Goal: Task Accomplishment & Management: Manage account settings

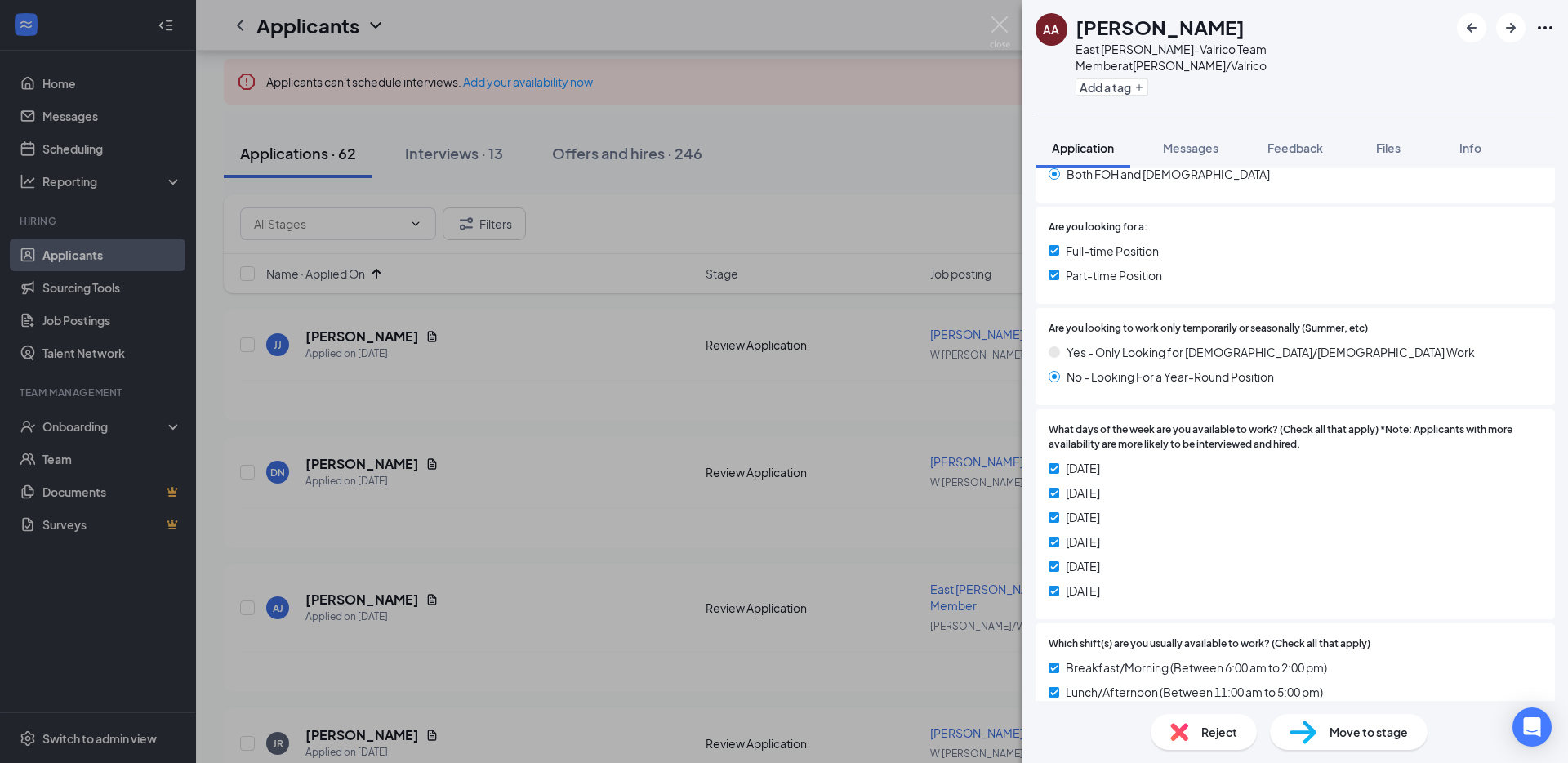
scroll to position [665, 0]
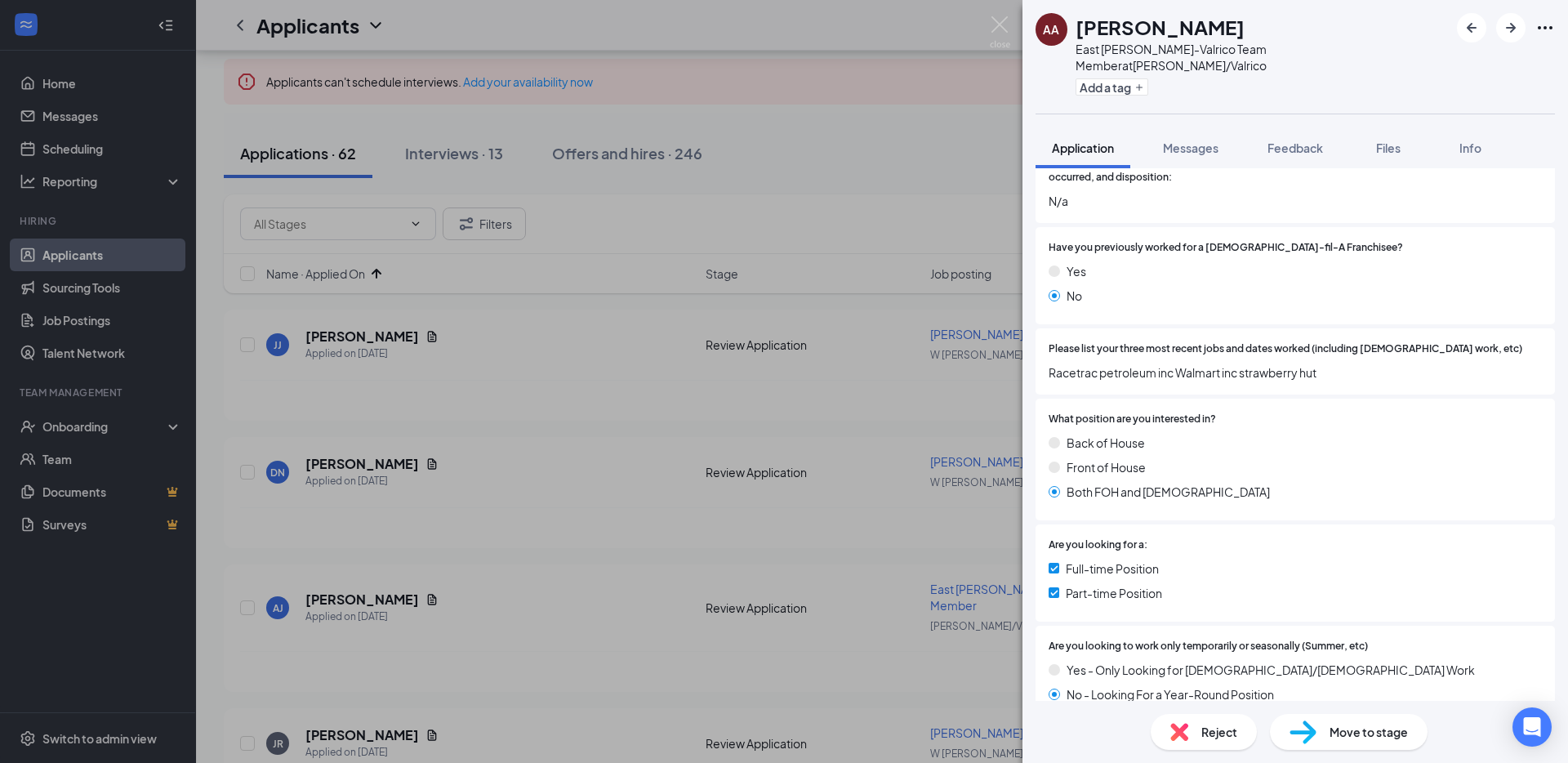
click at [1207, 739] on span "Reject" at bounding box center [1218, 732] width 36 height 18
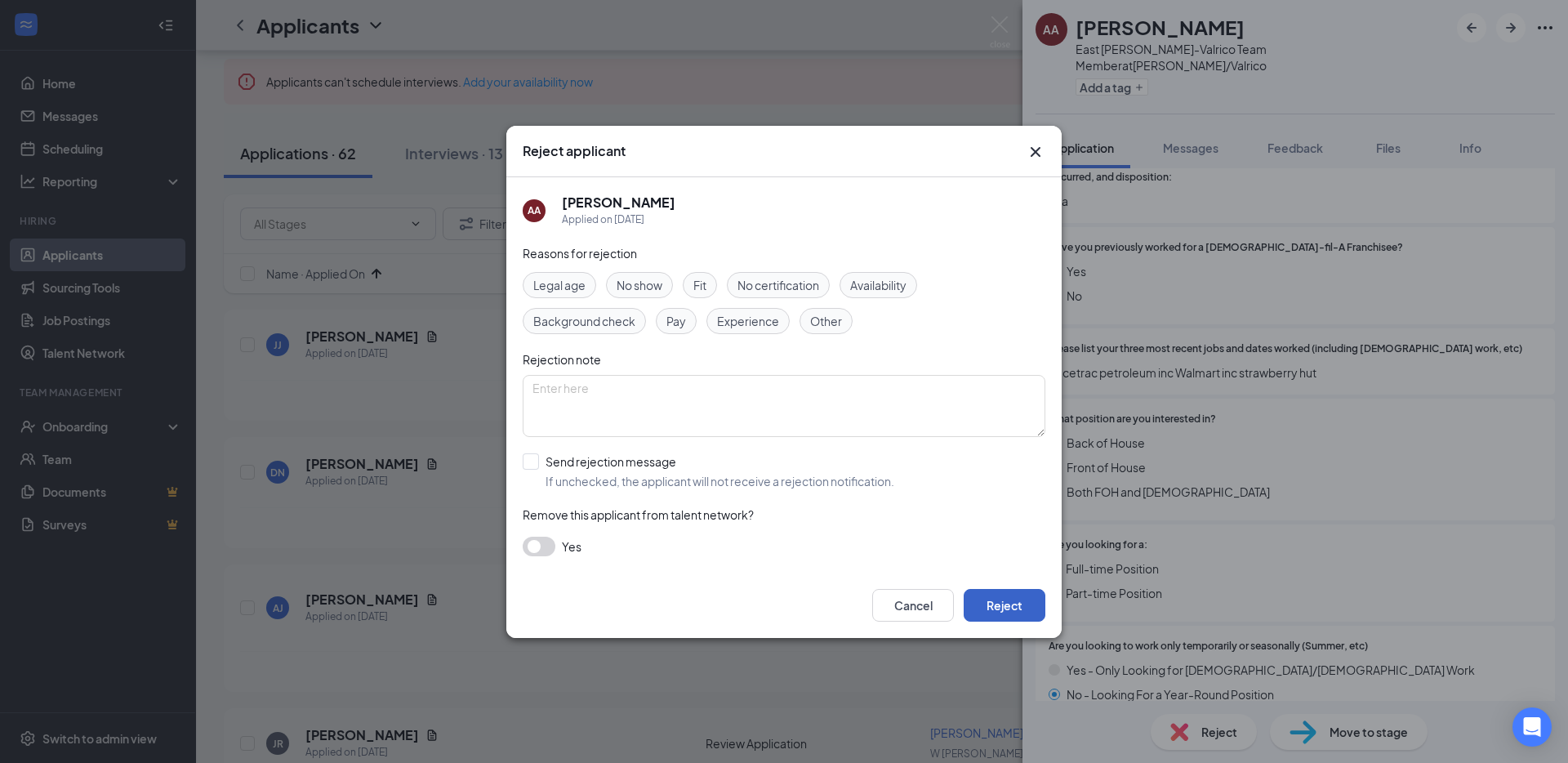
click at [1015, 599] on button "Reject" at bounding box center [1003, 605] width 81 height 32
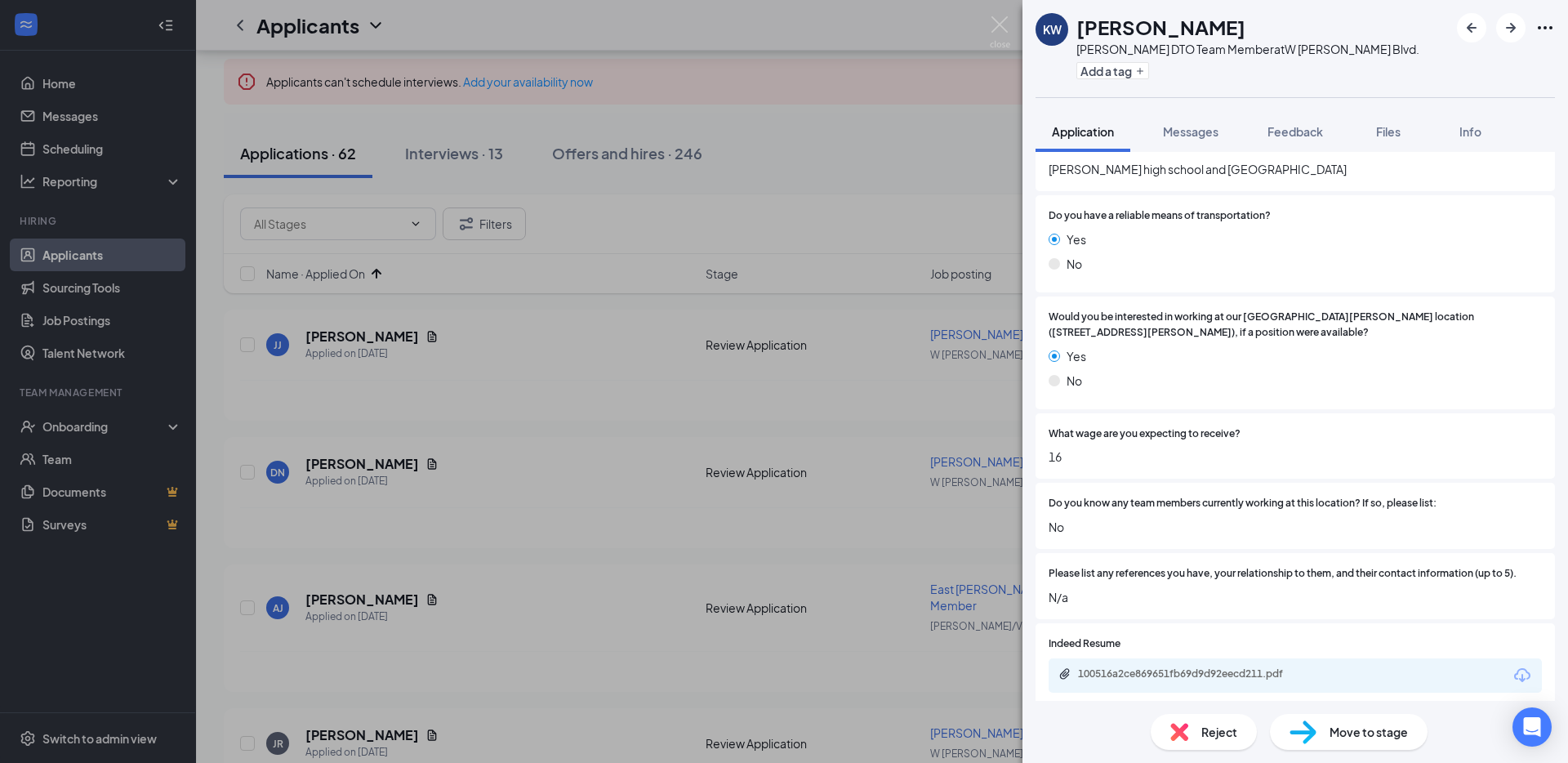
scroll to position [1788, 0]
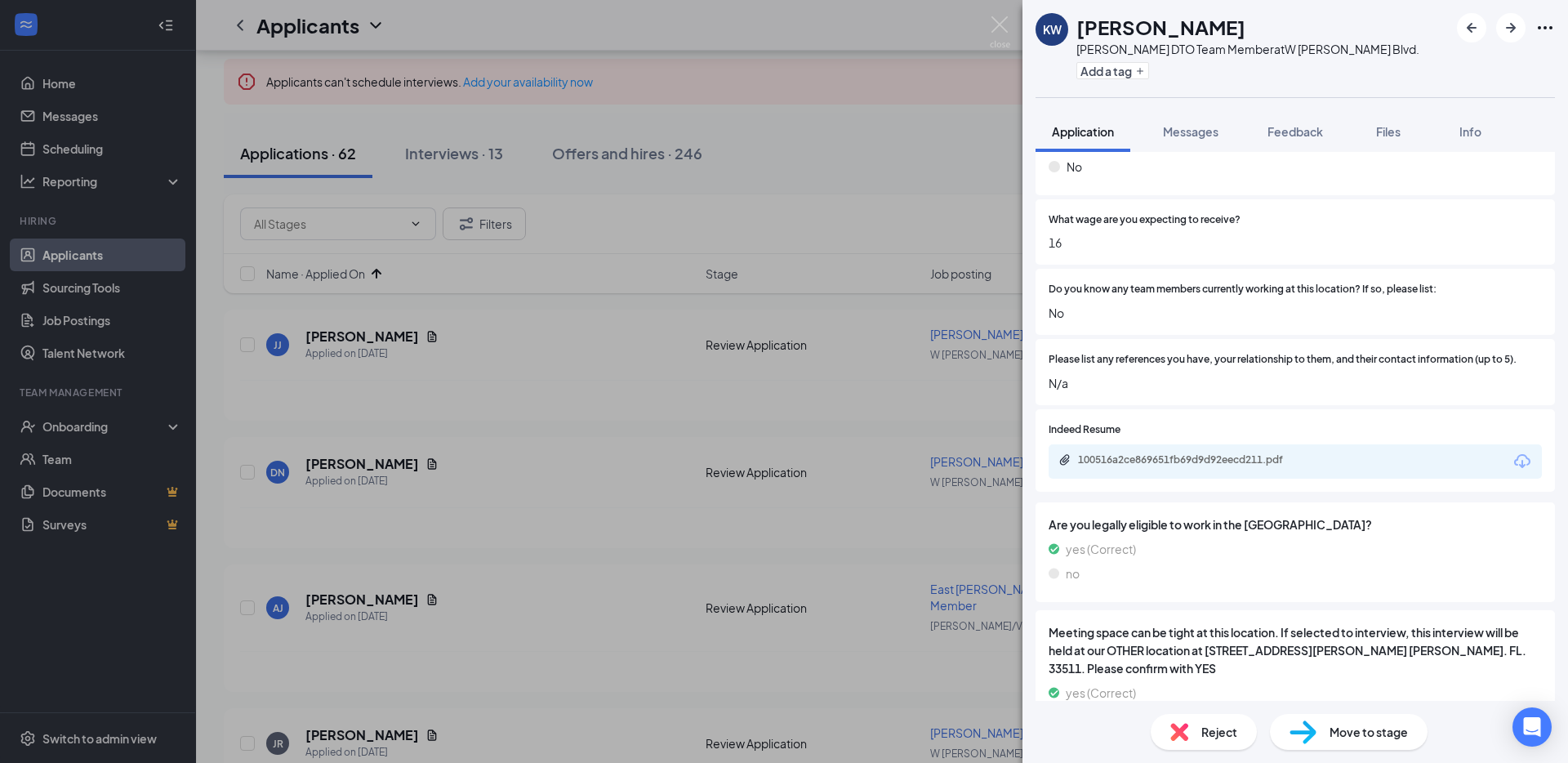
click at [1229, 468] on div "100516a2ce869651fb69d9d92eecd211.pdf" at bounding box center [1190, 462] width 264 height 16
click at [1210, 726] on span "Reject" at bounding box center [1218, 732] width 36 height 18
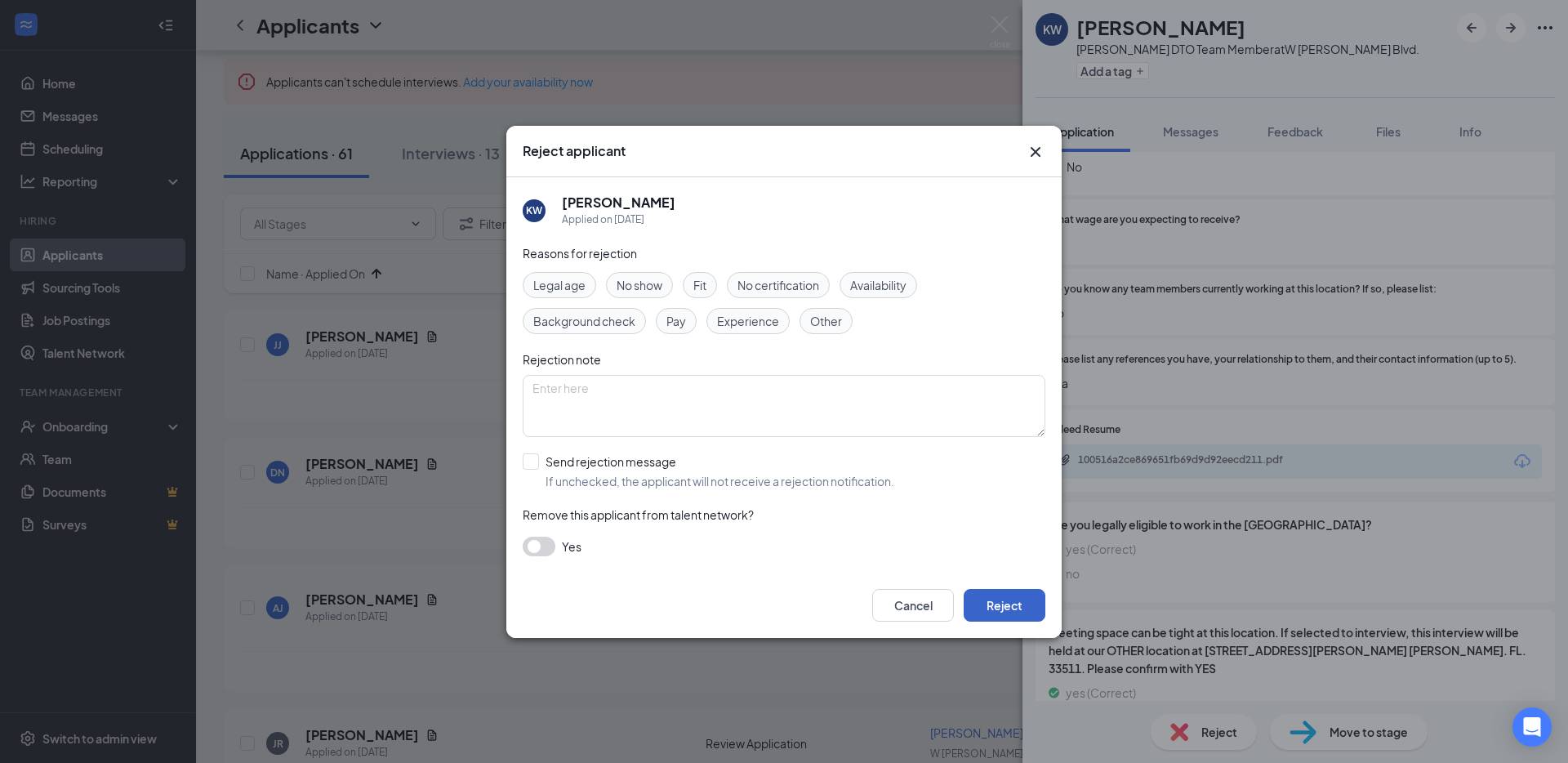
click at [1022, 591] on button "Reject" at bounding box center [1003, 605] width 81 height 32
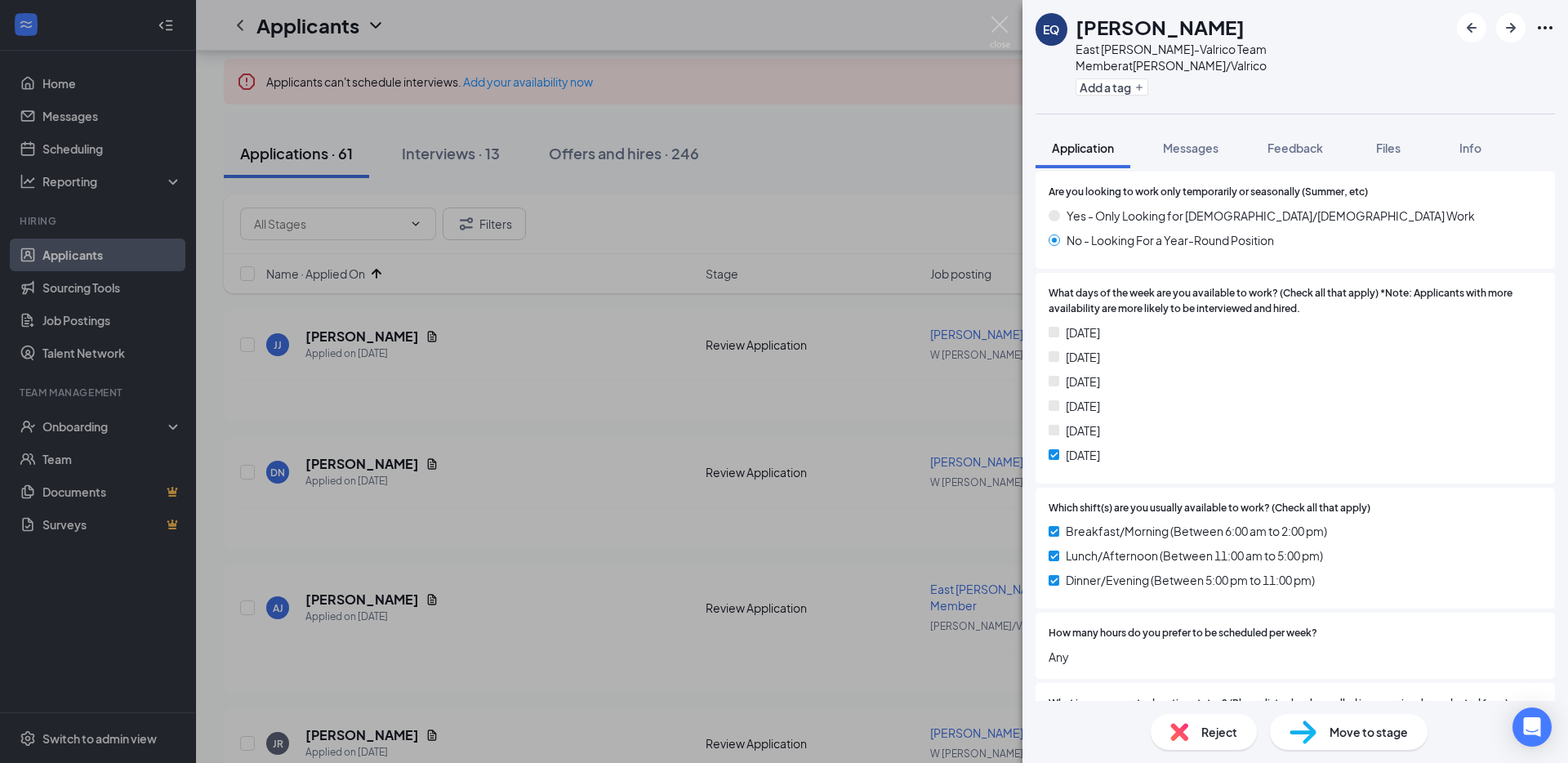
scroll to position [1323, 0]
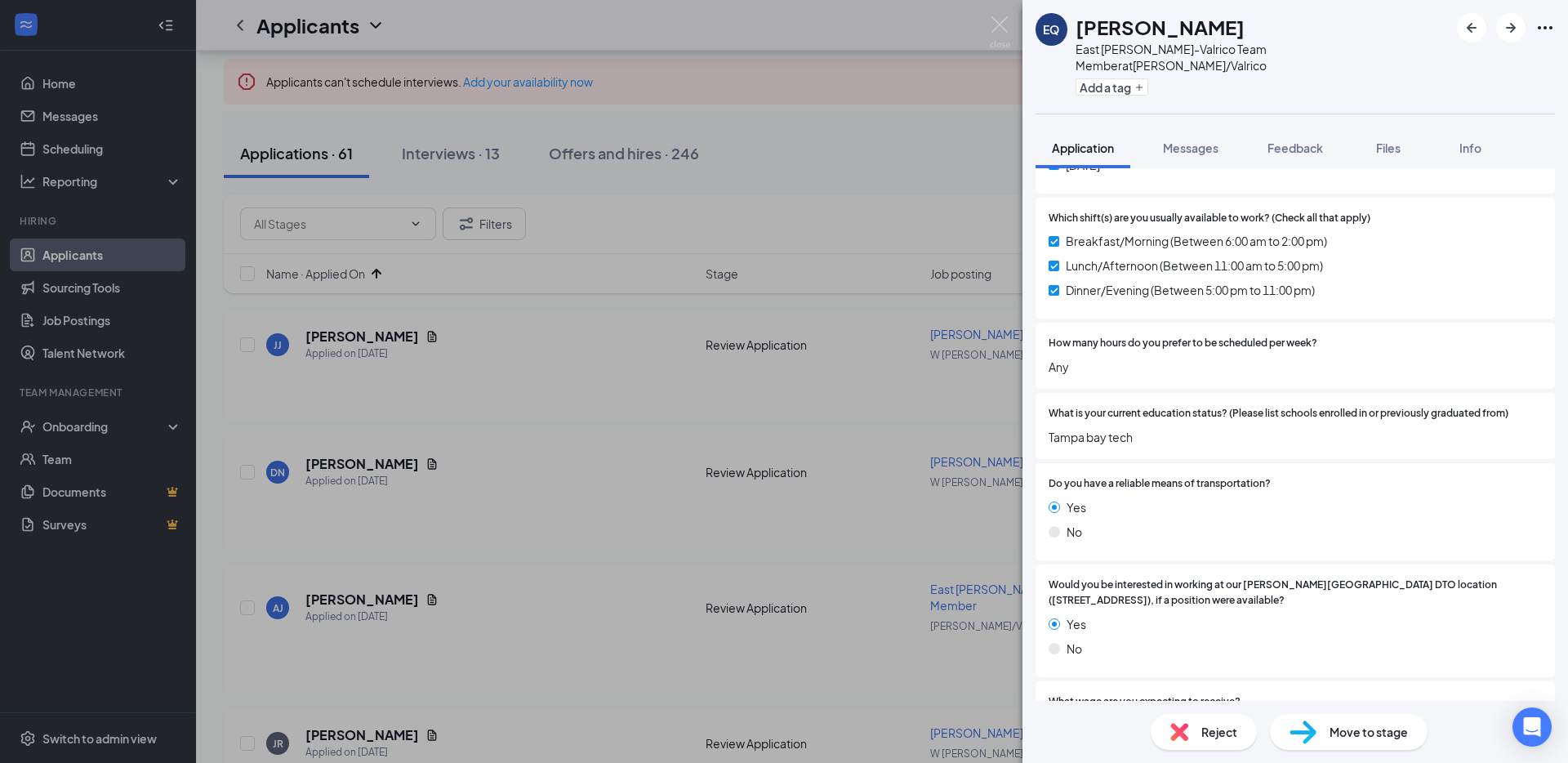
click at [1201, 731] on span "Reject" at bounding box center [1218, 732] width 36 height 18
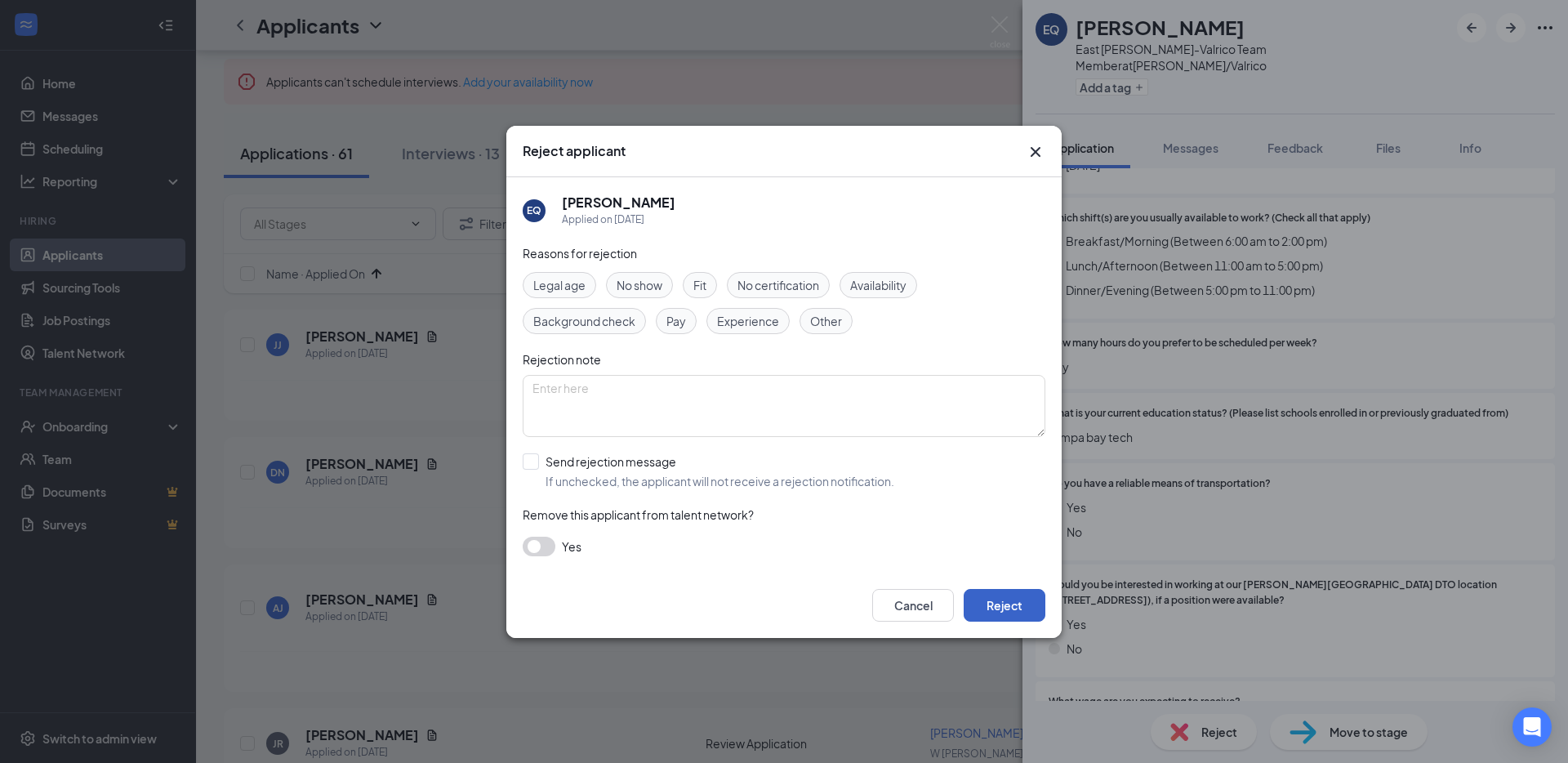
click at [1026, 605] on button "Reject" at bounding box center [1003, 605] width 81 height 32
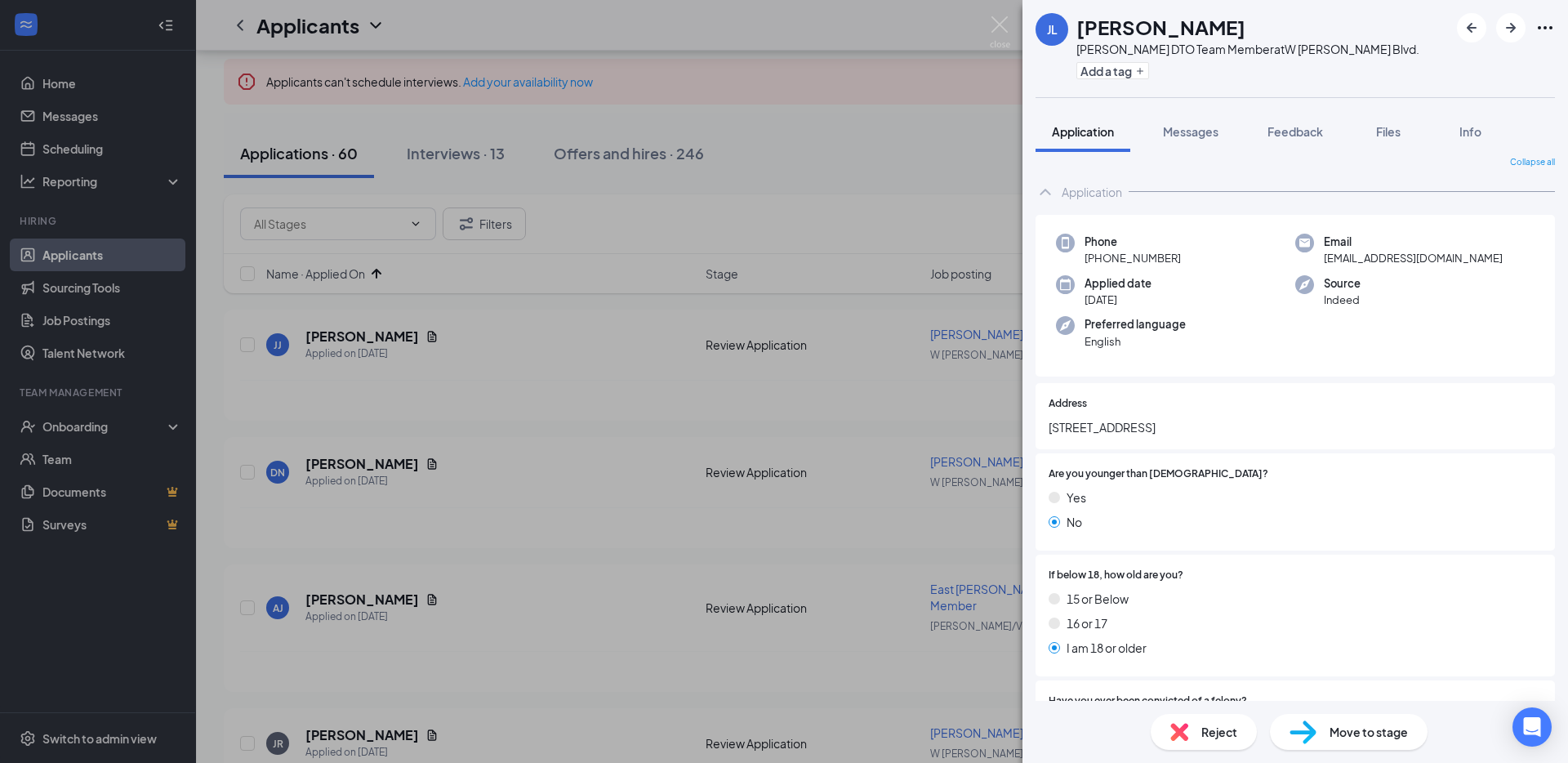
scroll to position [7, 0]
click at [1195, 736] on div "Reject" at bounding box center [1204, 732] width 106 height 36
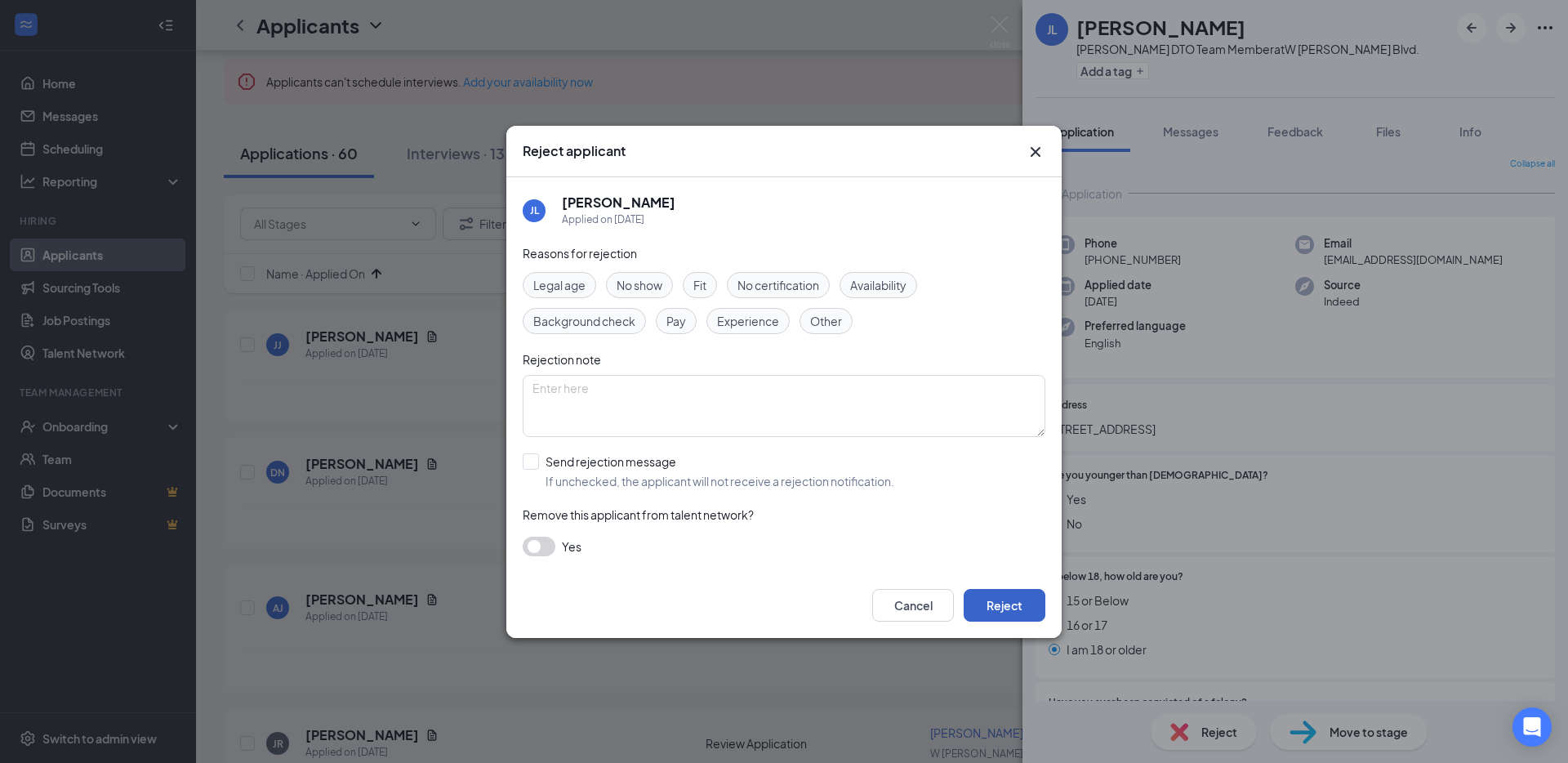
click at [1022, 608] on button "Reject" at bounding box center [1003, 605] width 81 height 32
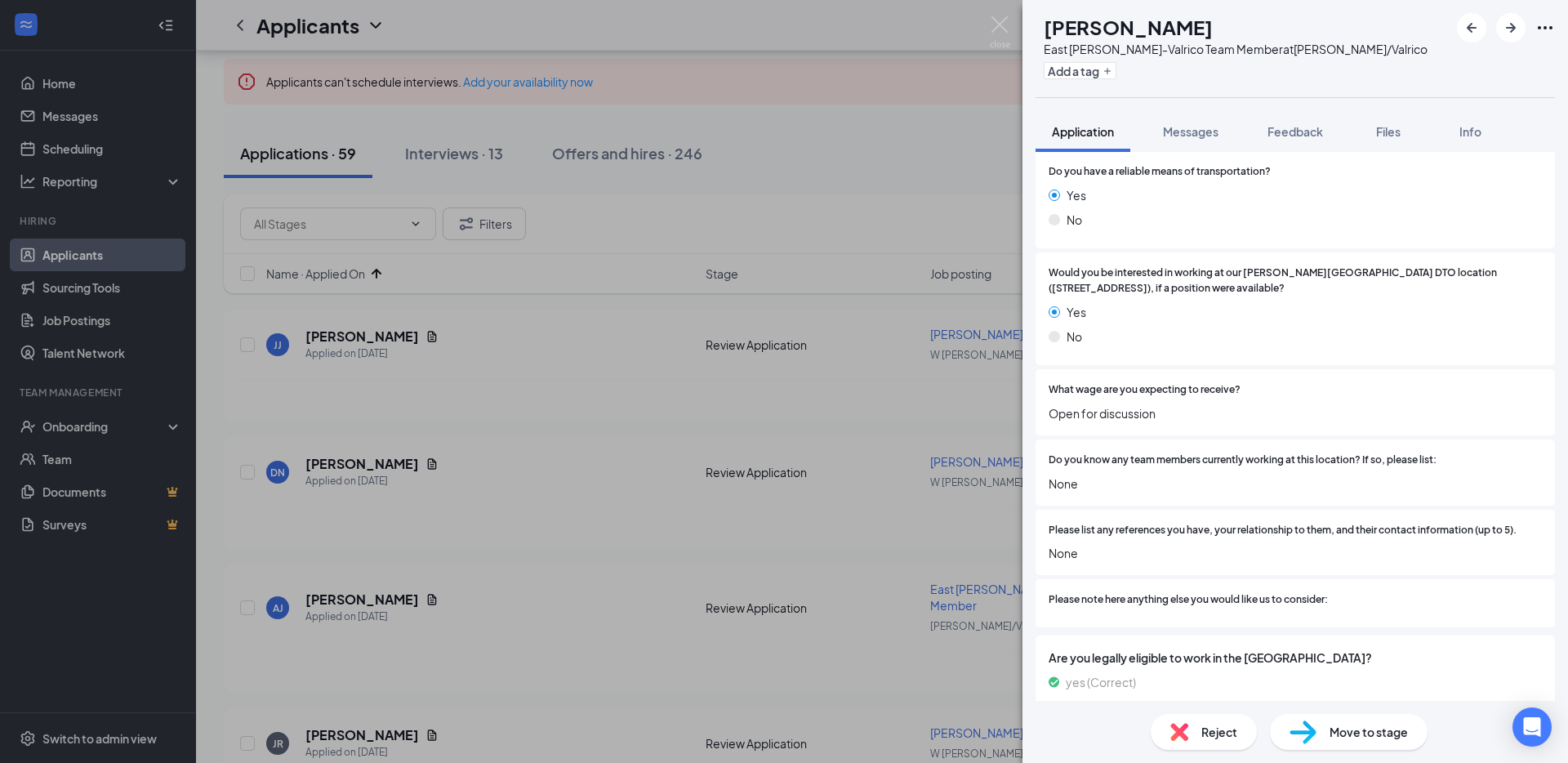
scroll to position [1990, 0]
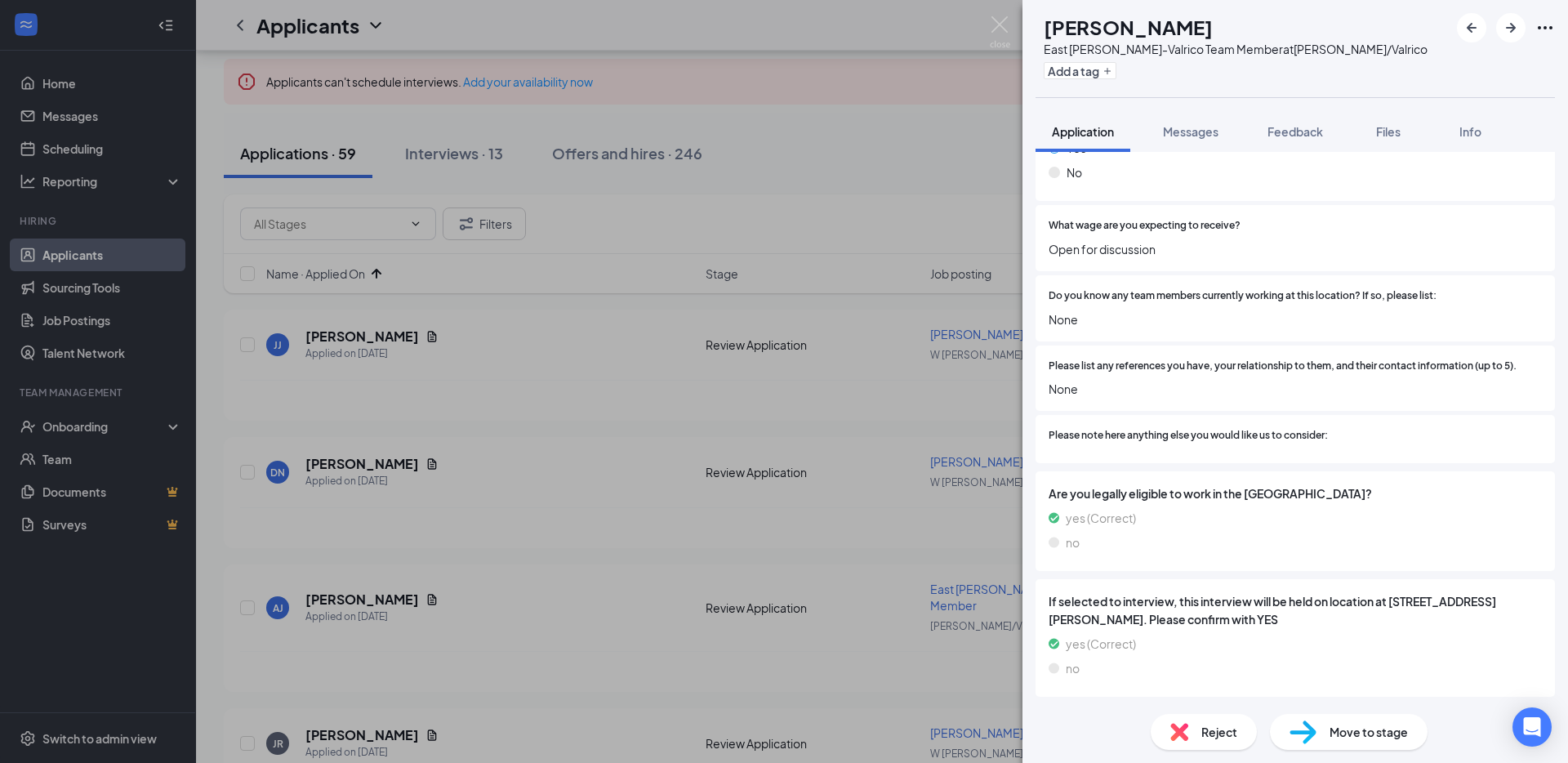
click at [1196, 724] on div "Reject" at bounding box center [1204, 732] width 106 height 36
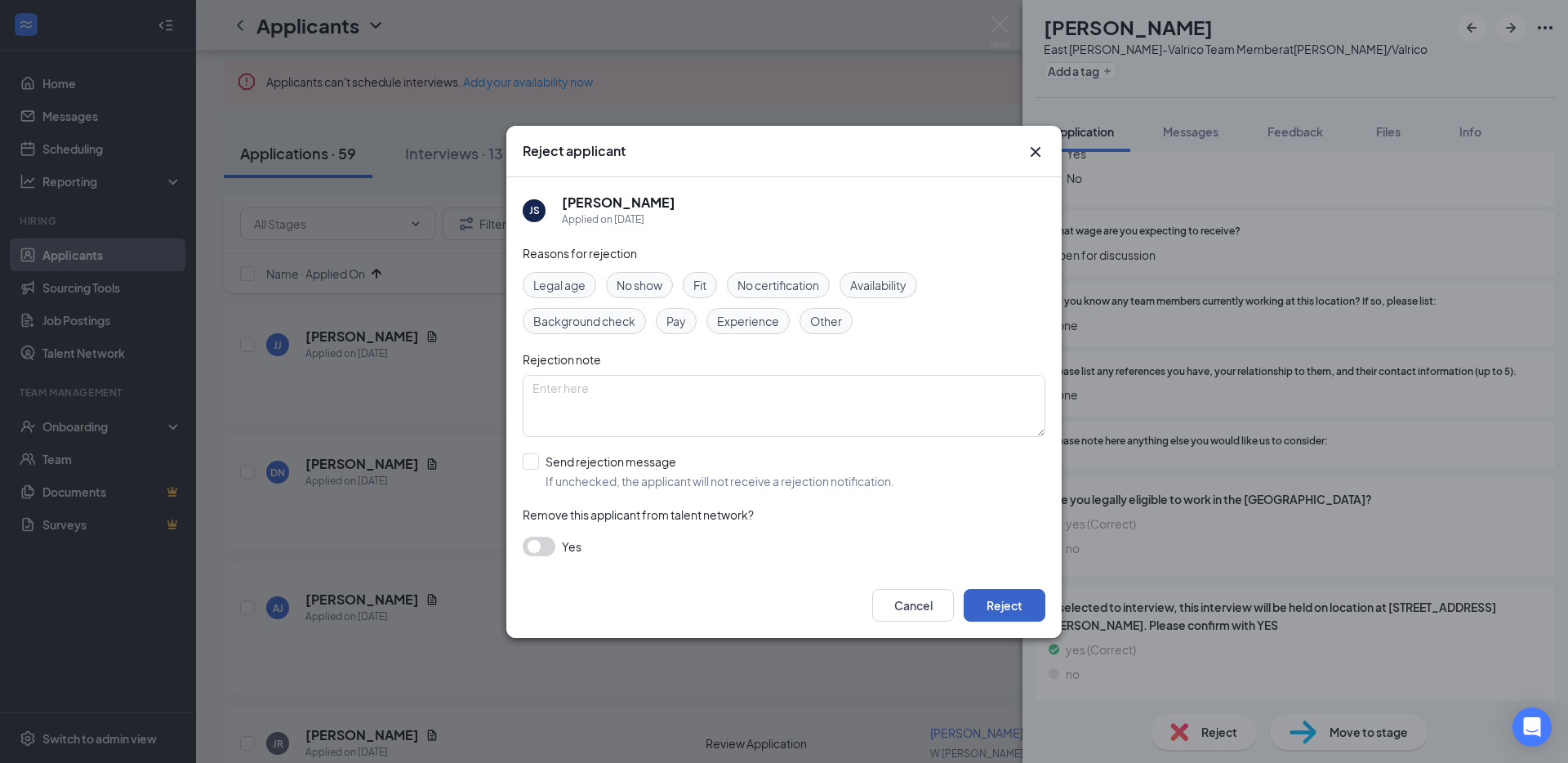
click at [1026, 609] on button "Reject" at bounding box center [1003, 605] width 81 height 32
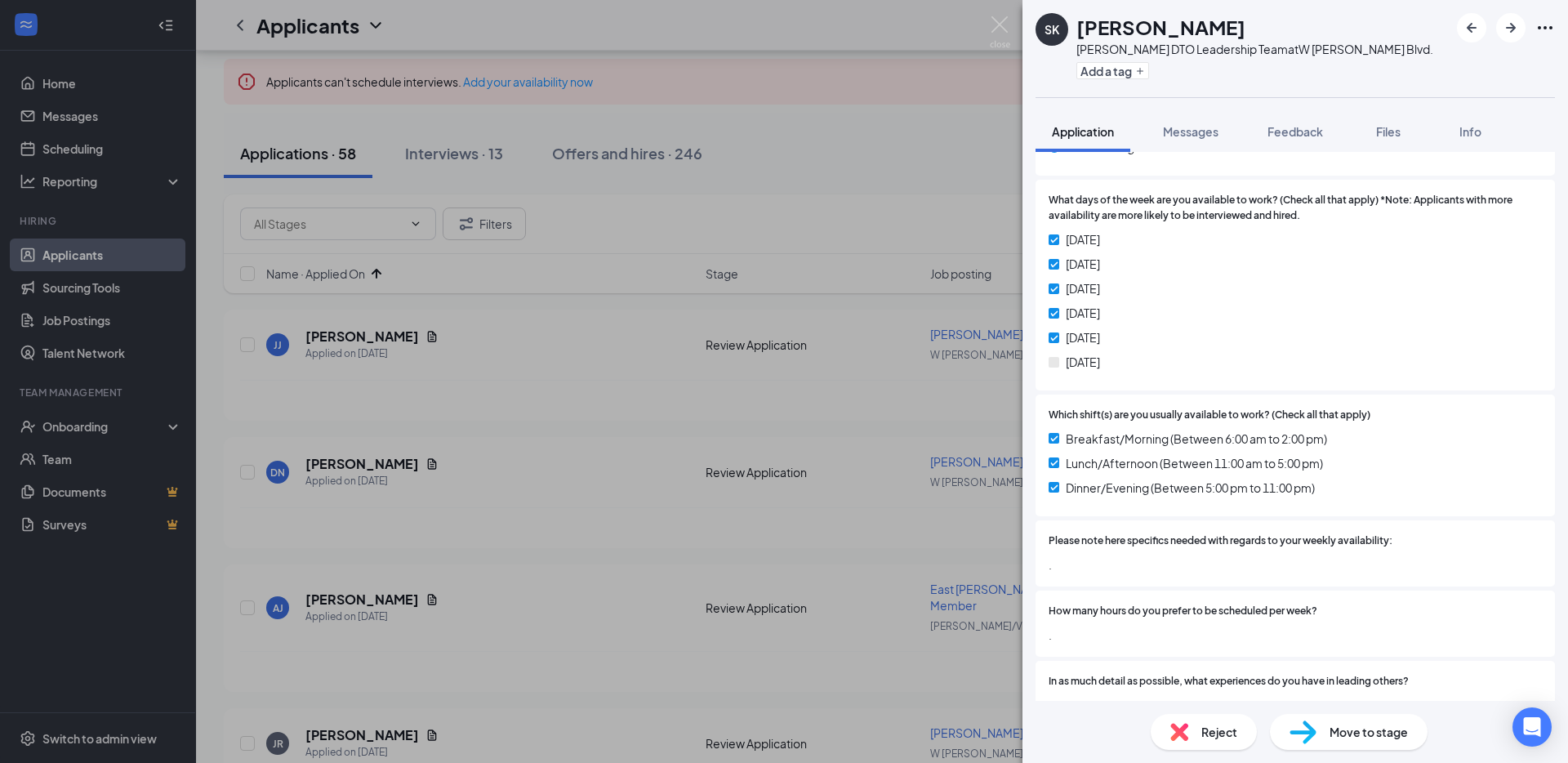
scroll to position [1632, 0]
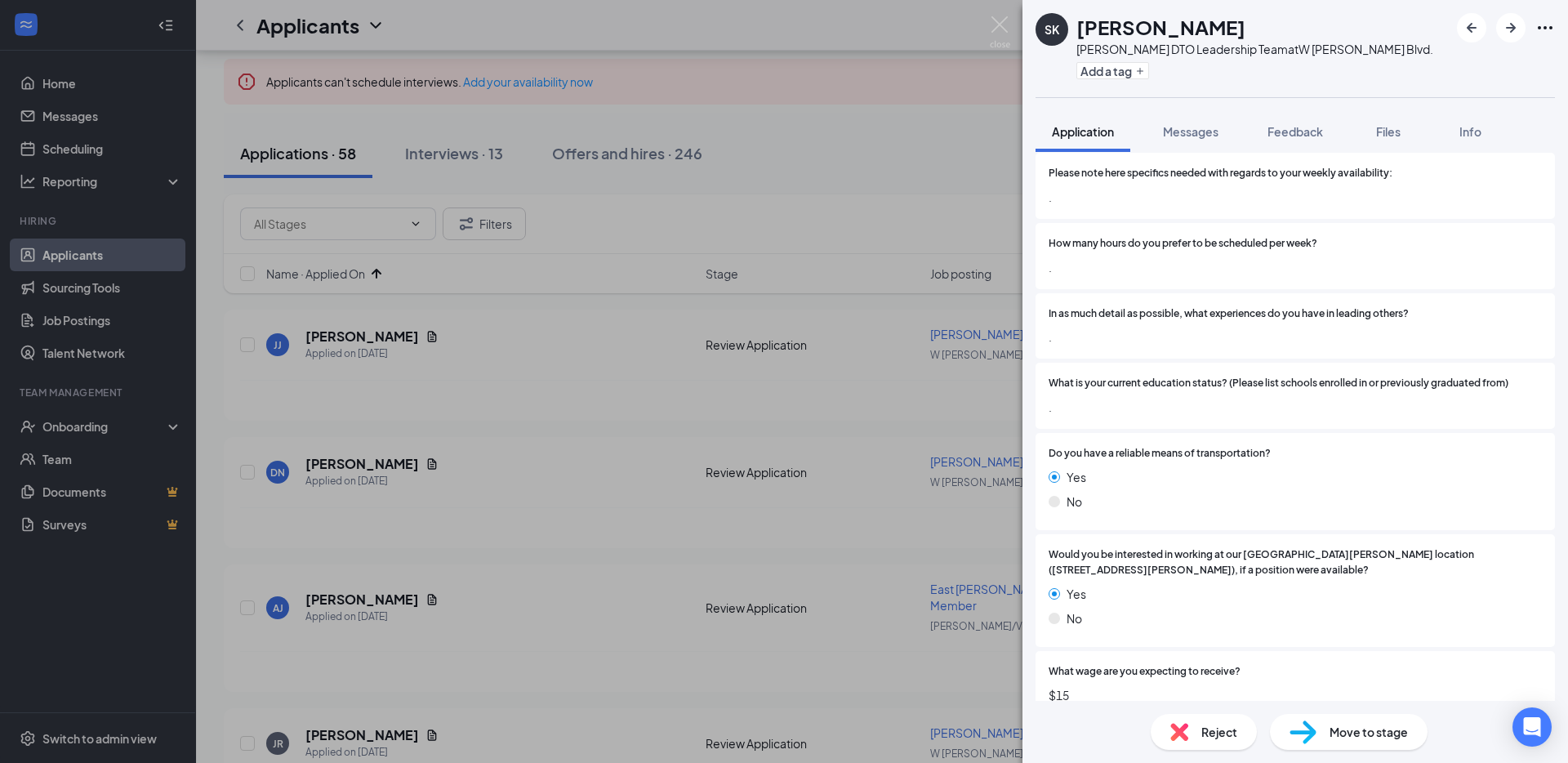
click at [1199, 726] on div "Reject" at bounding box center [1204, 732] width 106 height 36
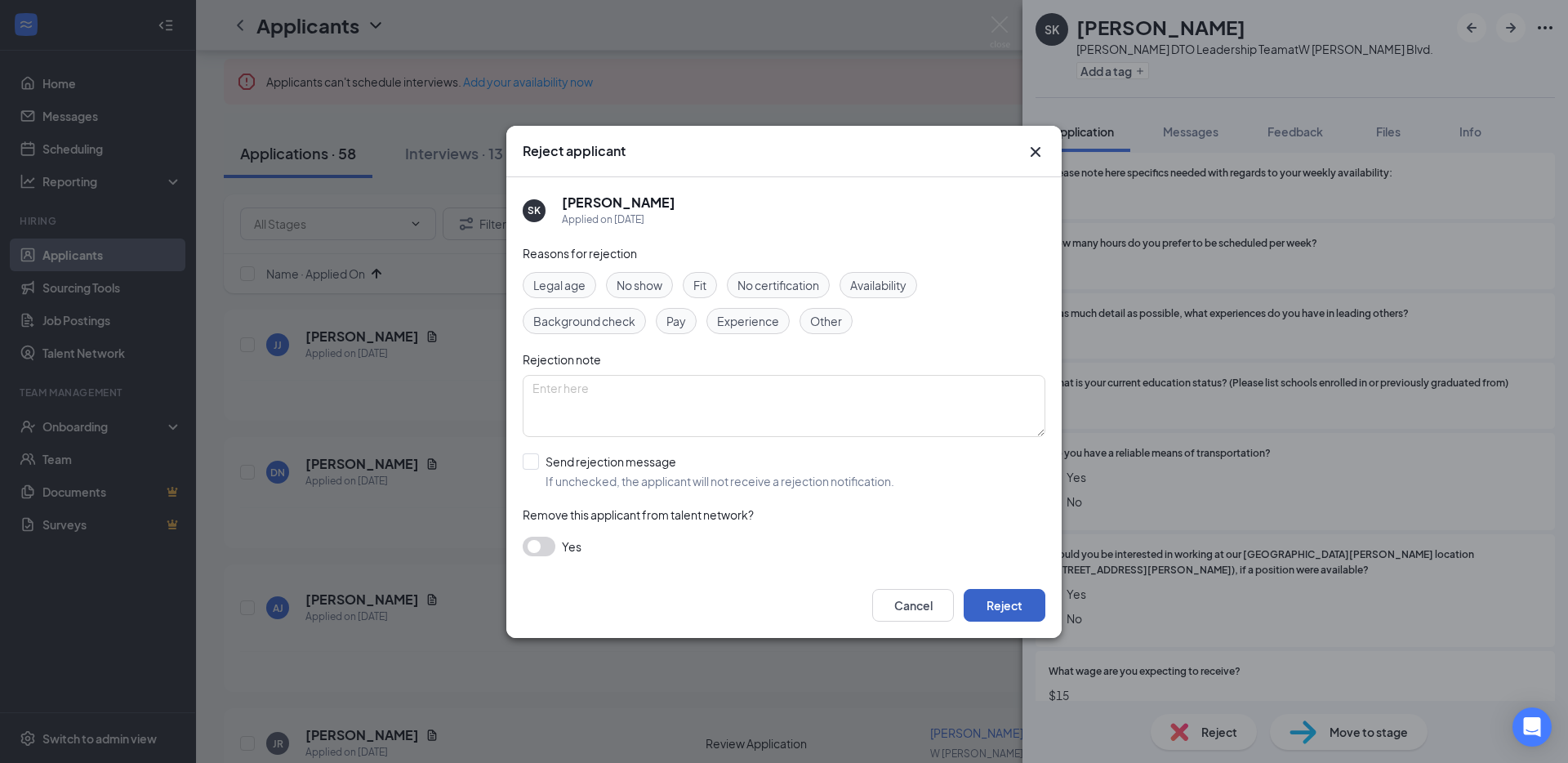
click at [1023, 596] on button "Reject" at bounding box center [1003, 605] width 81 height 32
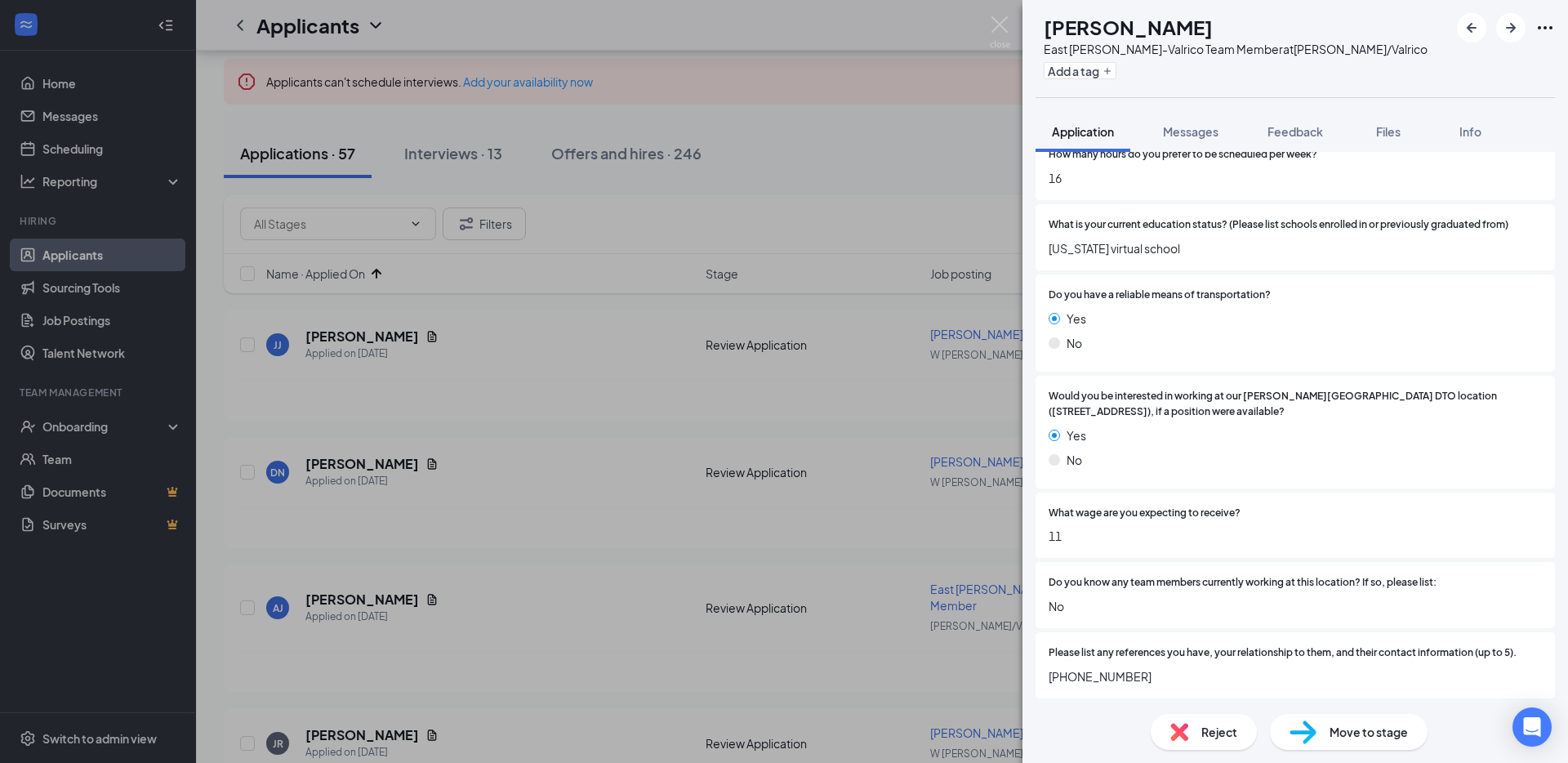
scroll to position [1776, 0]
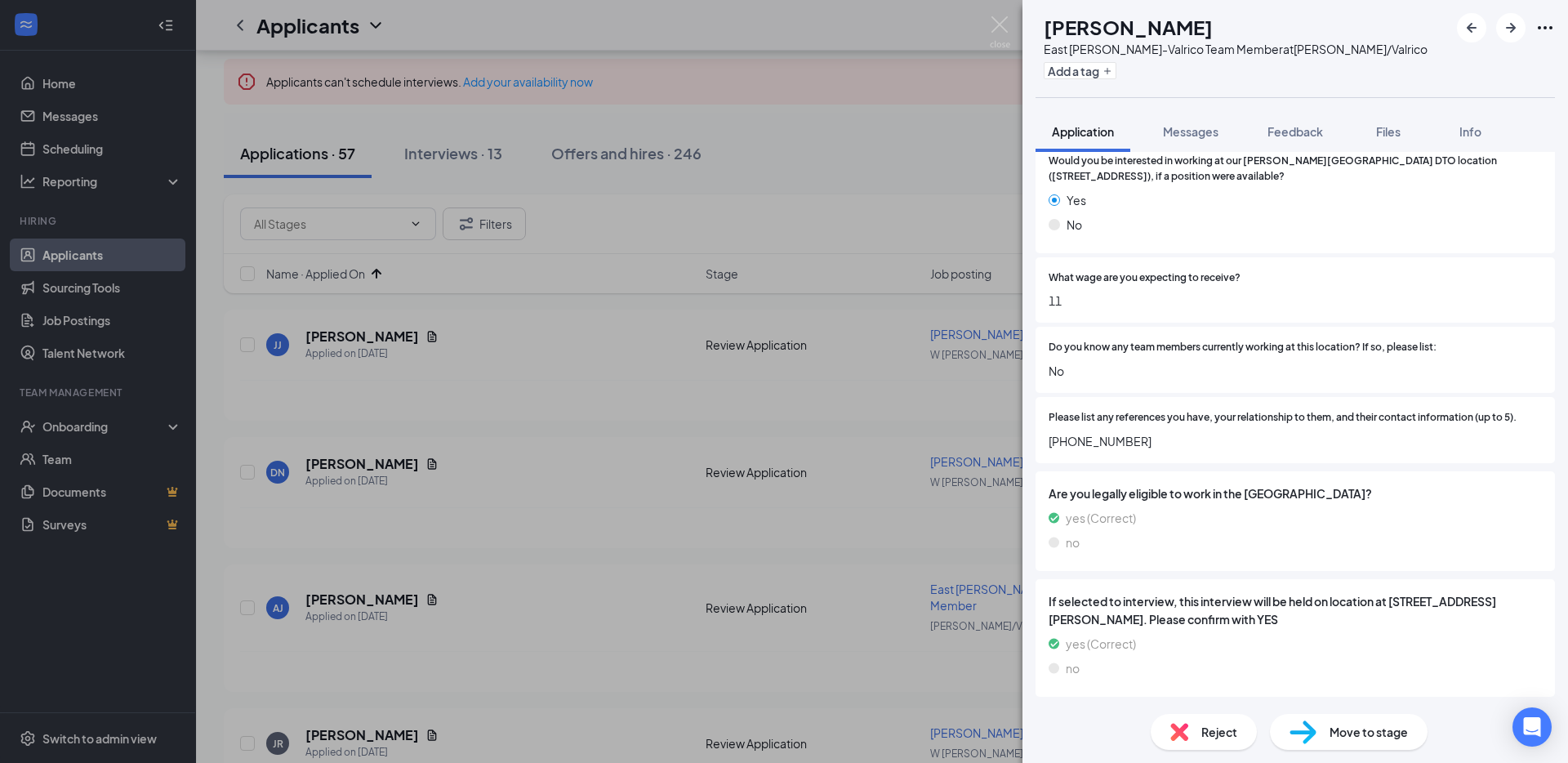
click at [1227, 719] on div "Reject" at bounding box center [1204, 732] width 106 height 36
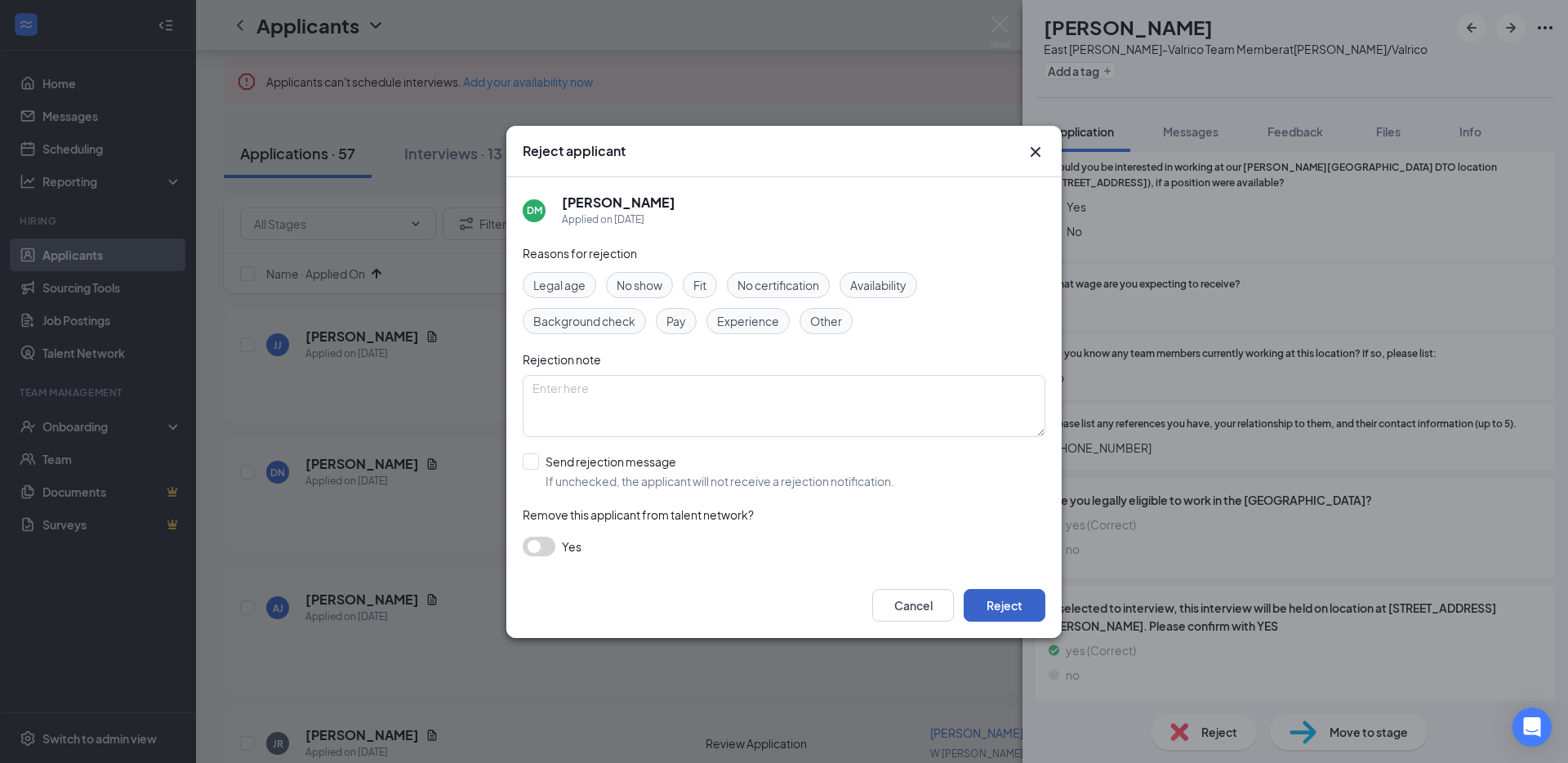
click at [1021, 614] on button "Reject" at bounding box center [1003, 605] width 81 height 32
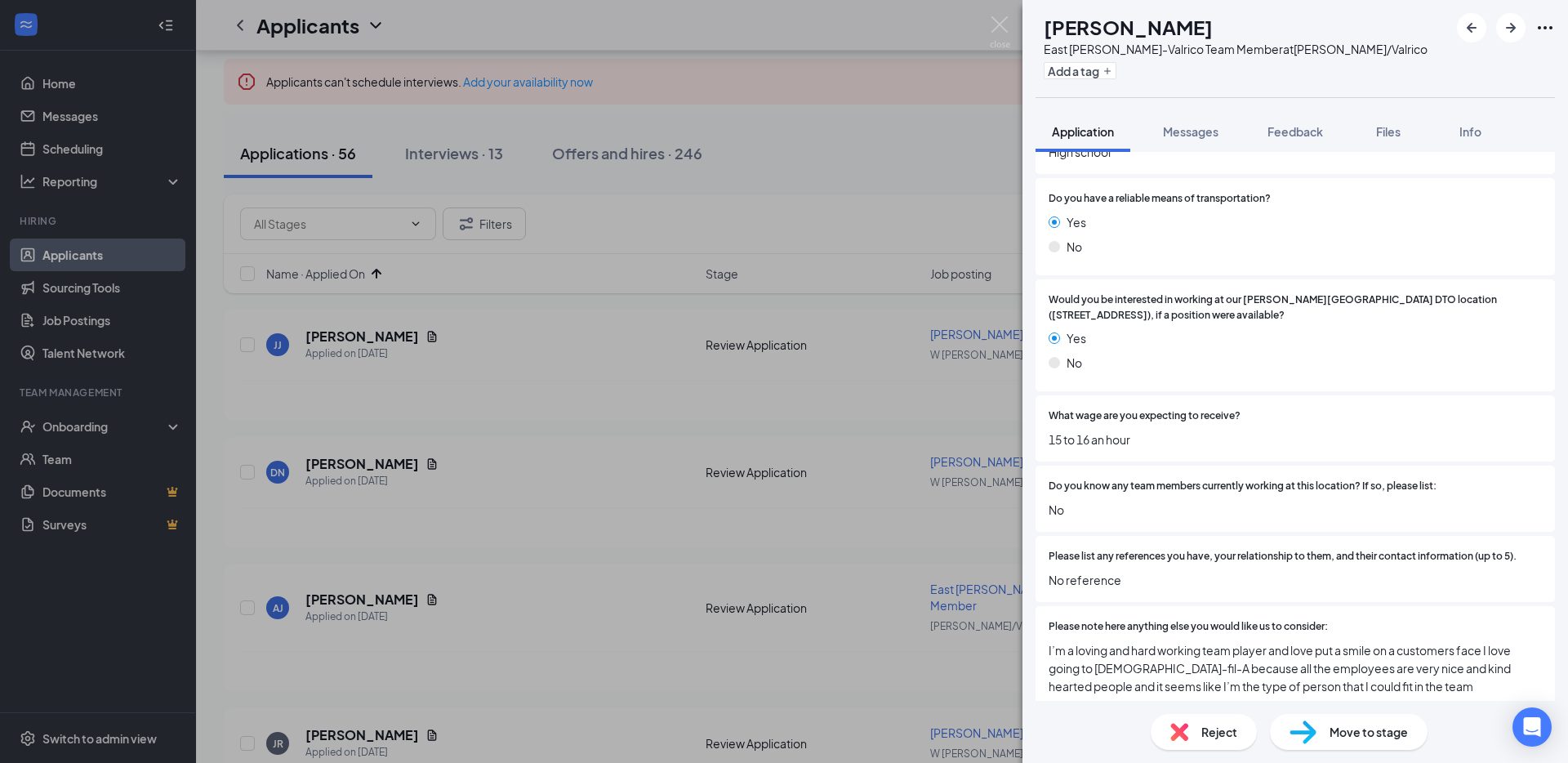
scroll to position [1457, 0]
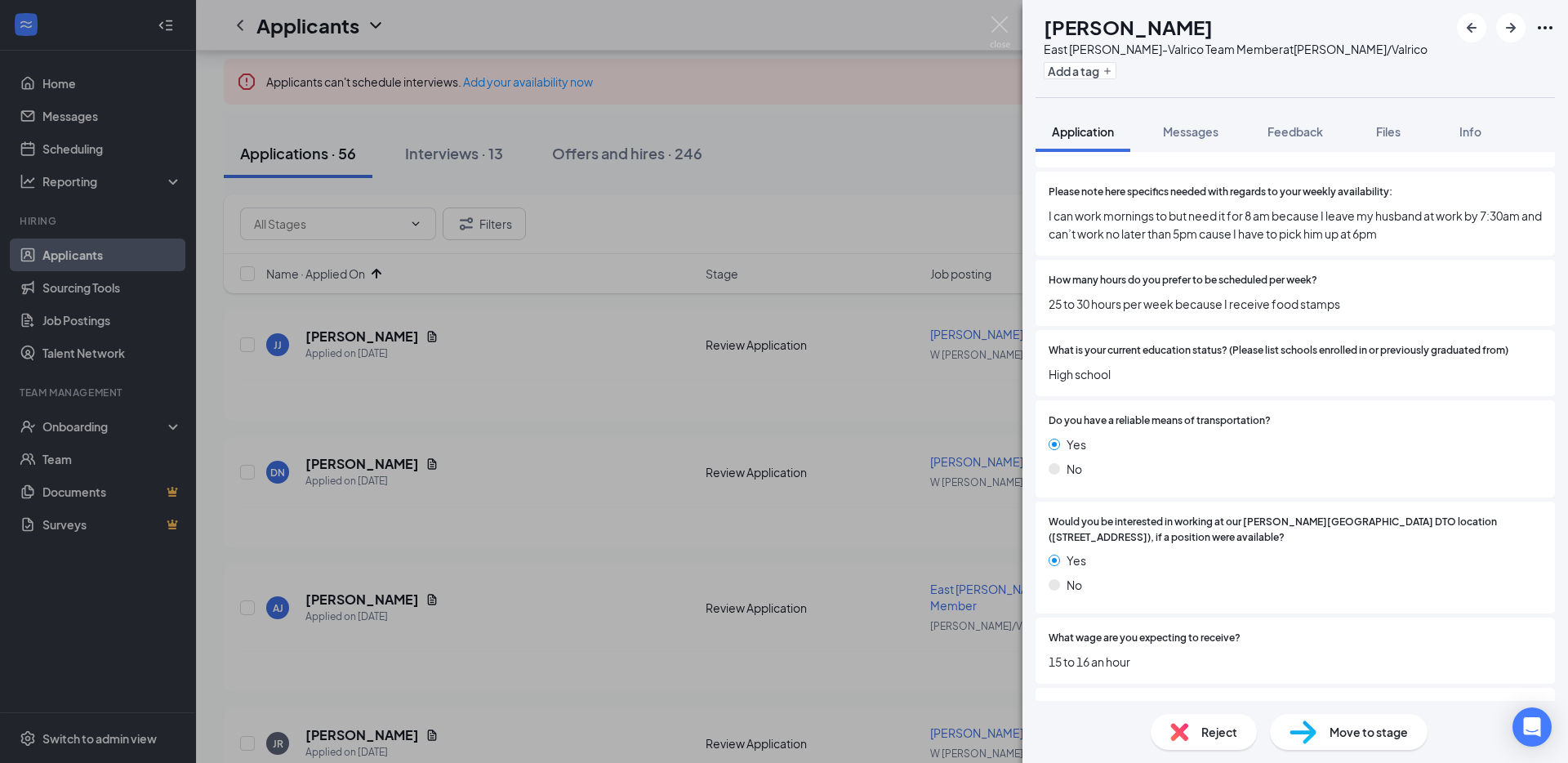
click at [1210, 738] on span "Reject" at bounding box center [1218, 732] width 36 height 18
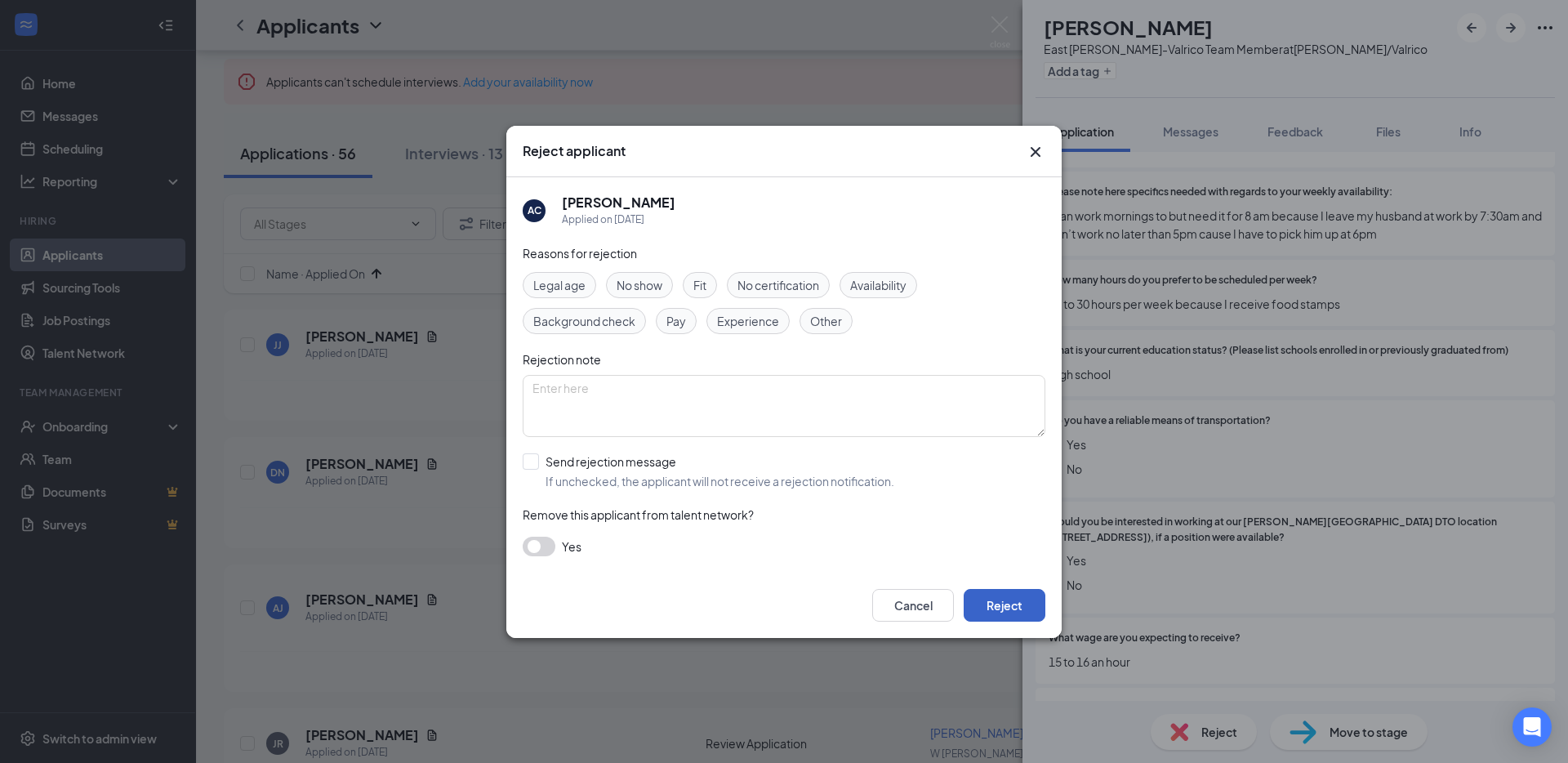
click at [1037, 603] on button "Reject" at bounding box center [1003, 605] width 81 height 32
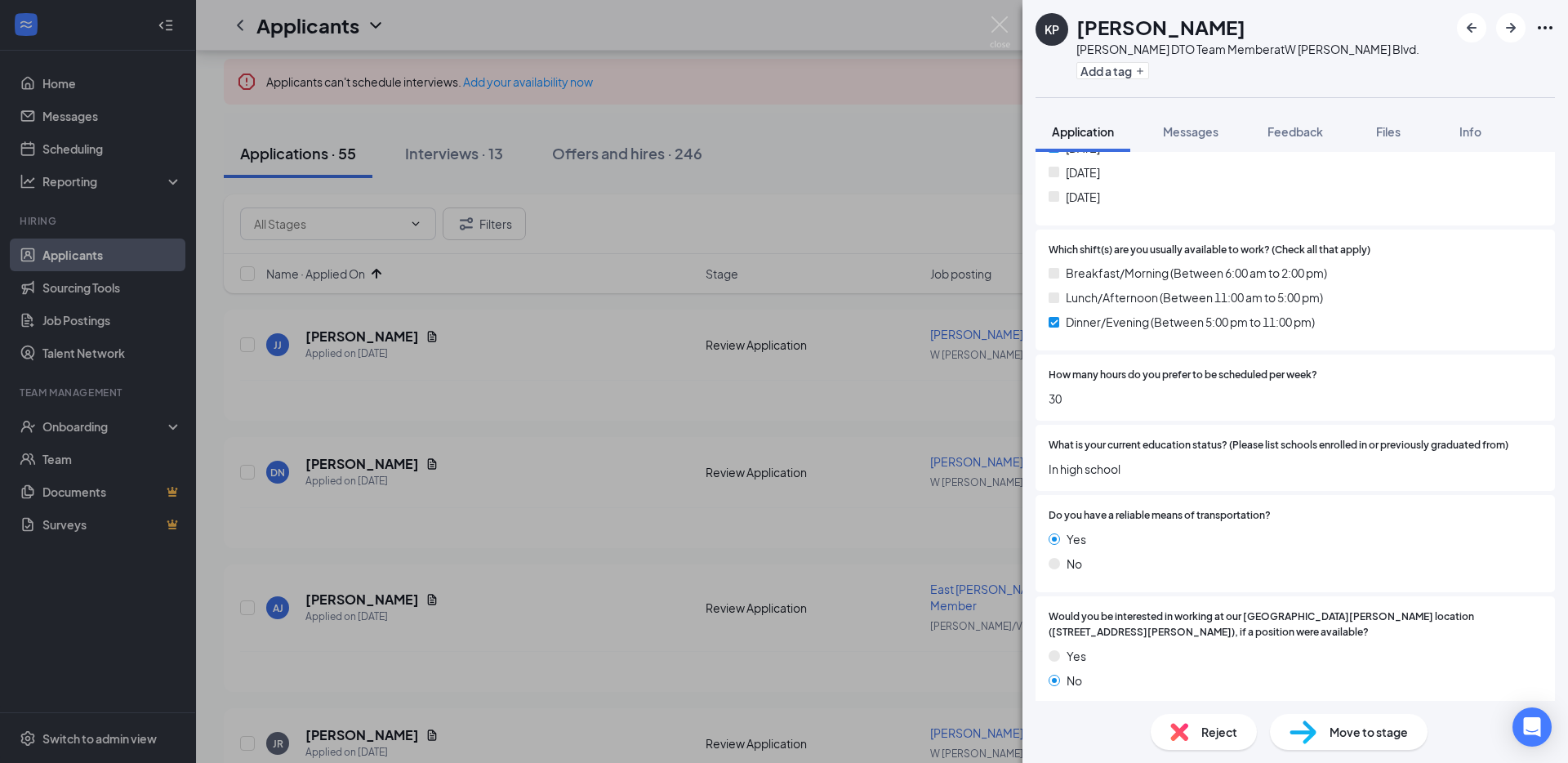
scroll to position [1768, 0]
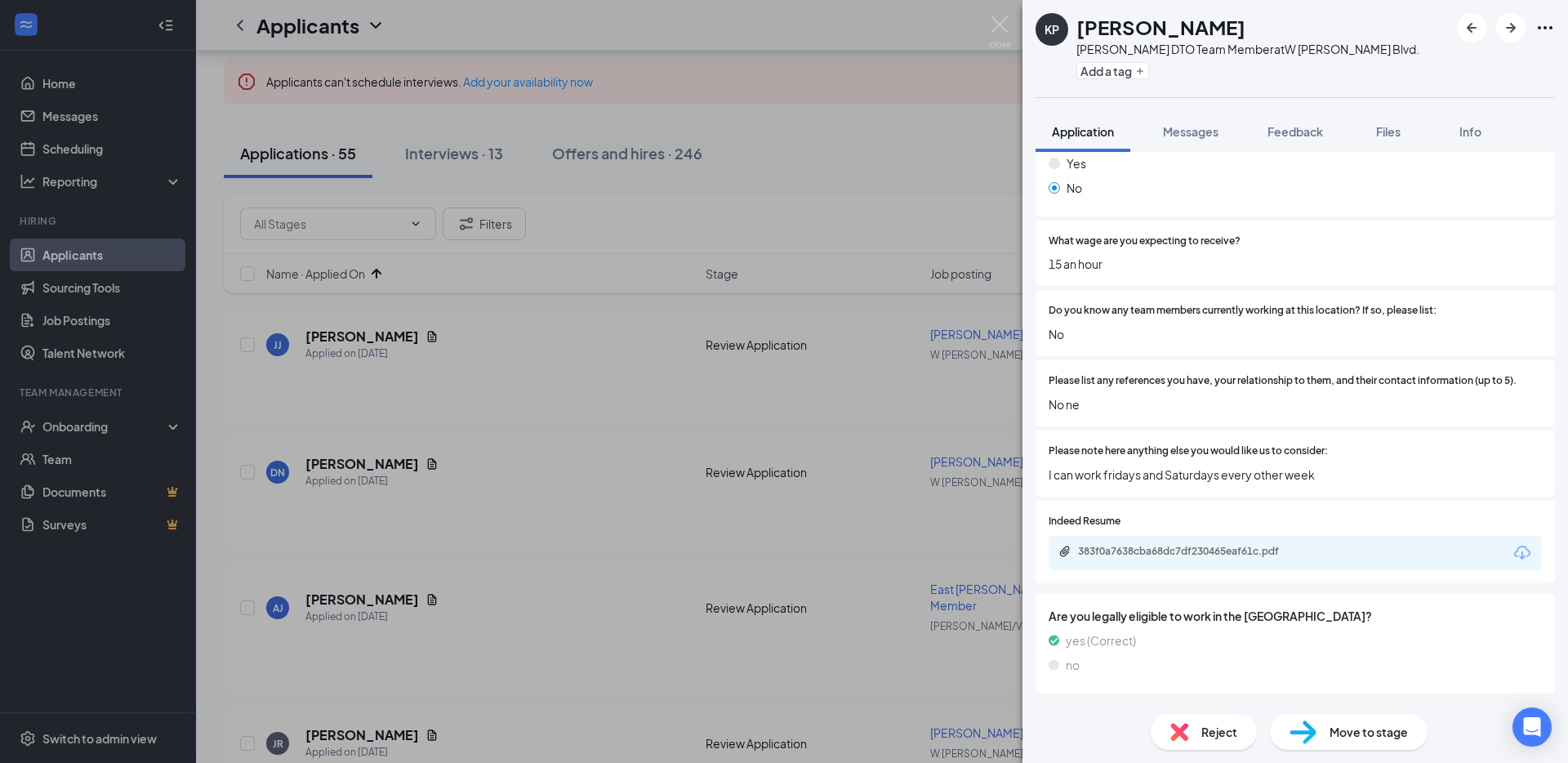
click at [1206, 723] on span "Reject" at bounding box center [1218, 732] width 36 height 18
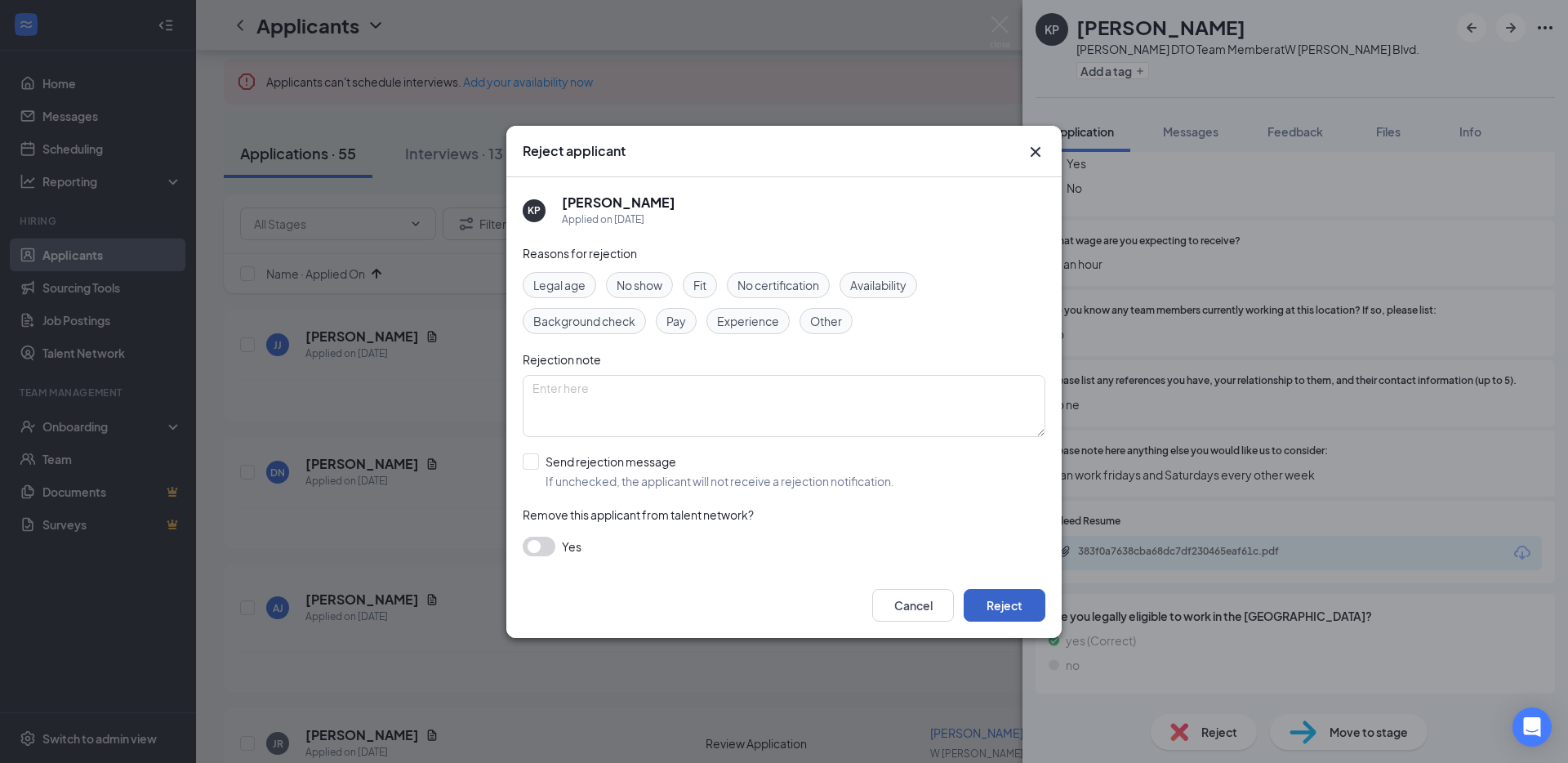
click at [991, 606] on button "Reject" at bounding box center [1003, 605] width 81 height 32
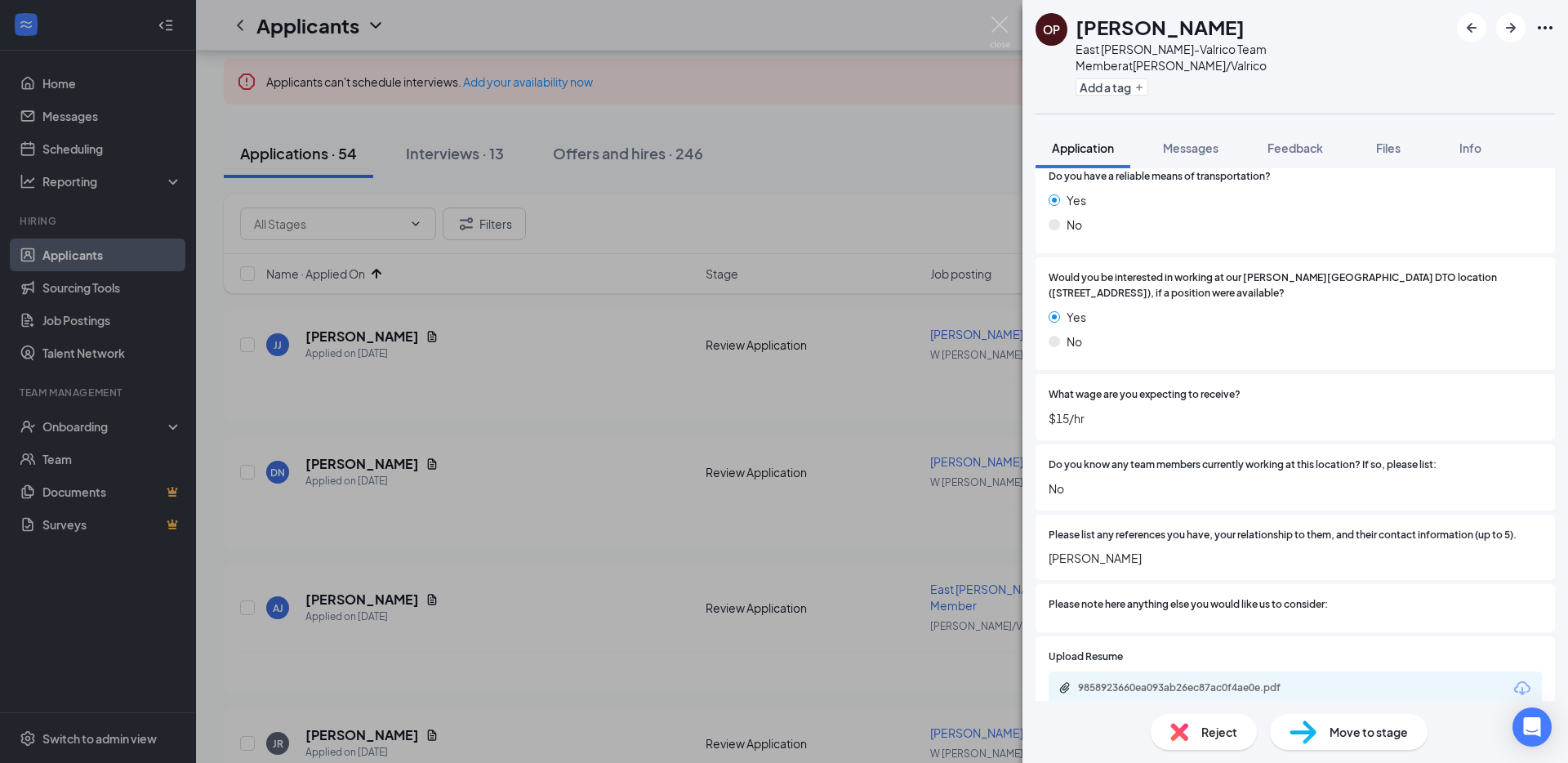
scroll to position [1908, 0]
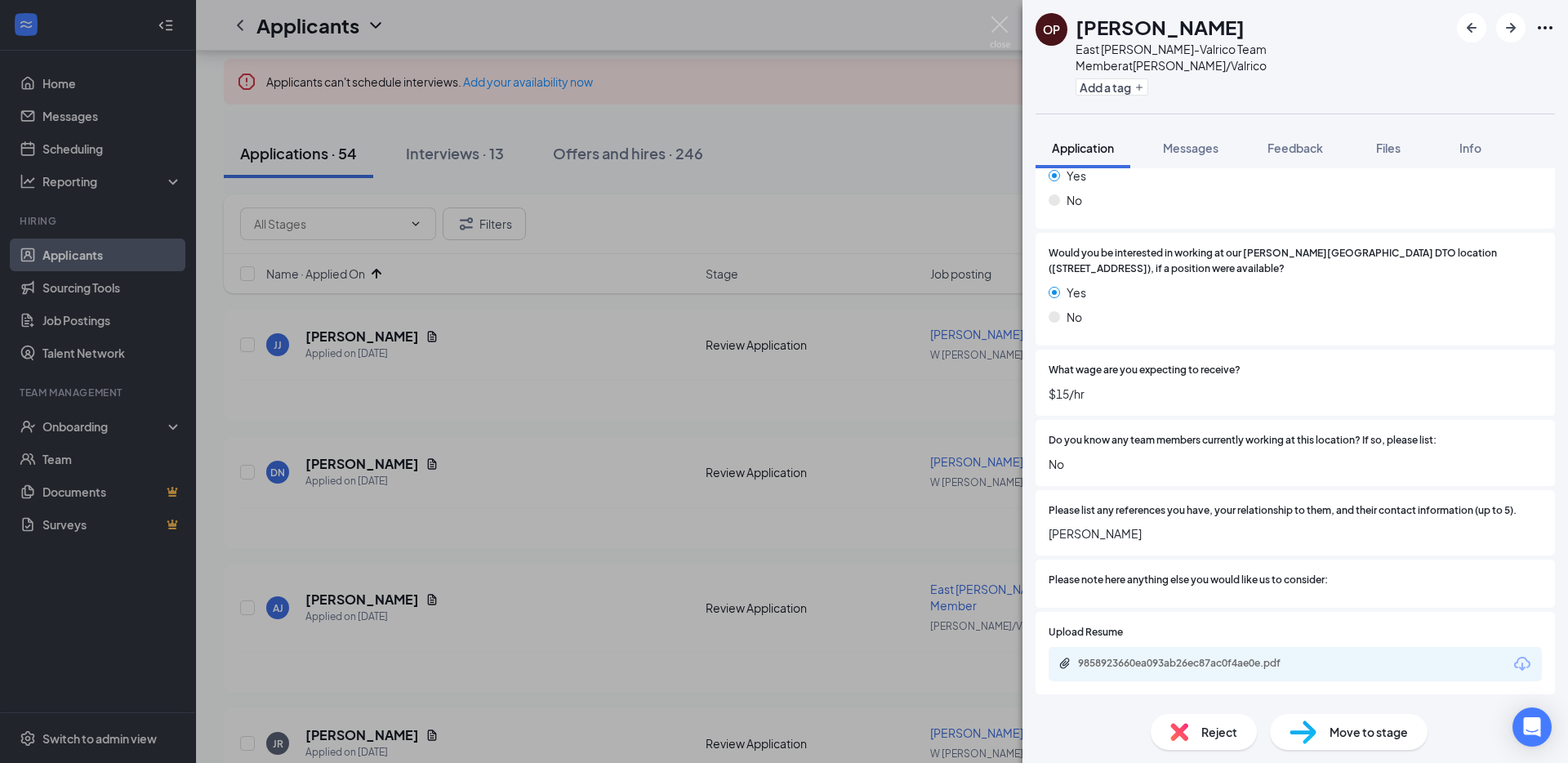
click at [1190, 730] on div "Reject" at bounding box center [1204, 732] width 106 height 36
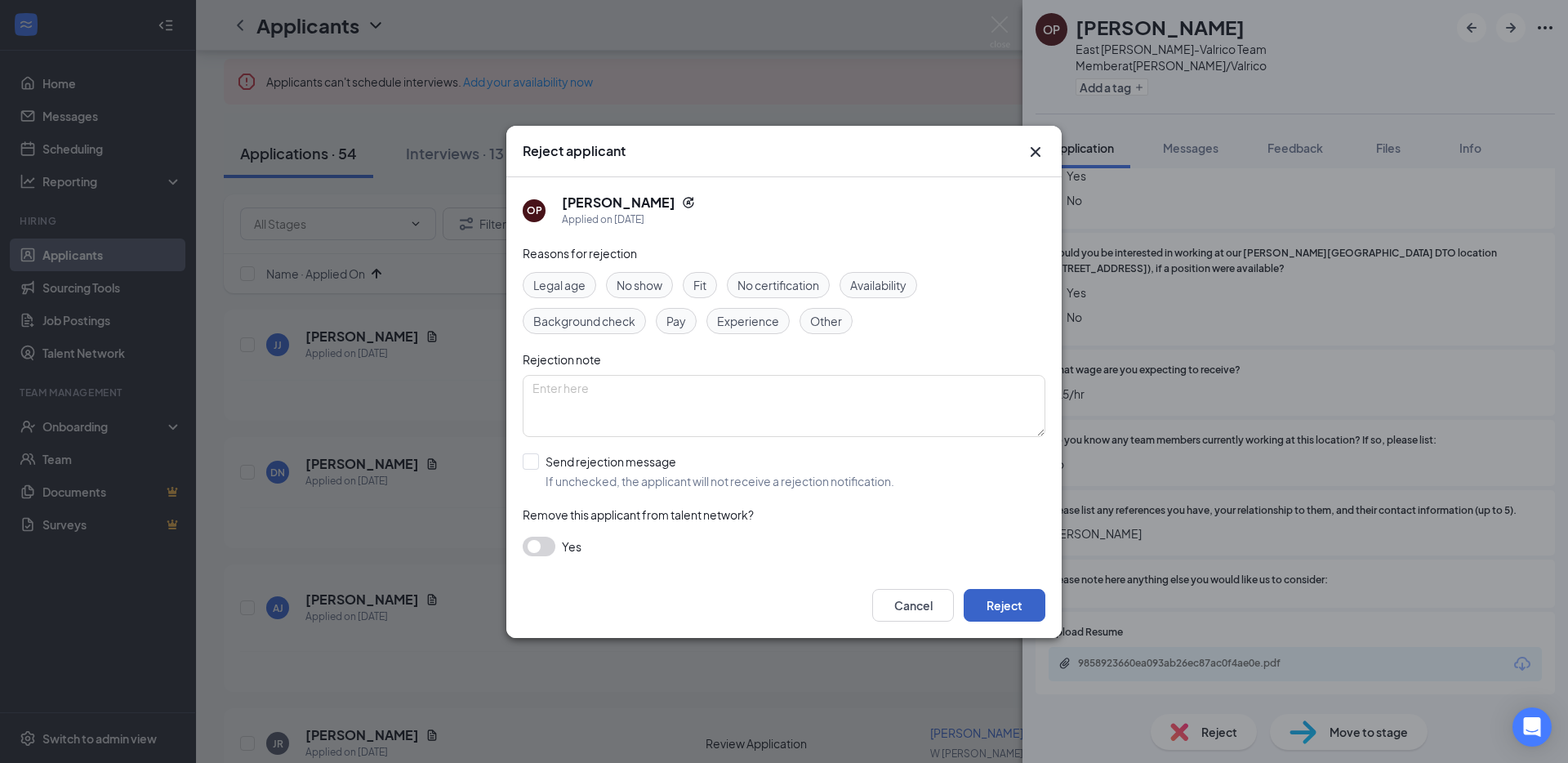
click at [1010, 601] on button "Reject" at bounding box center [1003, 605] width 81 height 32
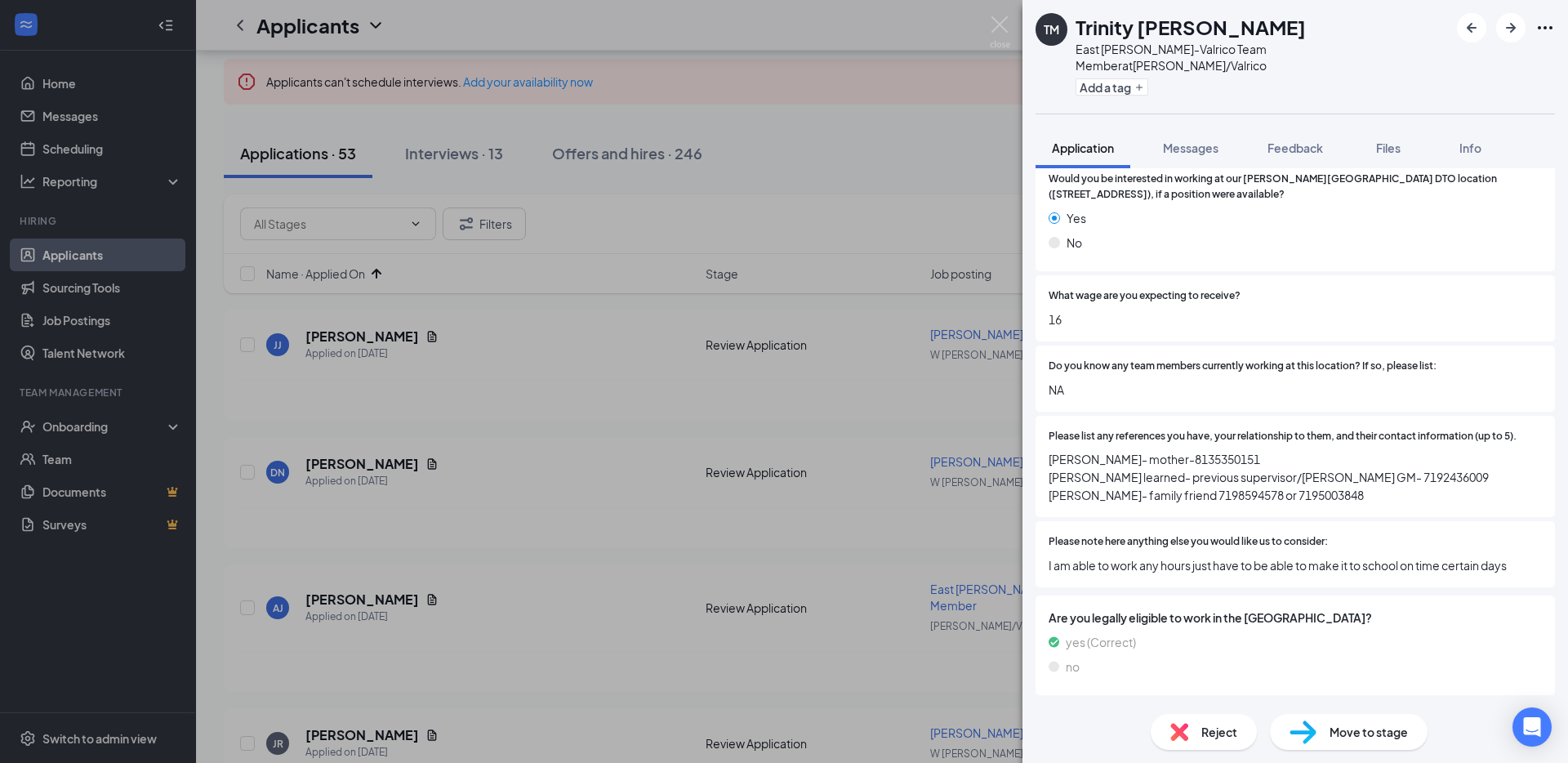
scroll to position [2026, 0]
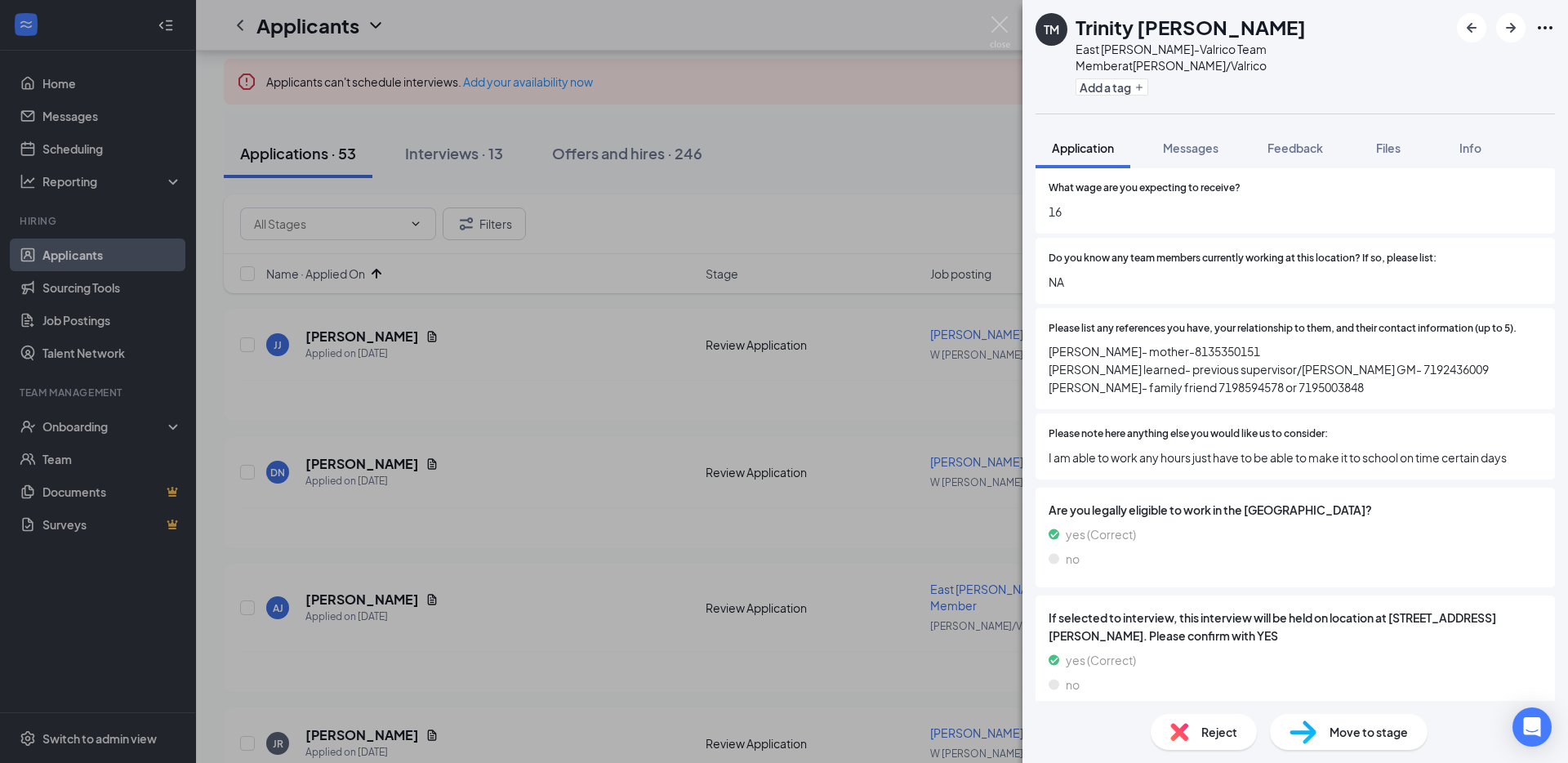
click at [1201, 739] on span "Reject" at bounding box center [1218, 732] width 36 height 18
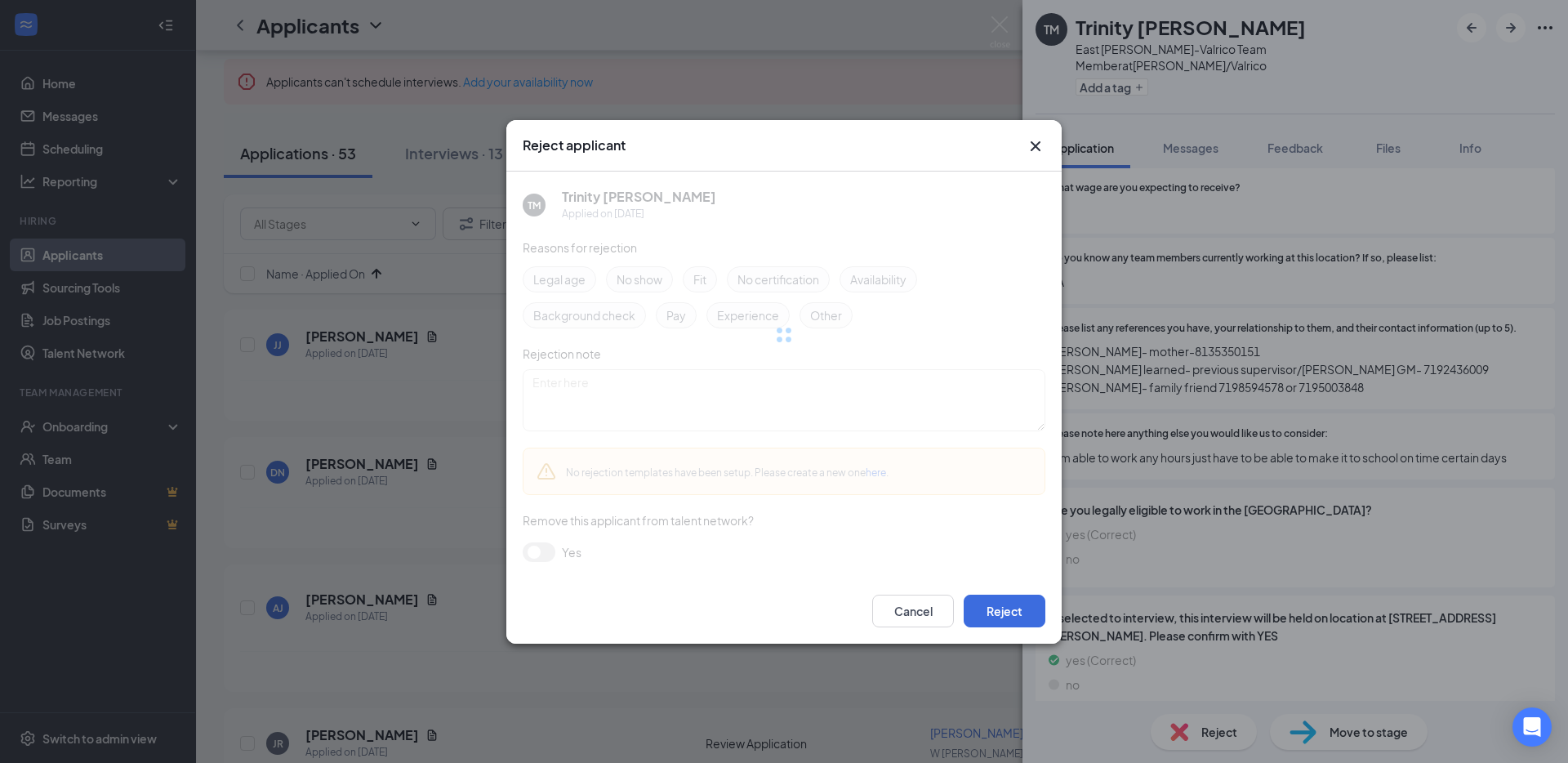
scroll to position [2020, 0]
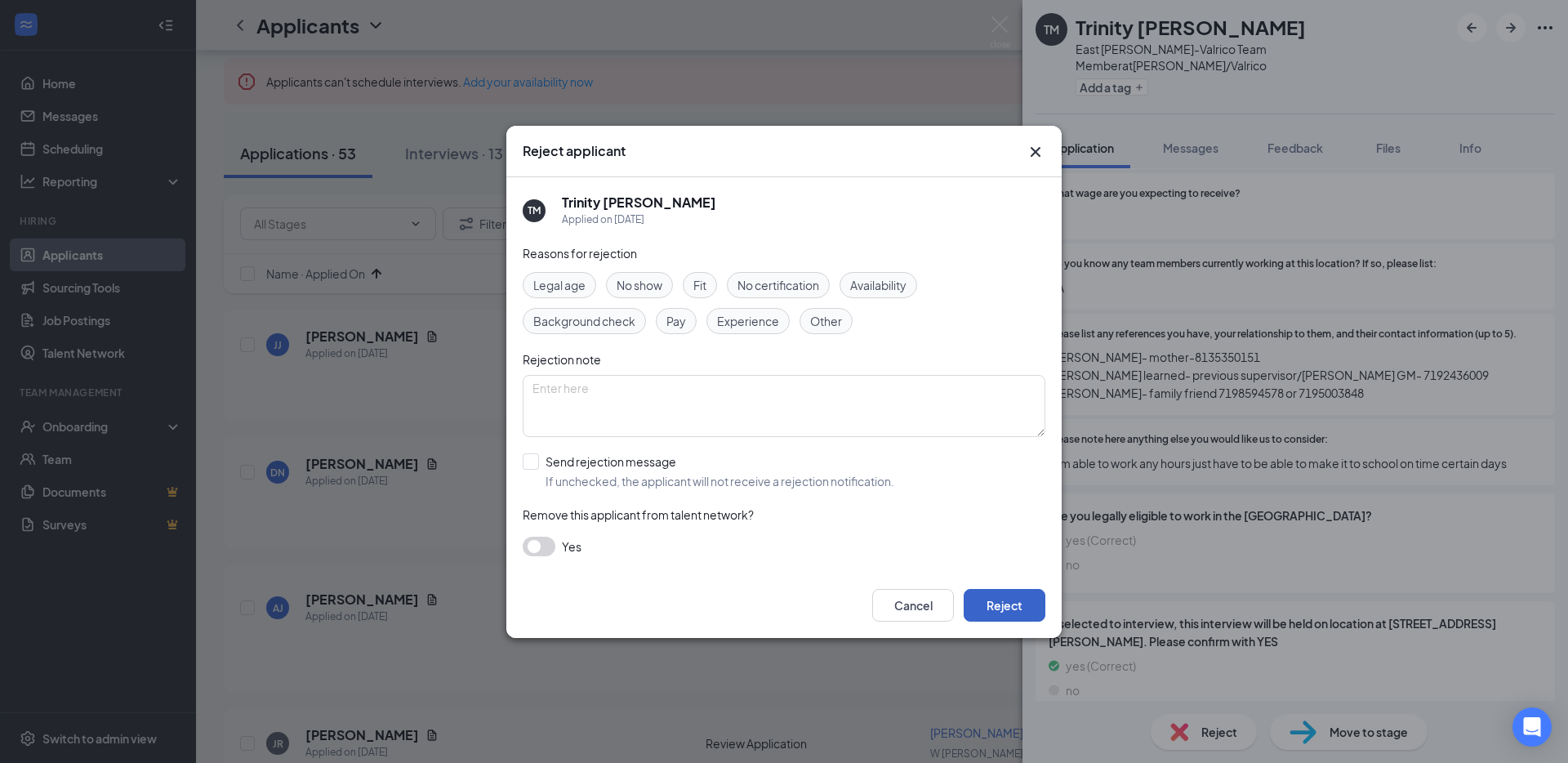
click at [1003, 609] on button "Reject" at bounding box center [1003, 605] width 81 height 32
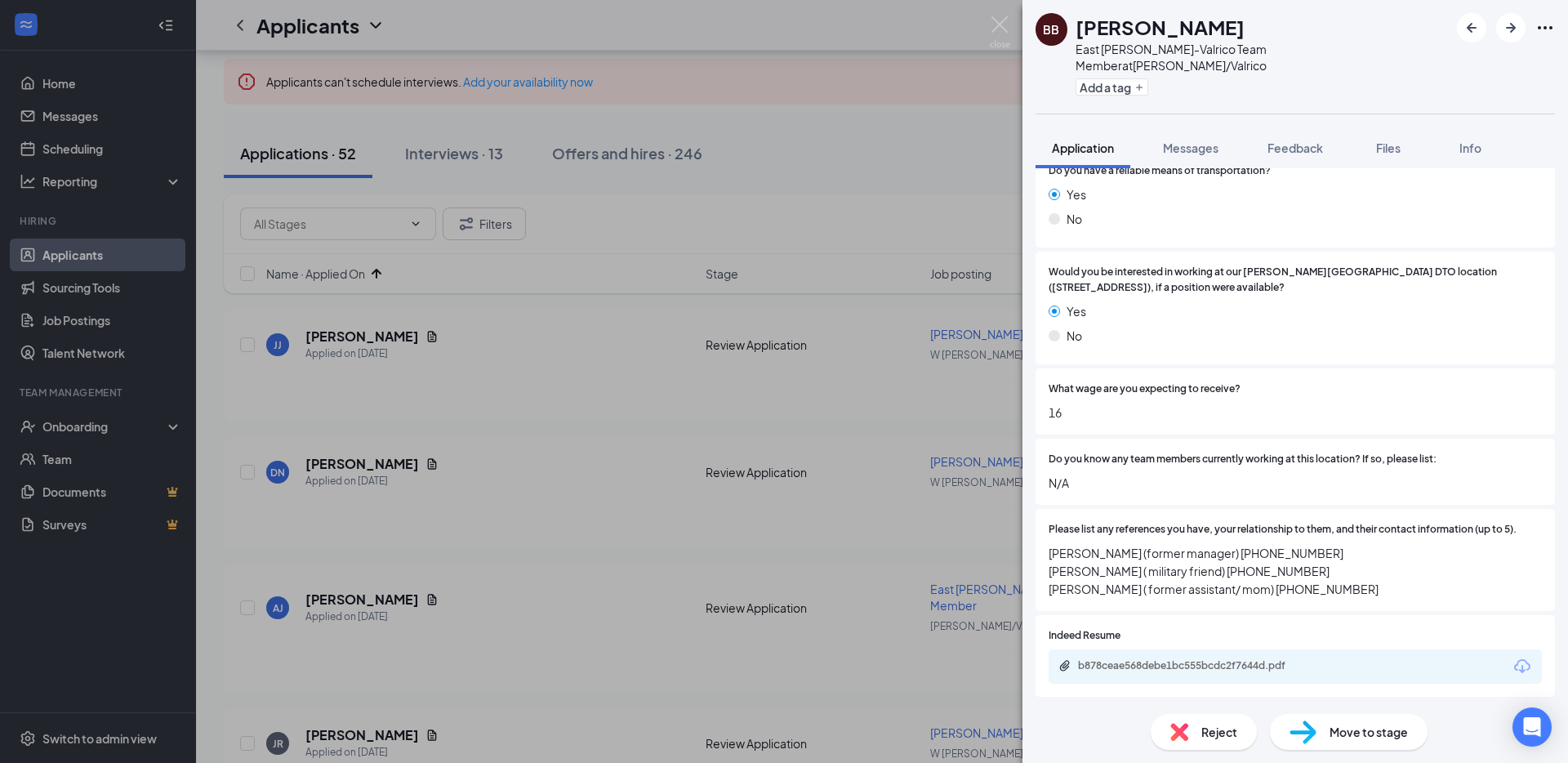
scroll to position [1901, 0]
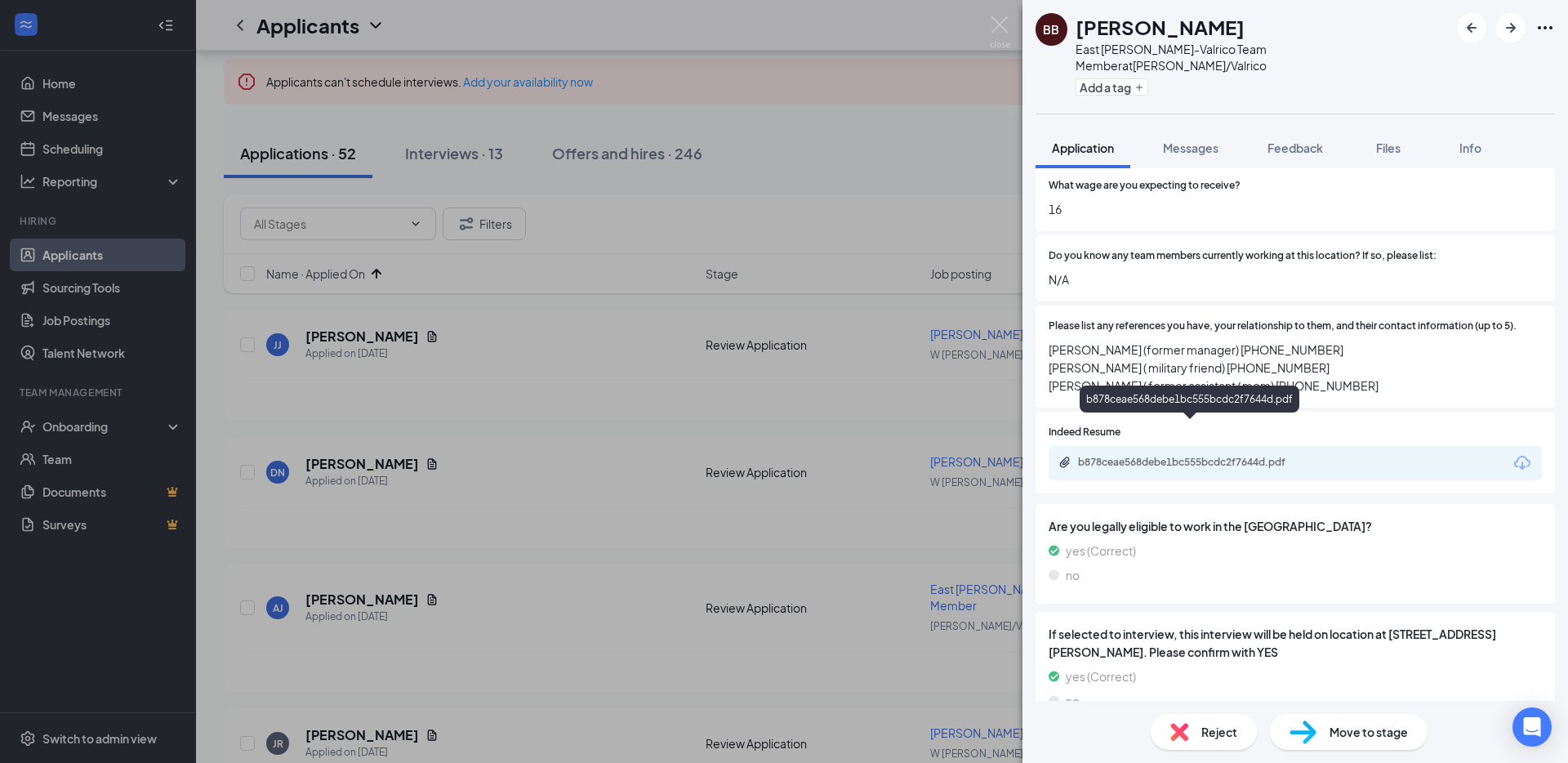
click at [1174, 456] on div "b878ceae568debe1bc555bcdc2f7644d.pdf" at bounding box center [1192, 462] width 229 height 13
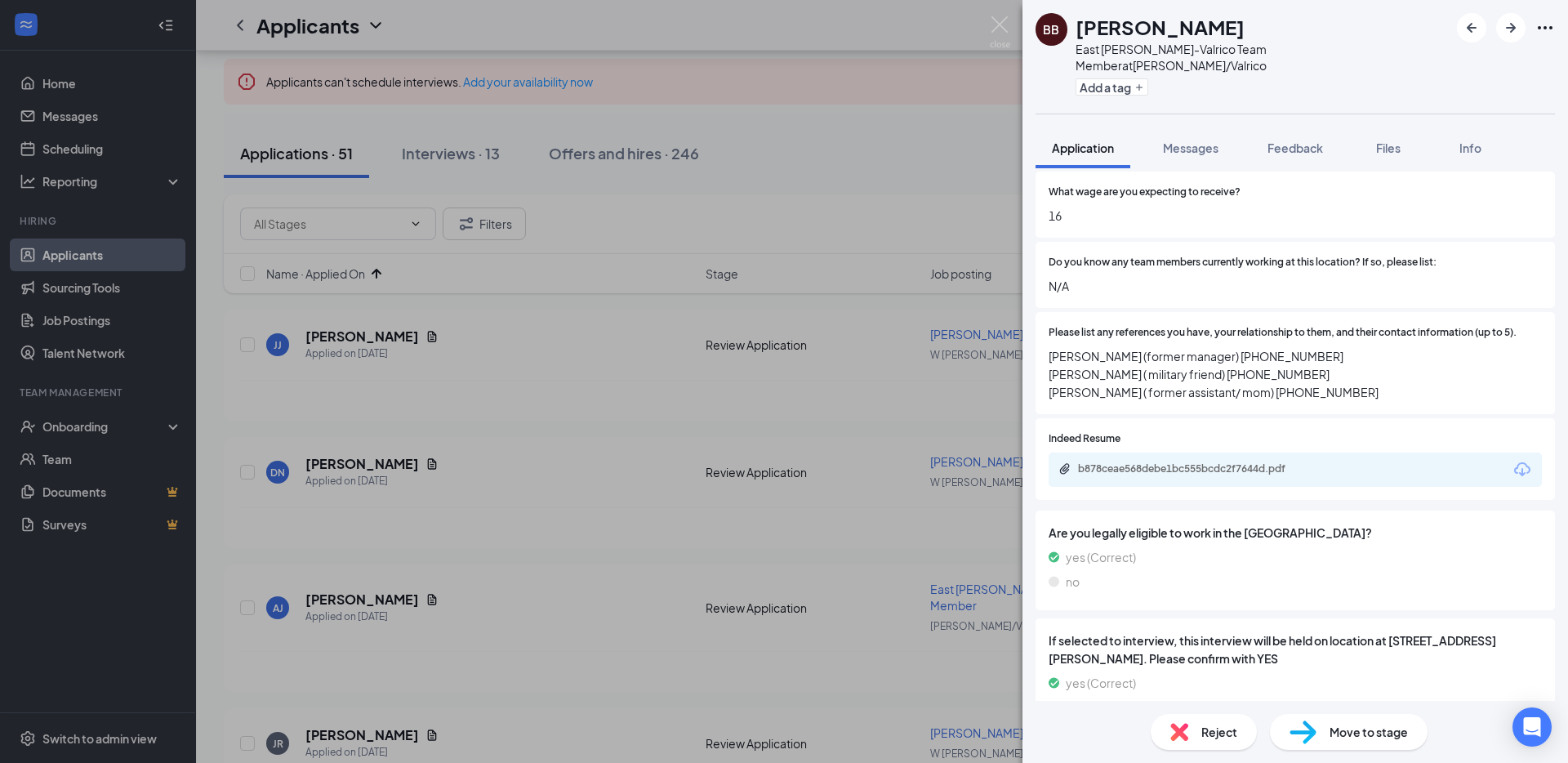
click at [1196, 737] on div "Reject" at bounding box center [1204, 732] width 106 height 36
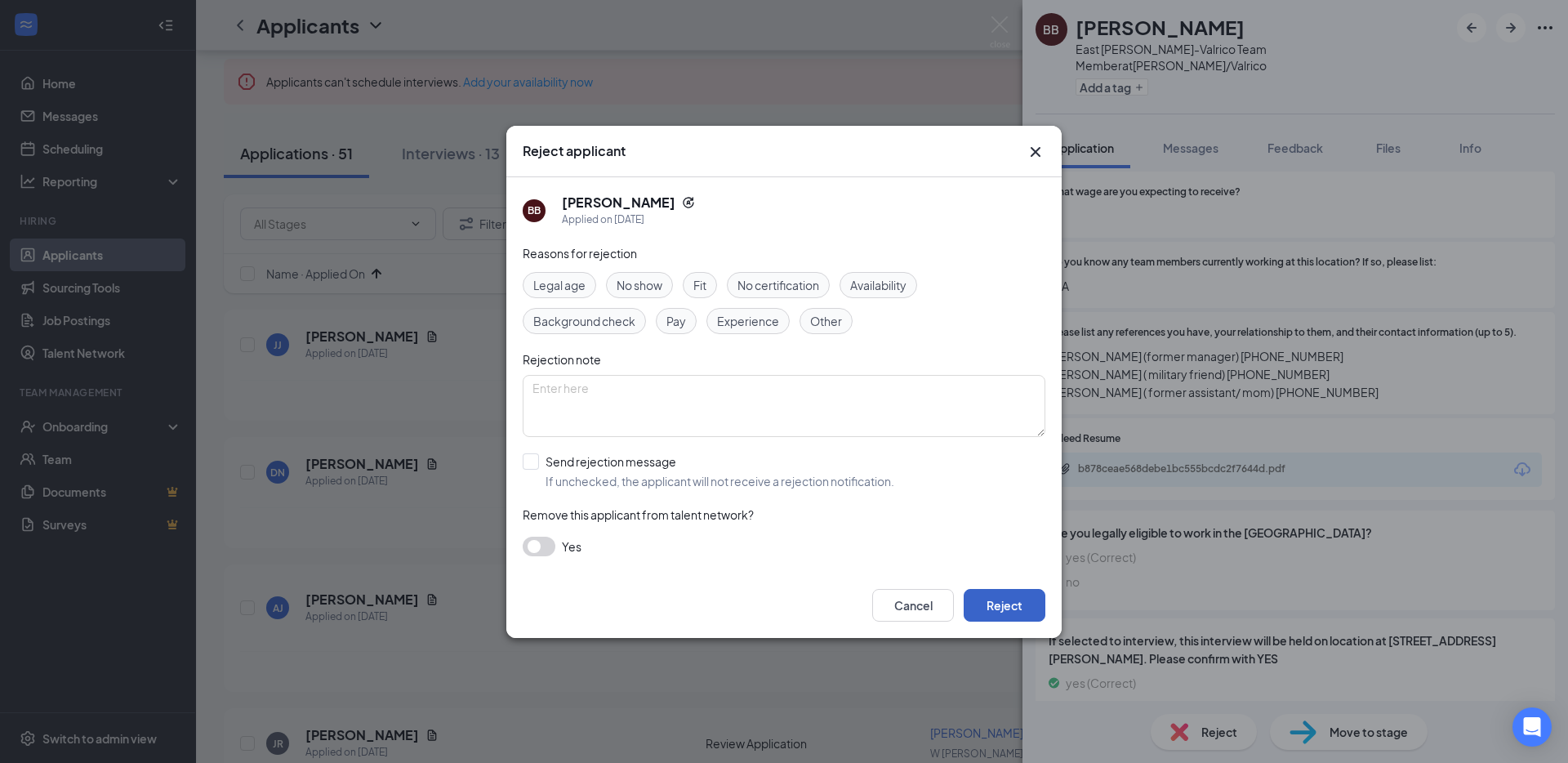
click at [1012, 597] on button "Reject" at bounding box center [1003, 605] width 81 height 32
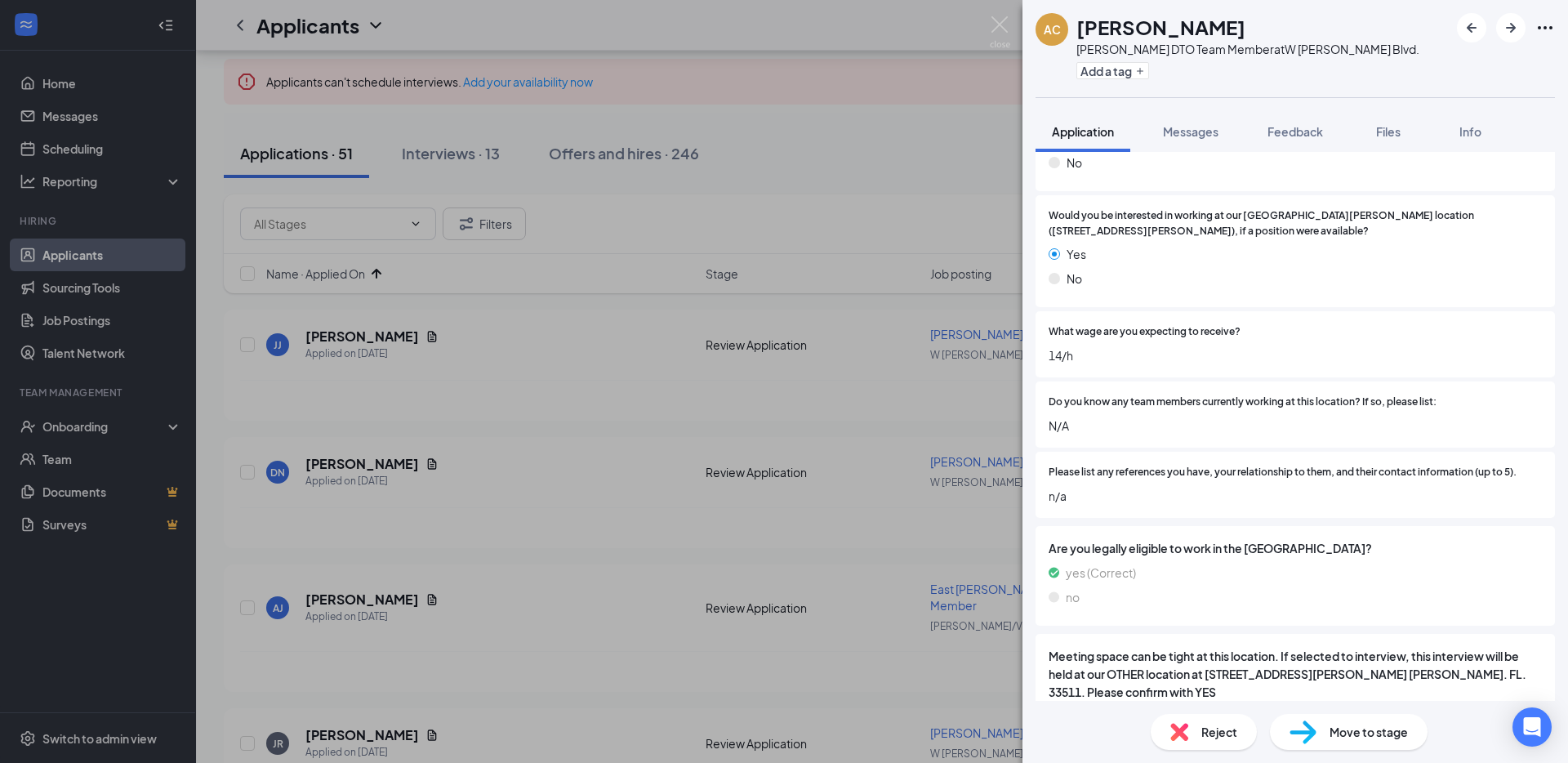
scroll to position [1819, 0]
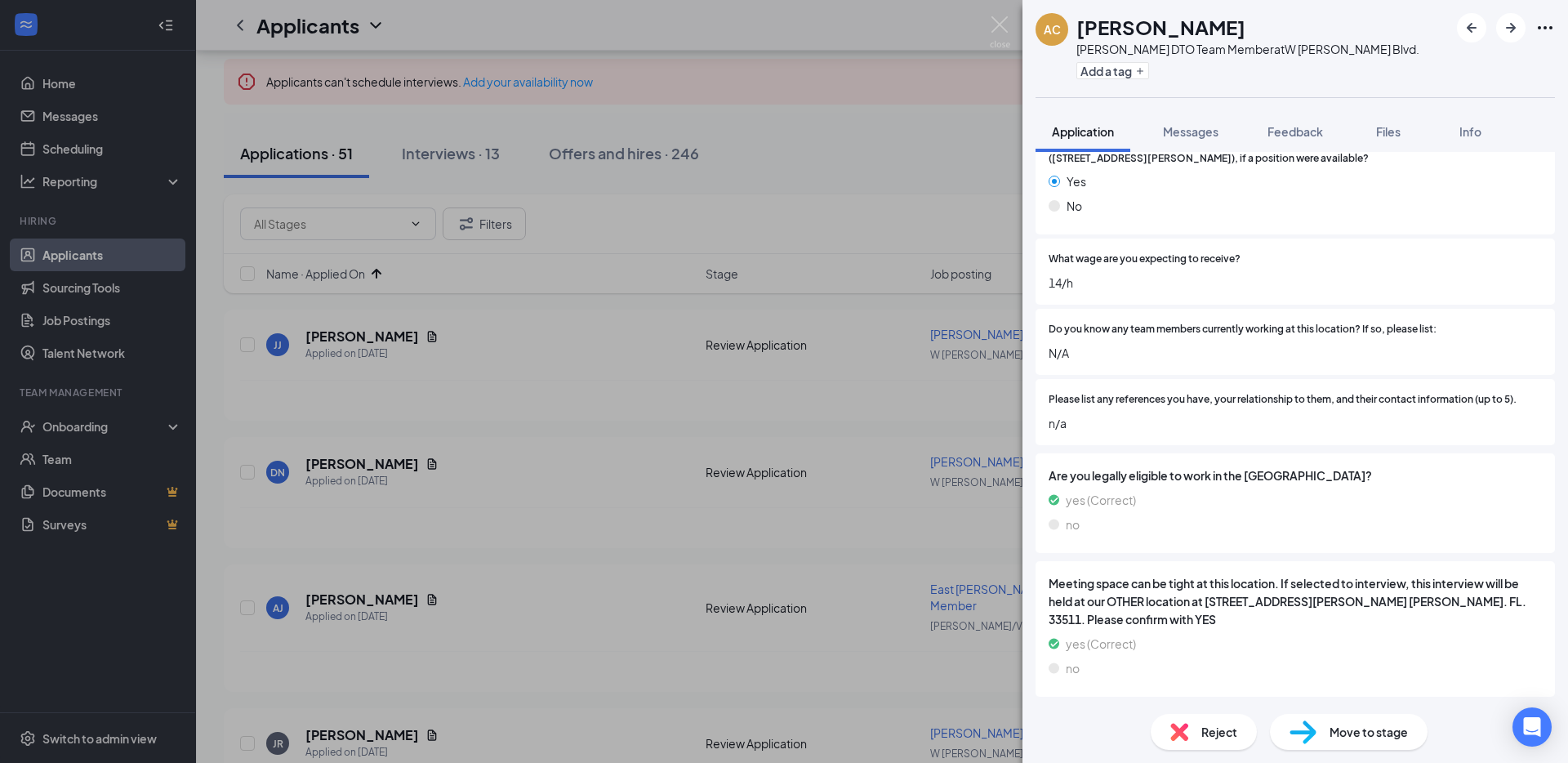
click at [1174, 724] on img at bounding box center [1179, 732] width 18 height 18
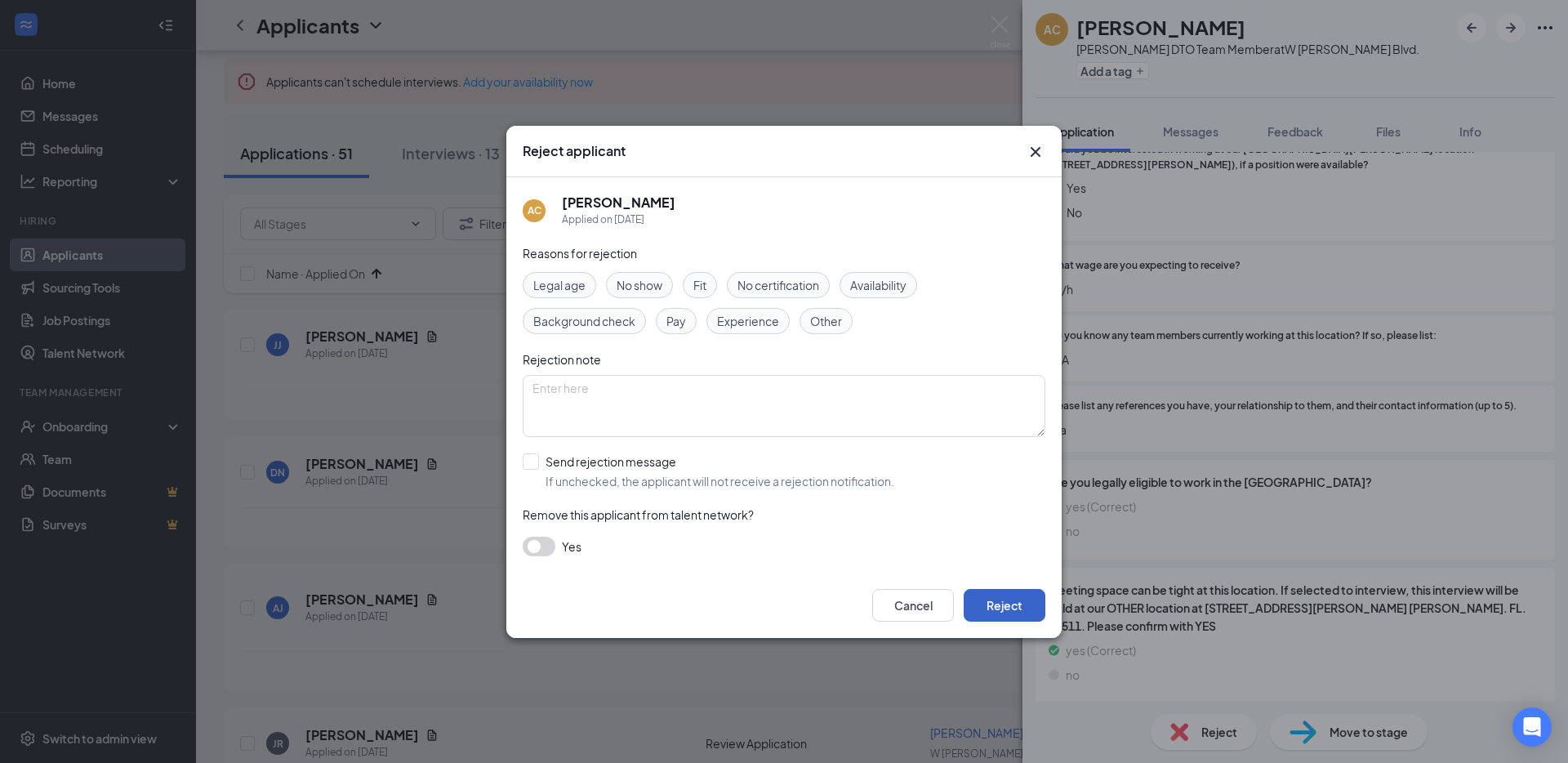
click at [1011, 595] on button "Reject" at bounding box center [1003, 605] width 81 height 32
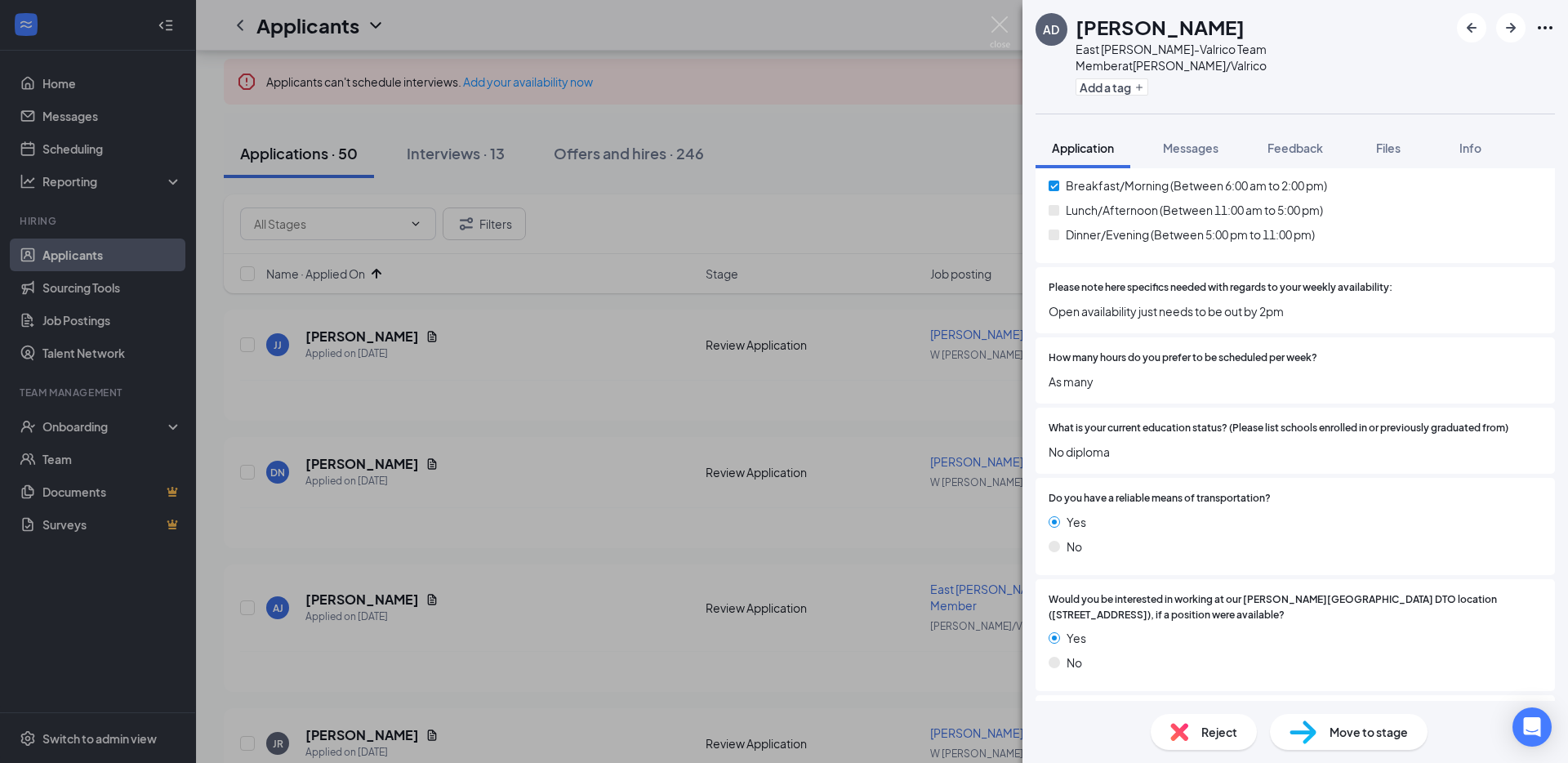
scroll to position [1889, 0]
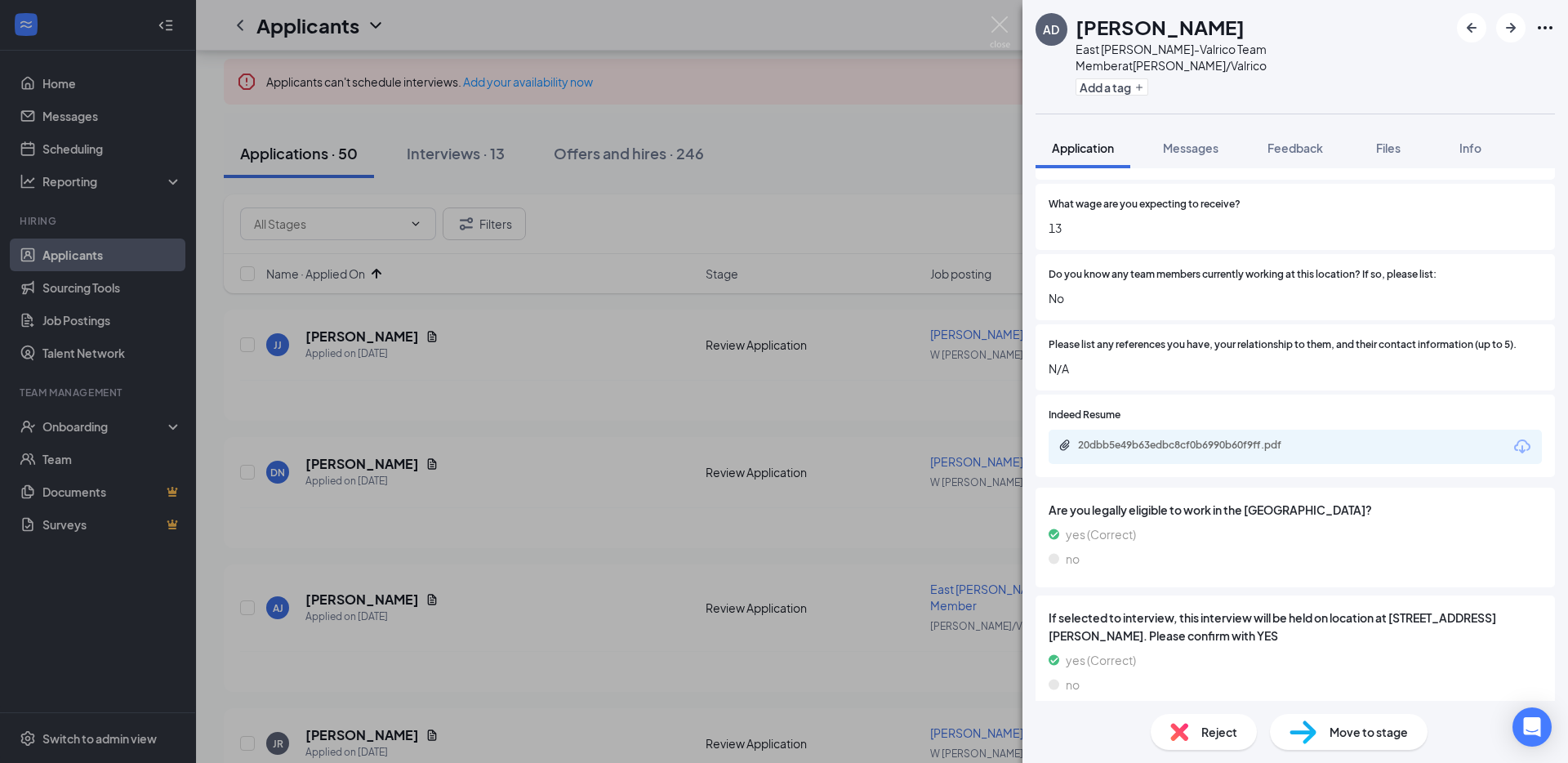
click at [1188, 730] on div "Reject" at bounding box center [1204, 732] width 106 height 36
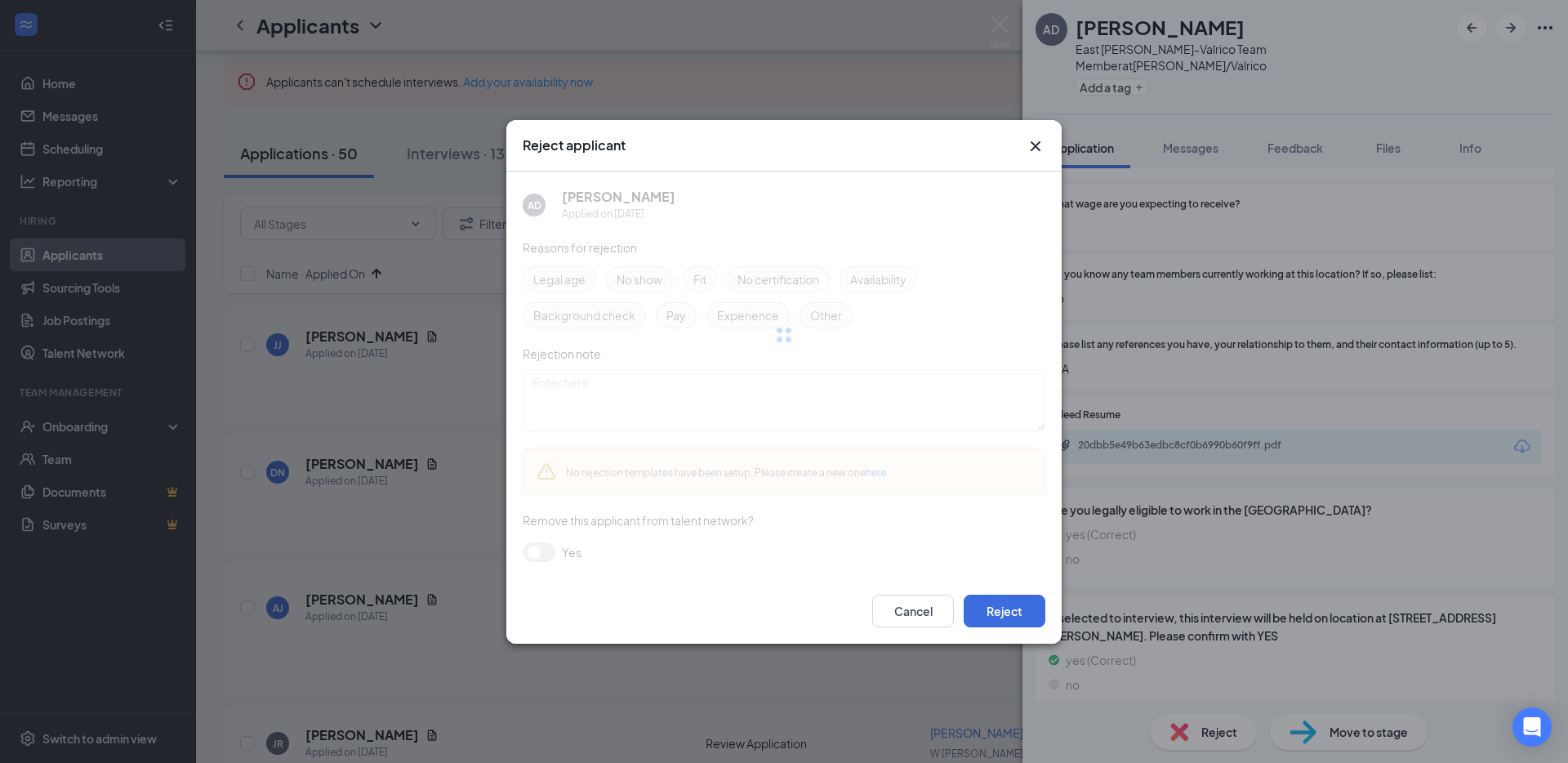
scroll to position [1883, 0]
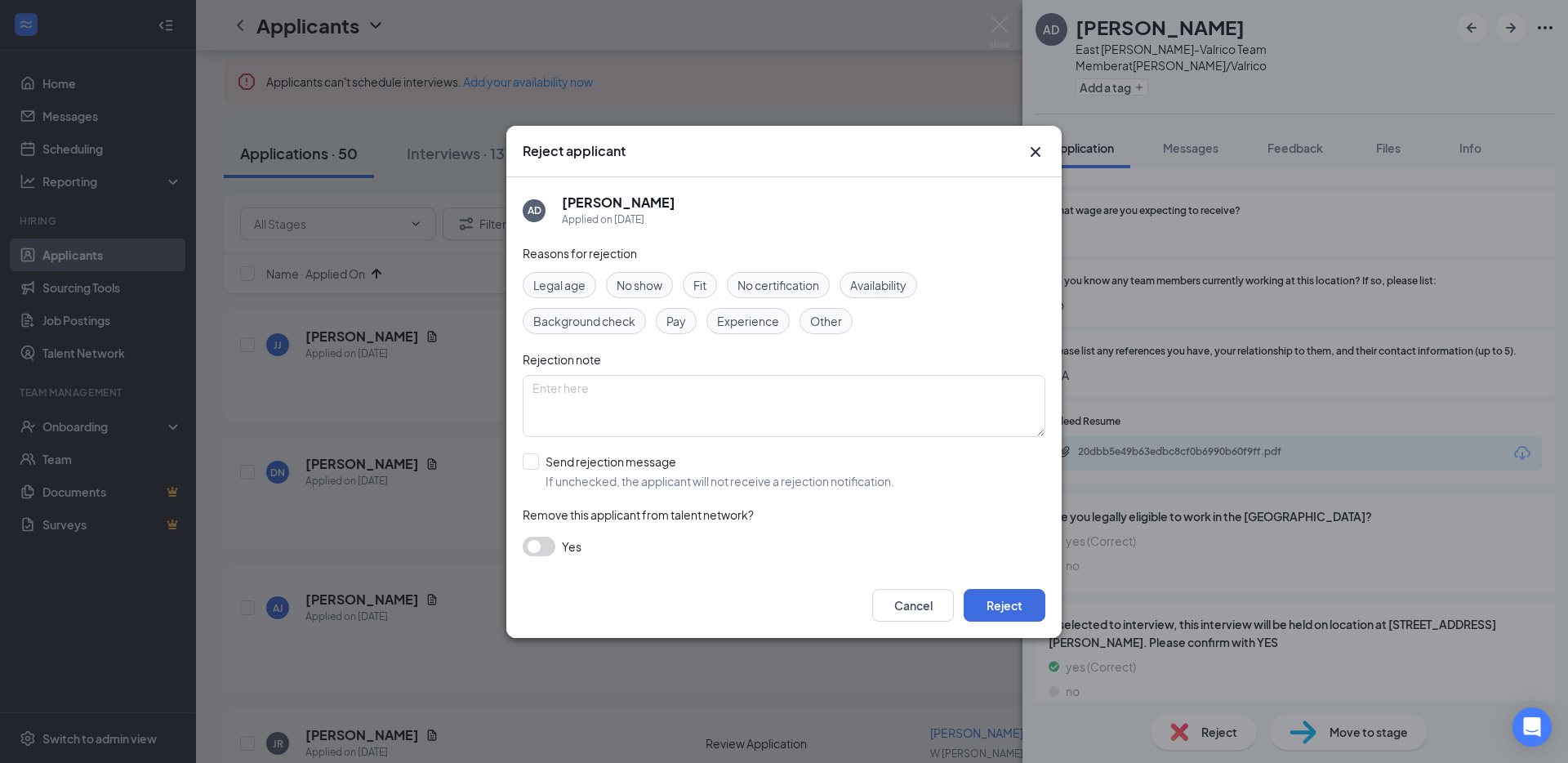
click at [1011, 624] on div "Cancel Reject" at bounding box center [784, 605] width 555 height 66
click at [1016, 610] on button "Reject" at bounding box center [1003, 605] width 81 height 32
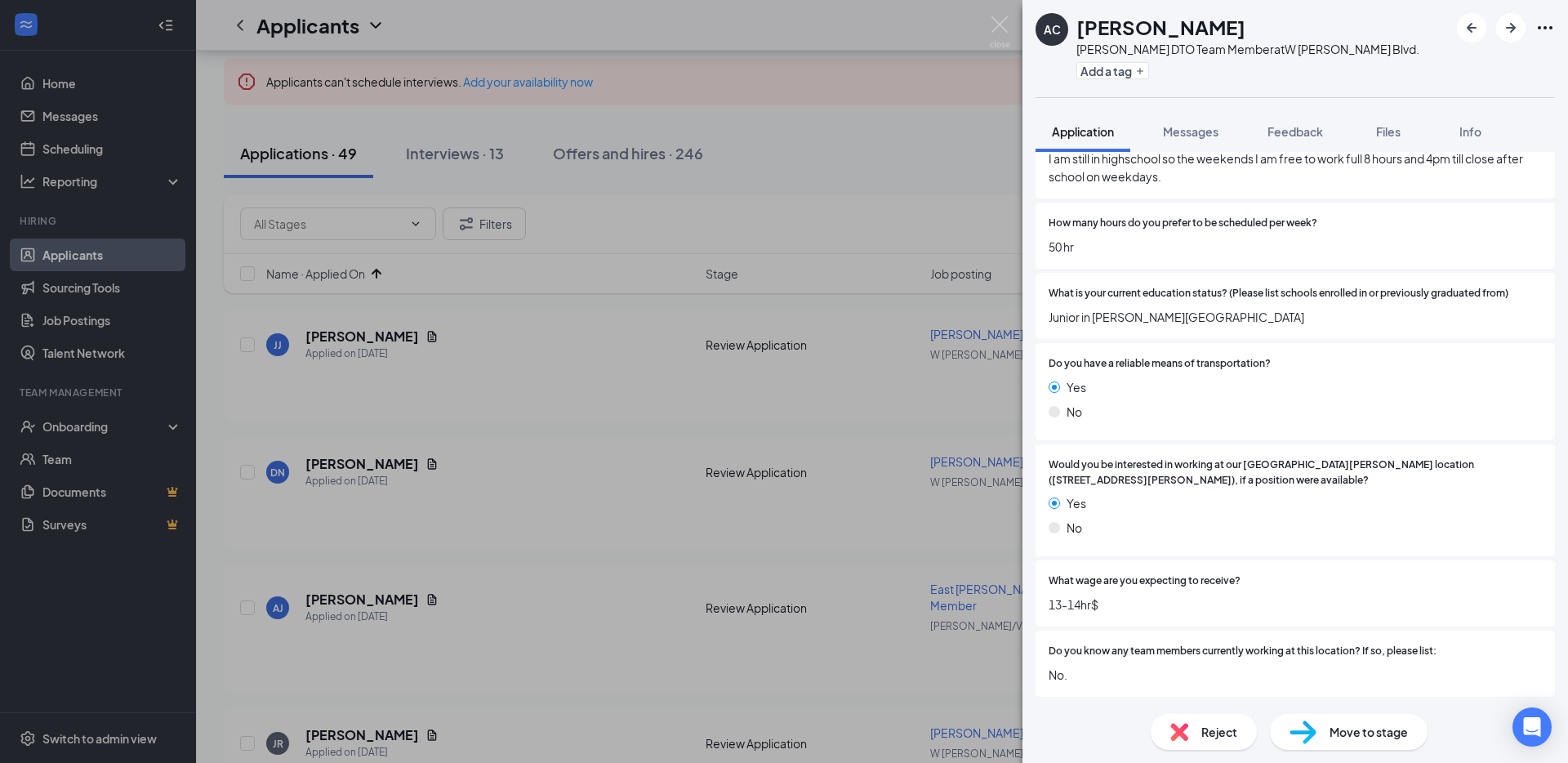
scroll to position [1716, 0]
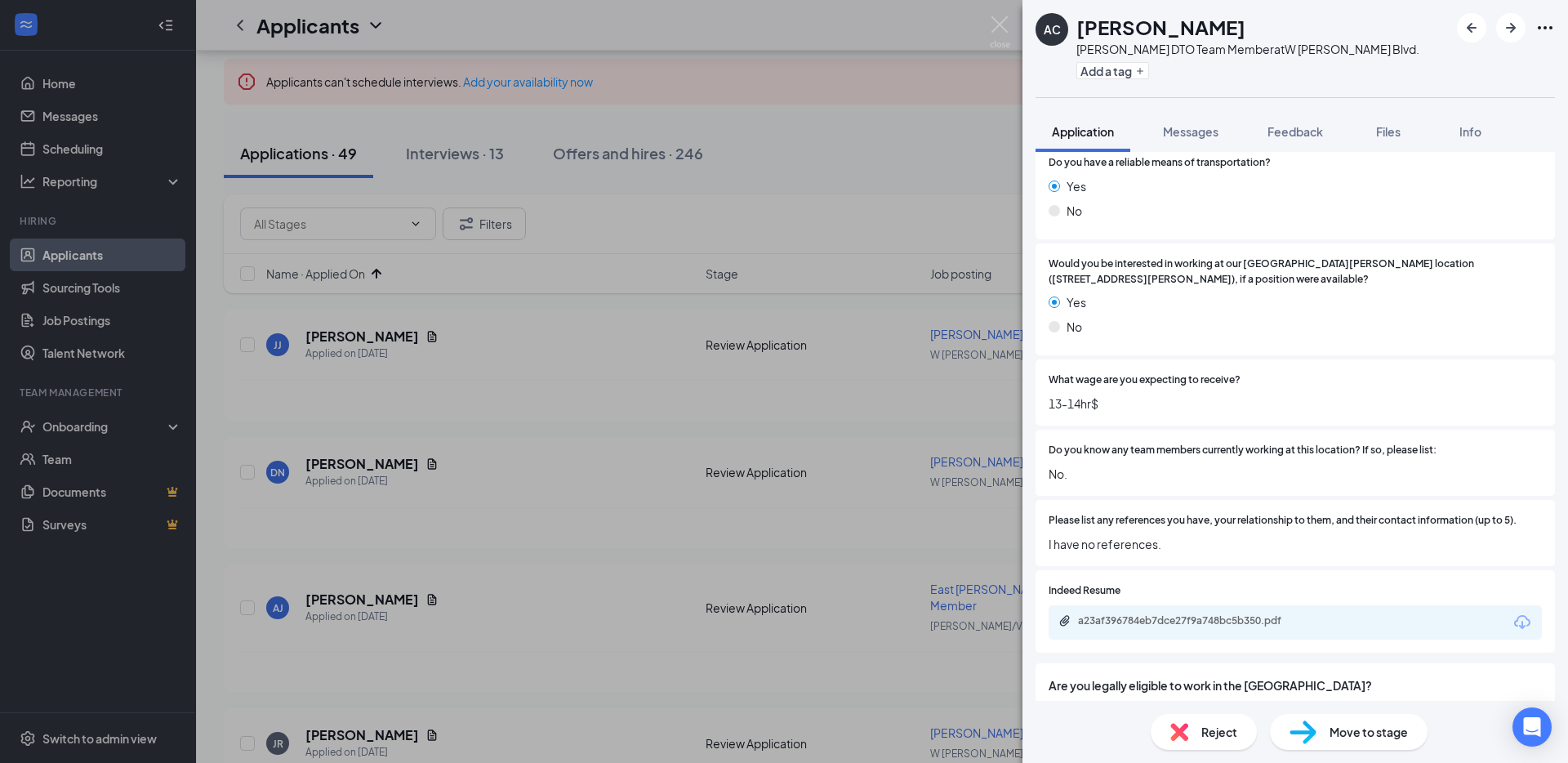
click at [1193, 744] on div "Reject" at bounding box center [1204, 732] width 106 height 36
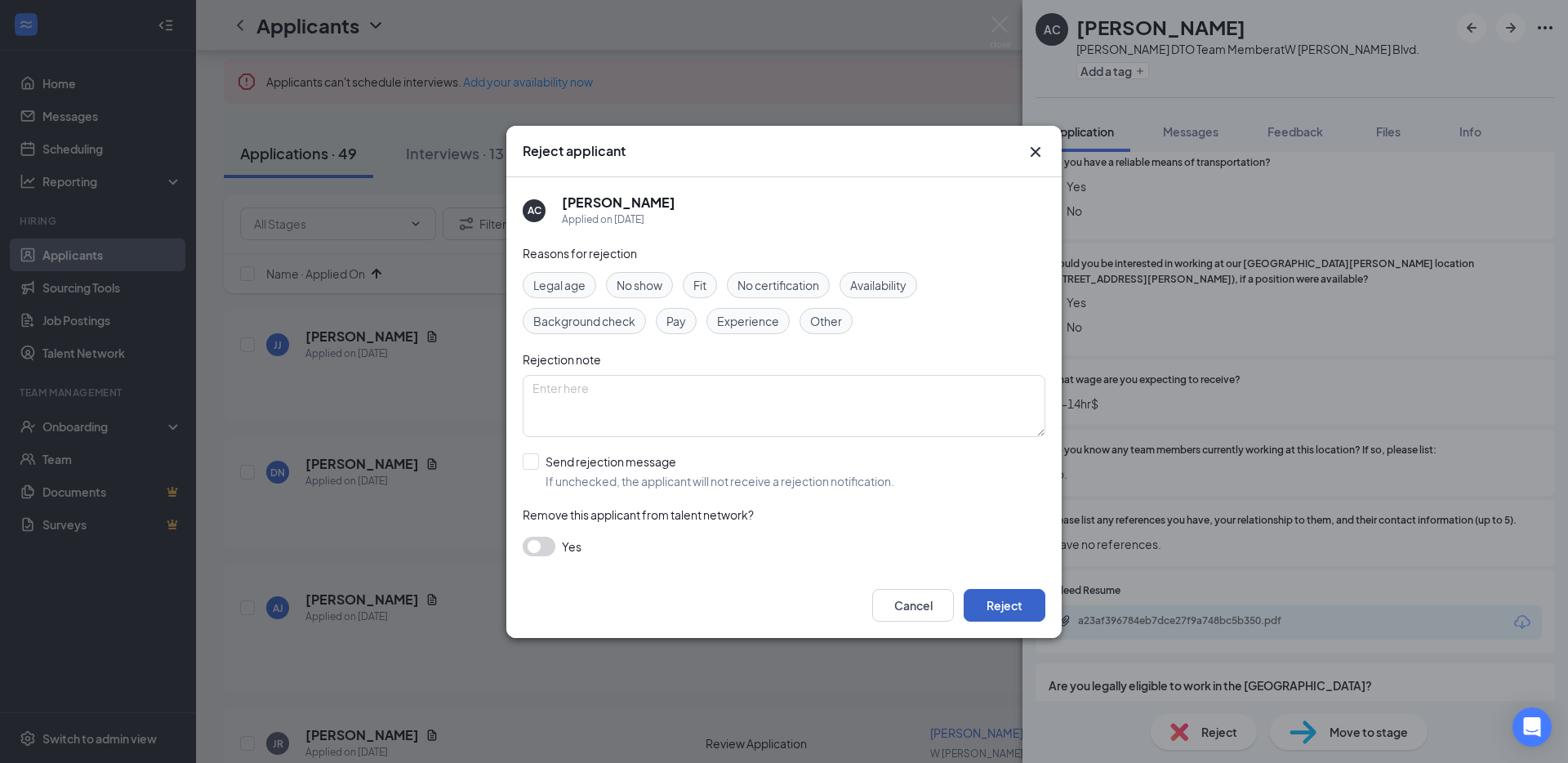
click at [1021, 610] on button "Reject" at bounding box center [1003, 605] width 81 height 32
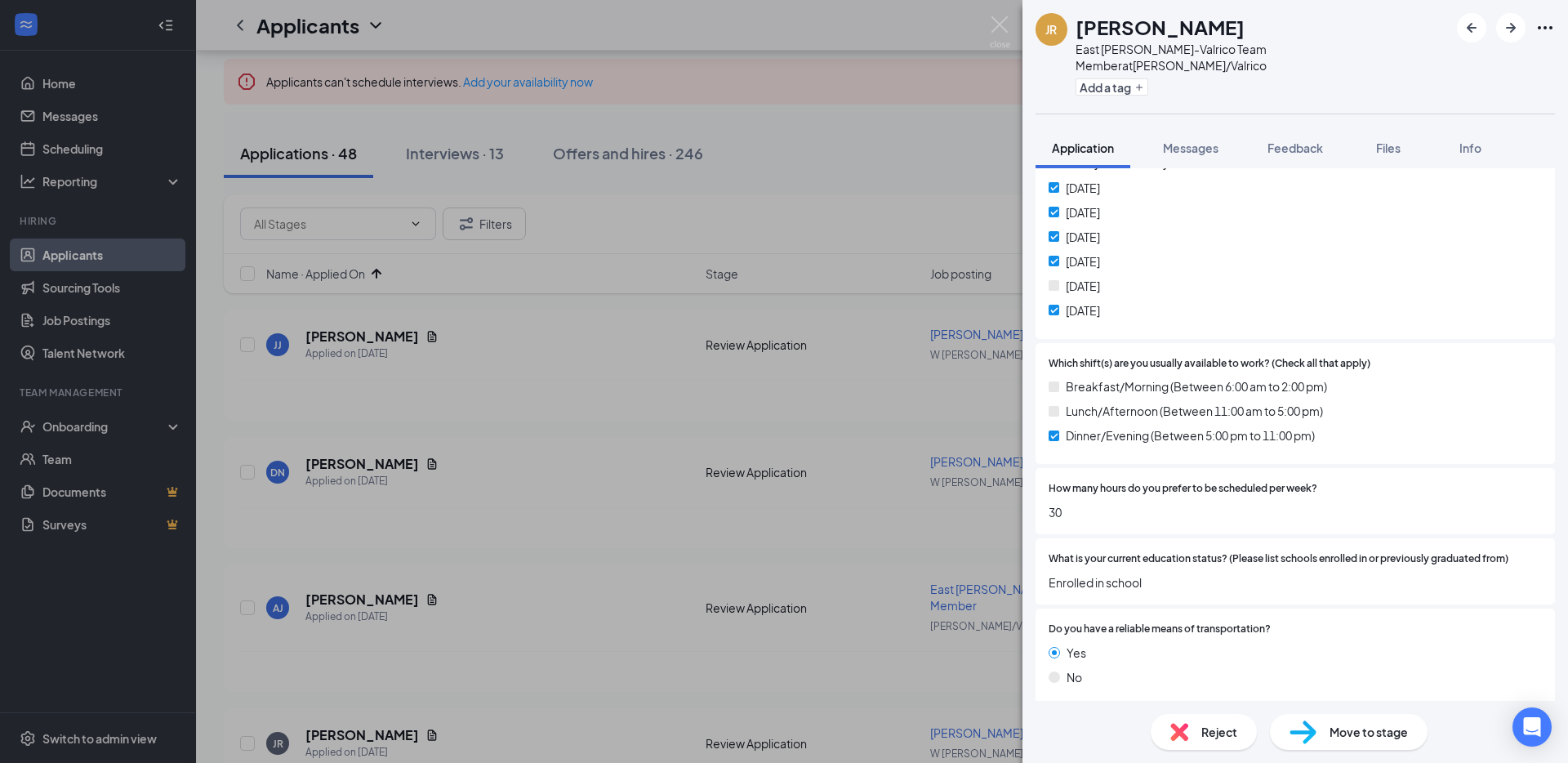
scroll to position [1582, 0]
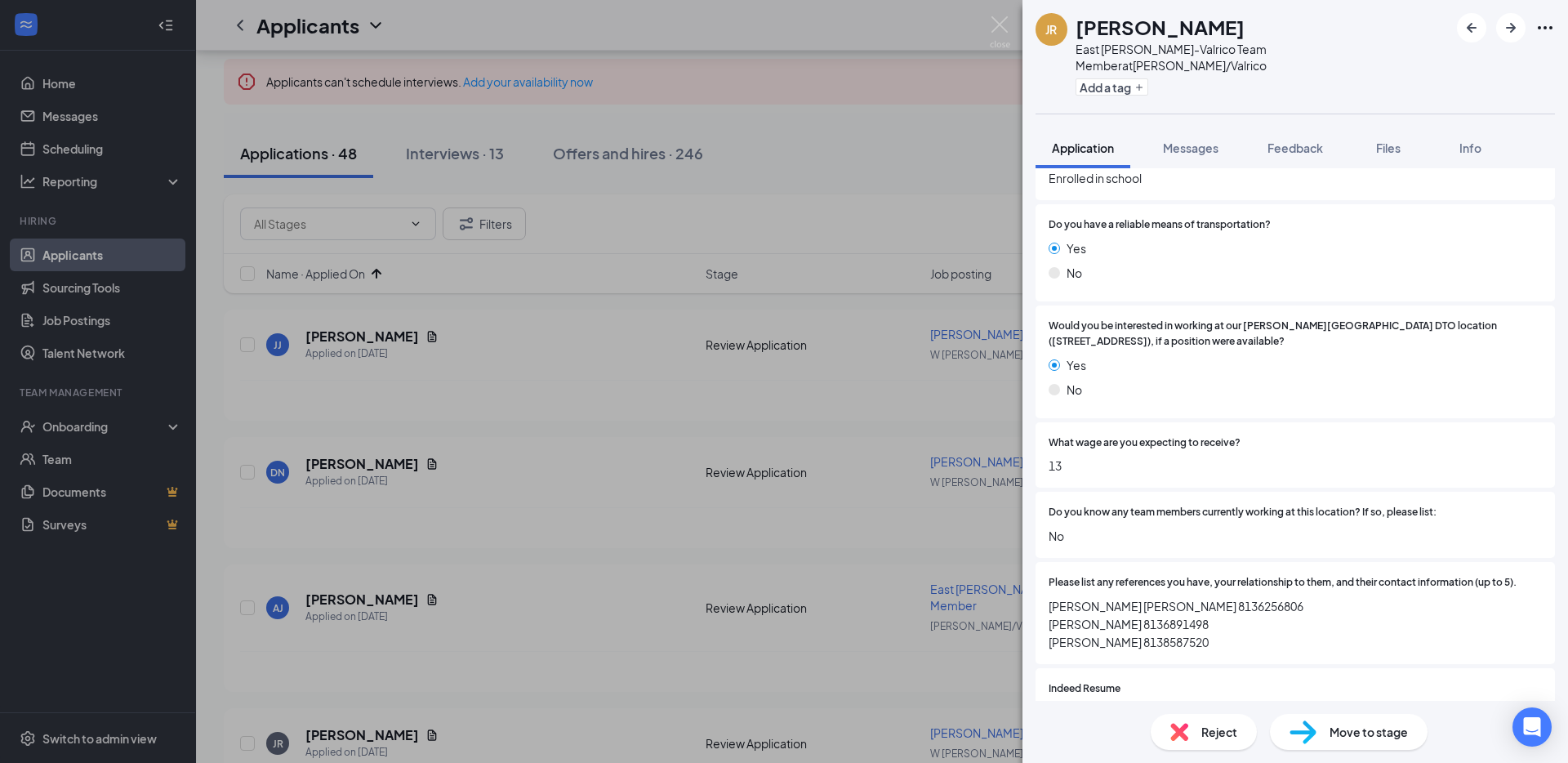
click at [1162, 723] on div "Reject" at bounding box center [1204, 732] width 106 height 36
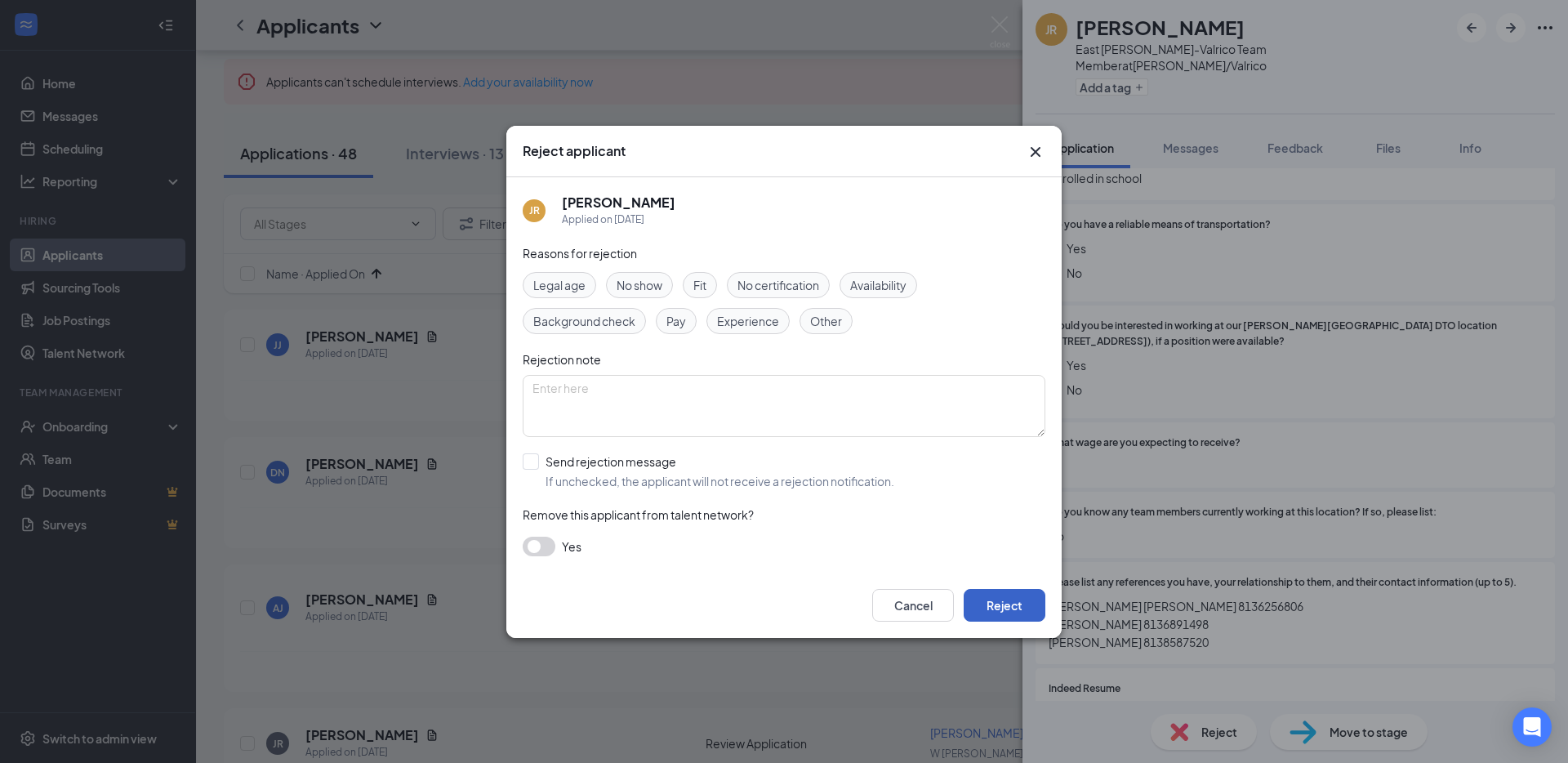
click at [1004, 608] on button "Reject" at bounding box center [1003, 605] width 81 height 32
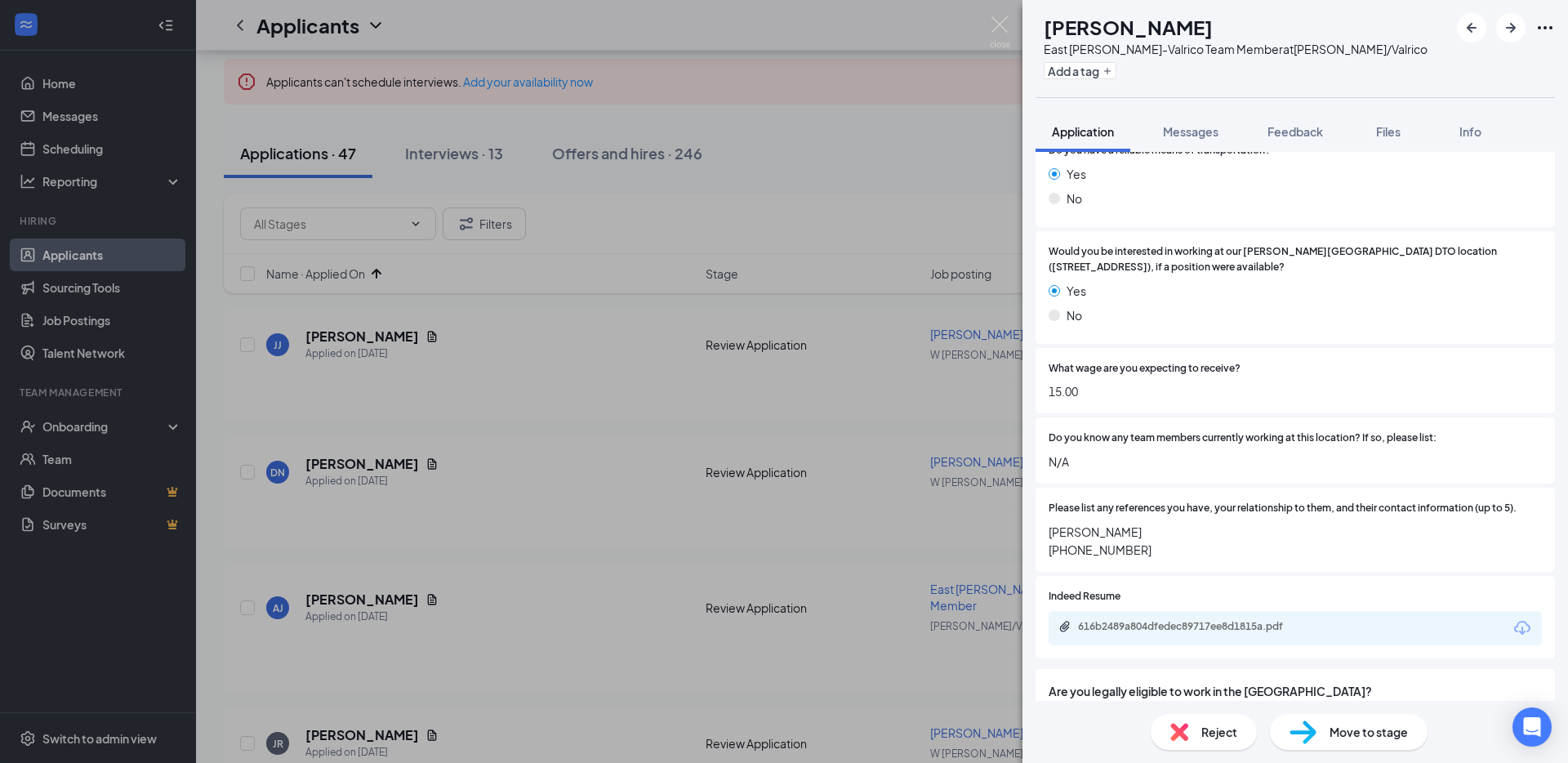
scroll to position [1670, 0]
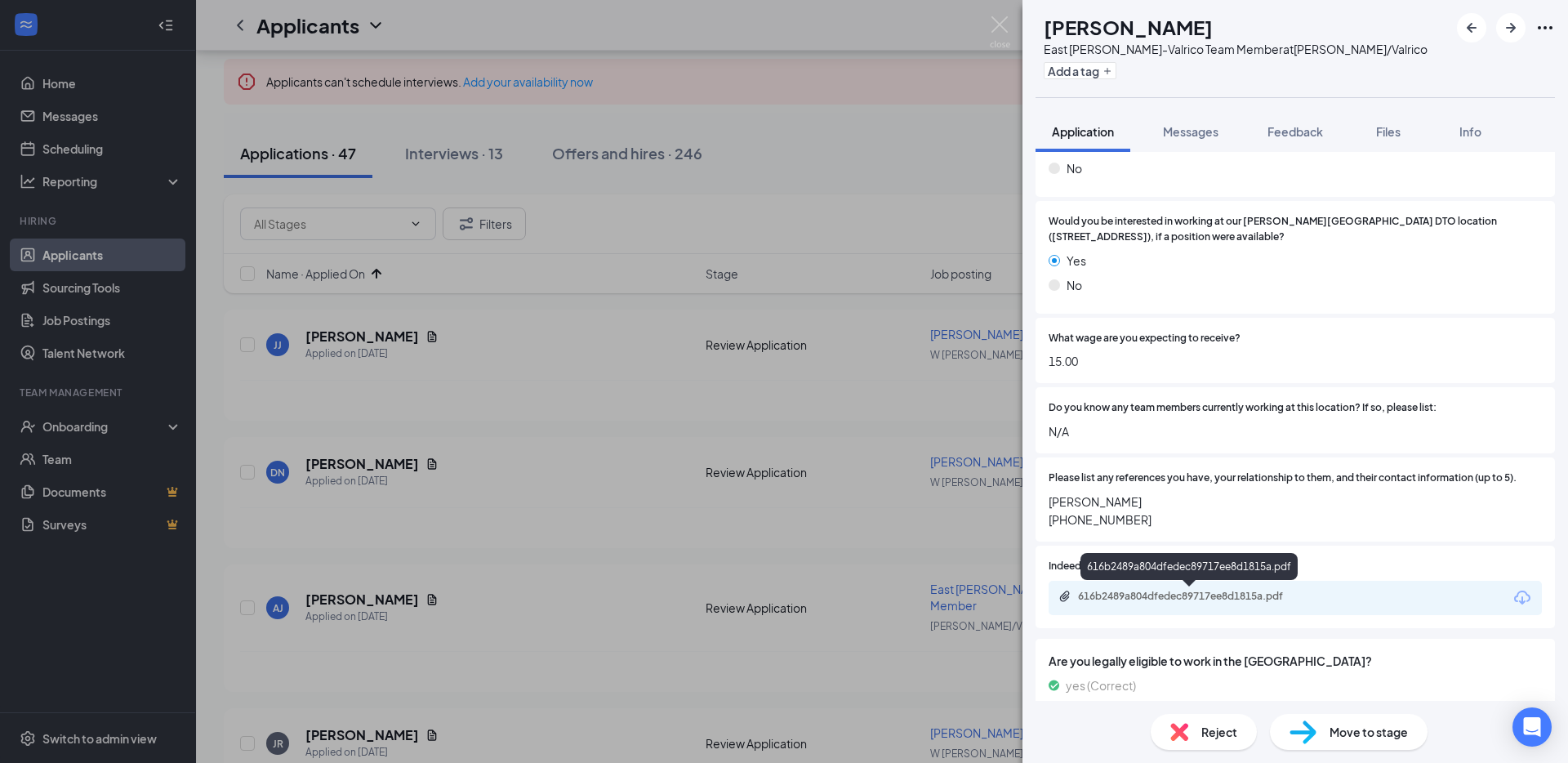
click at [1157, 589] on div "616b2489a804dfedec89717ee8d1815a.pdf" at bounding box center [1192, 595] width 229 height 13
click at [1223, 735] on span "Reject" at bounding box center [1218, 732] width 36 height 18
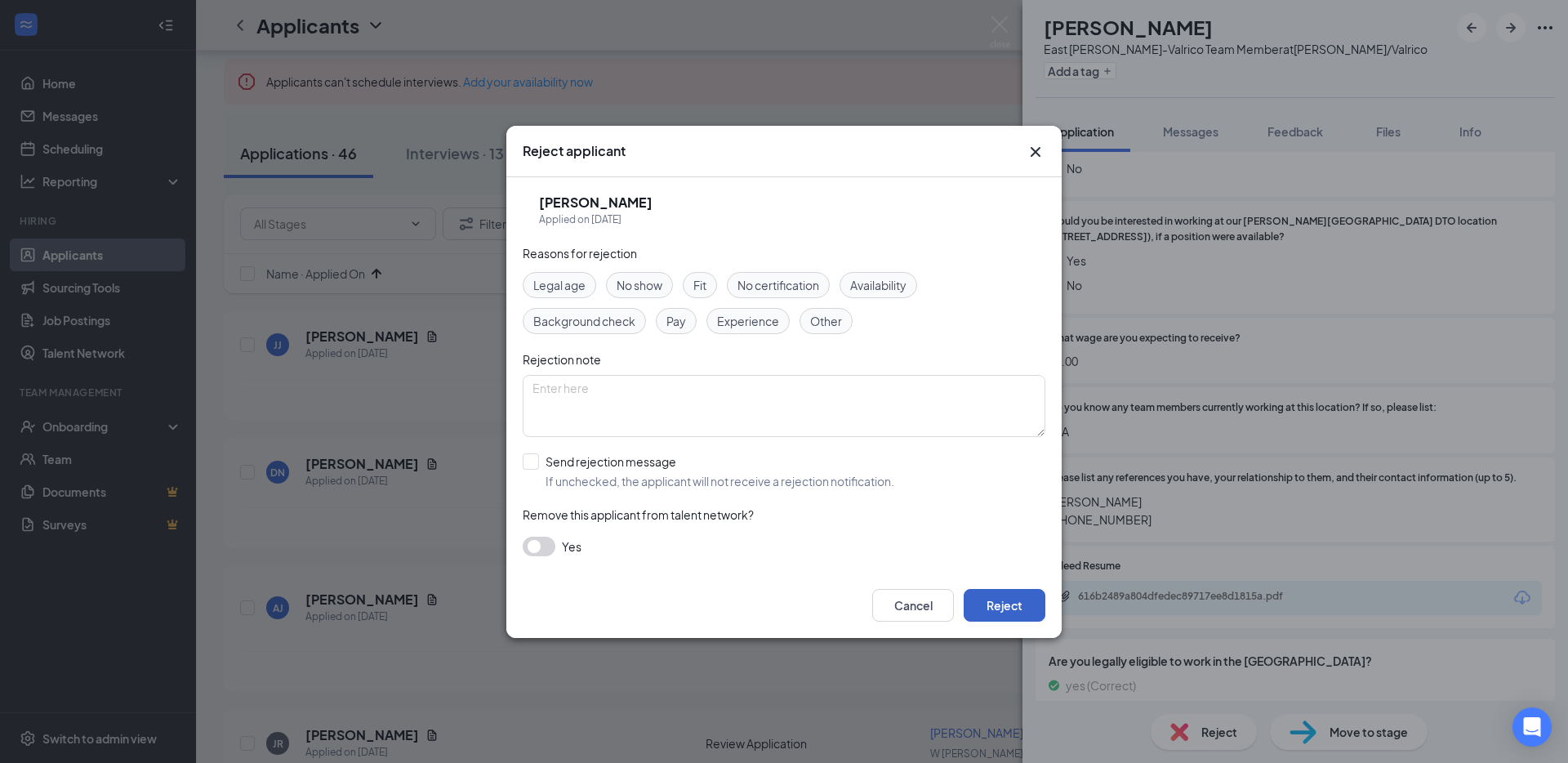
click at [1024, 604] on button "Reject" at bounding box center [1003, 605] width 81 height 32
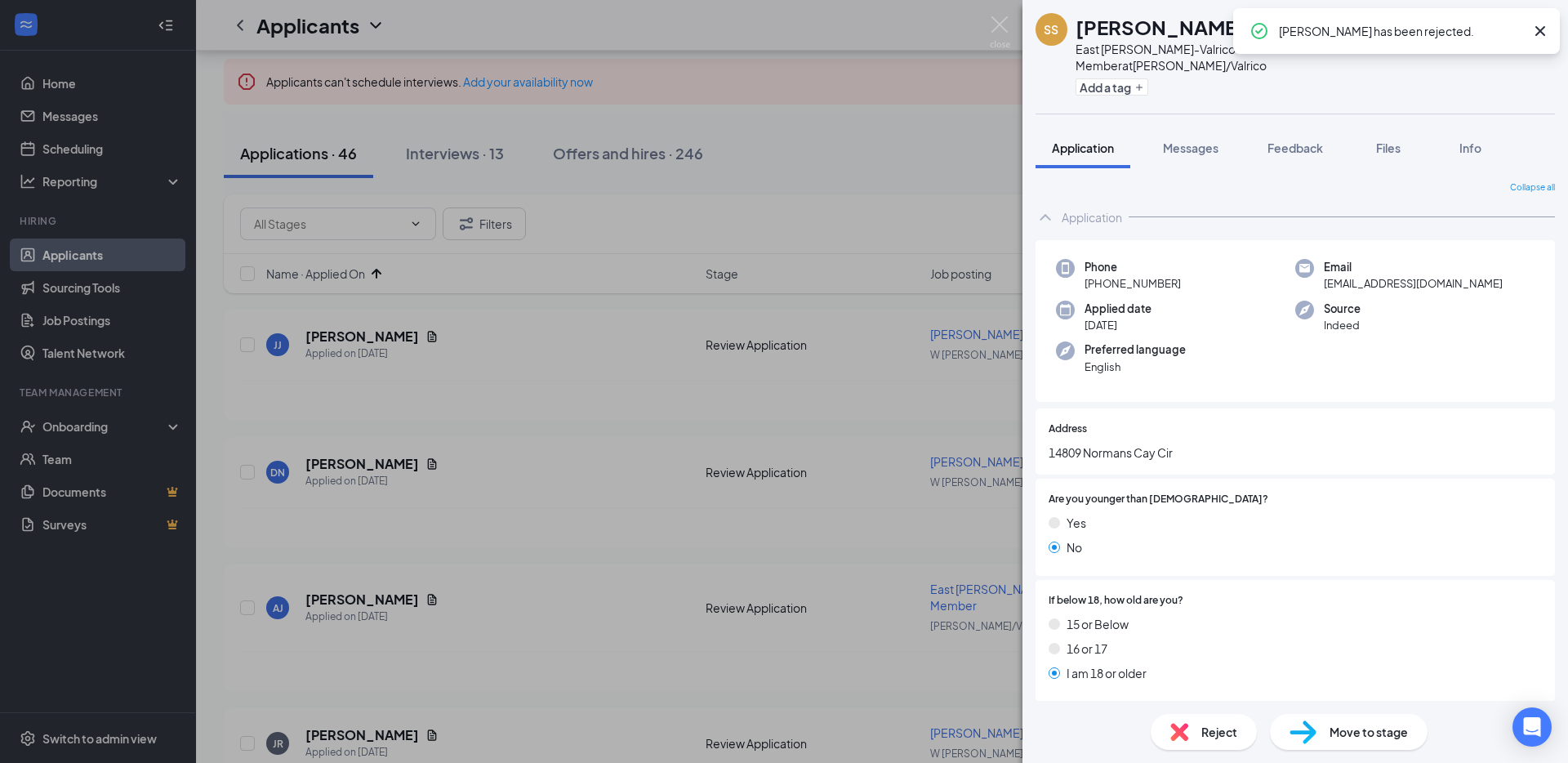
scroll to position [446, 0]
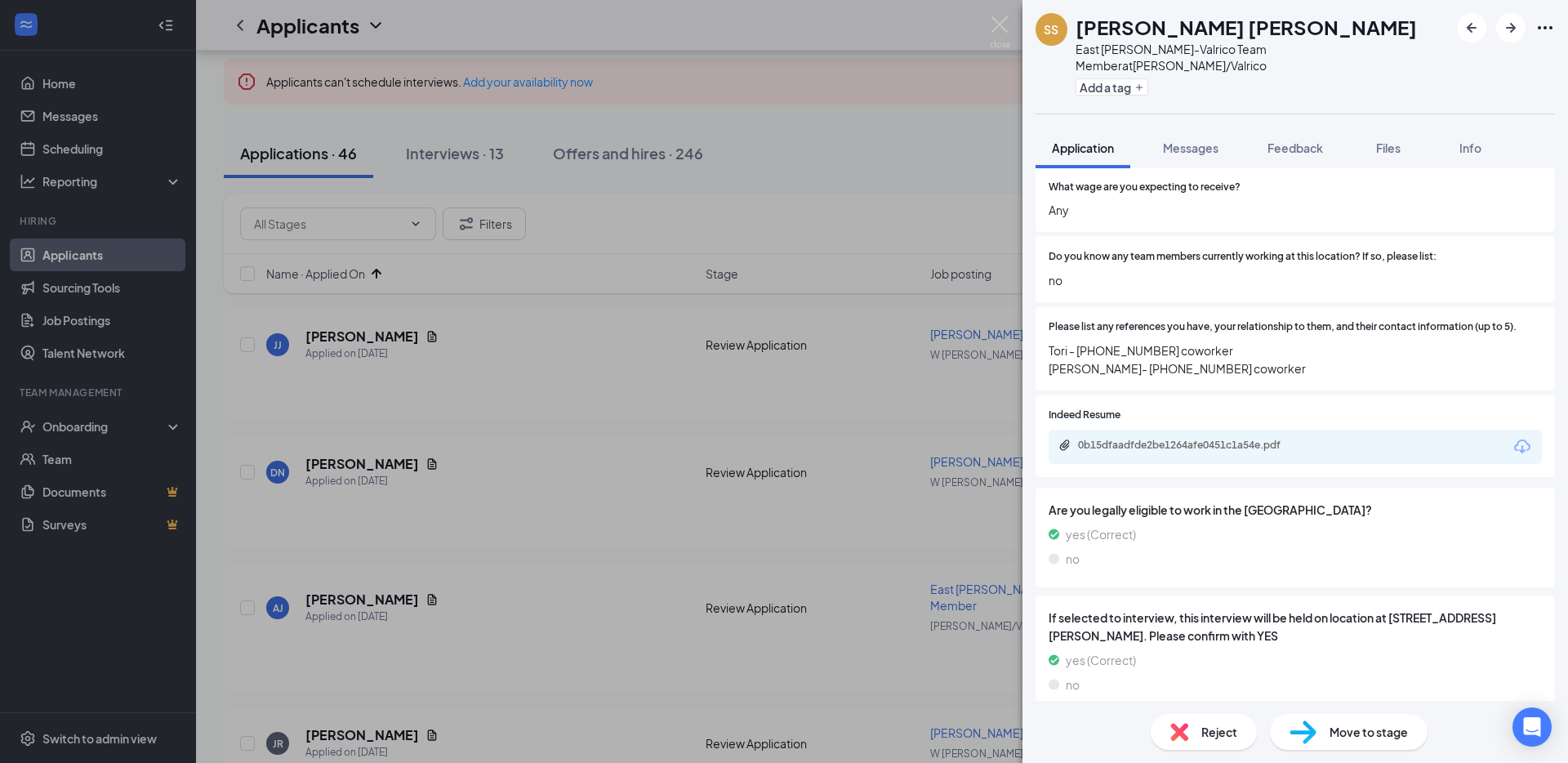
click at [1193, 727] on div "Reject" at bounding box center [1204, 732] width 106 height 36
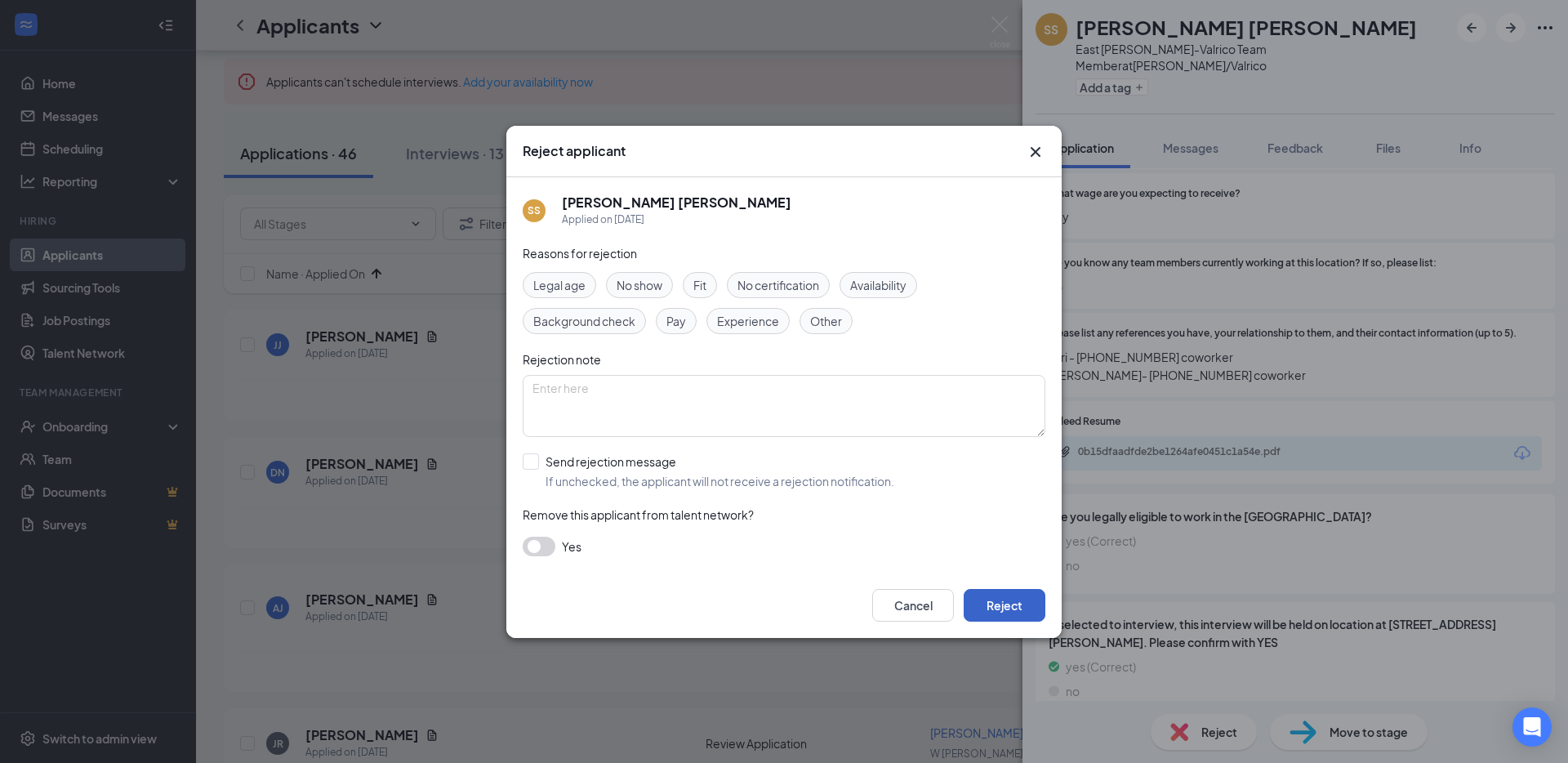
click at [1006, 612] on button "Reject" at bounding box center [1003, 605] width 81 height 32
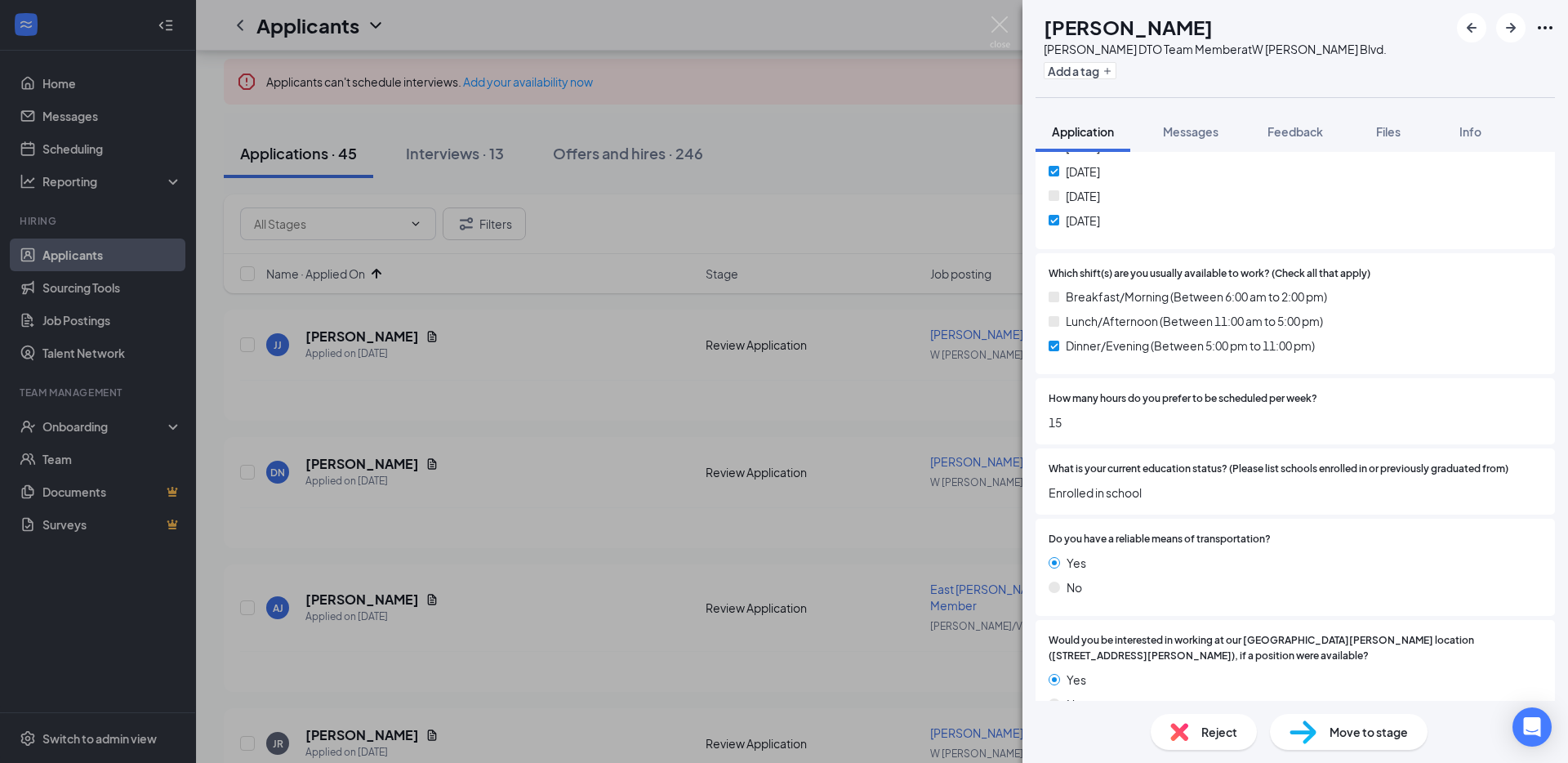
scroll to position [1239, 0]
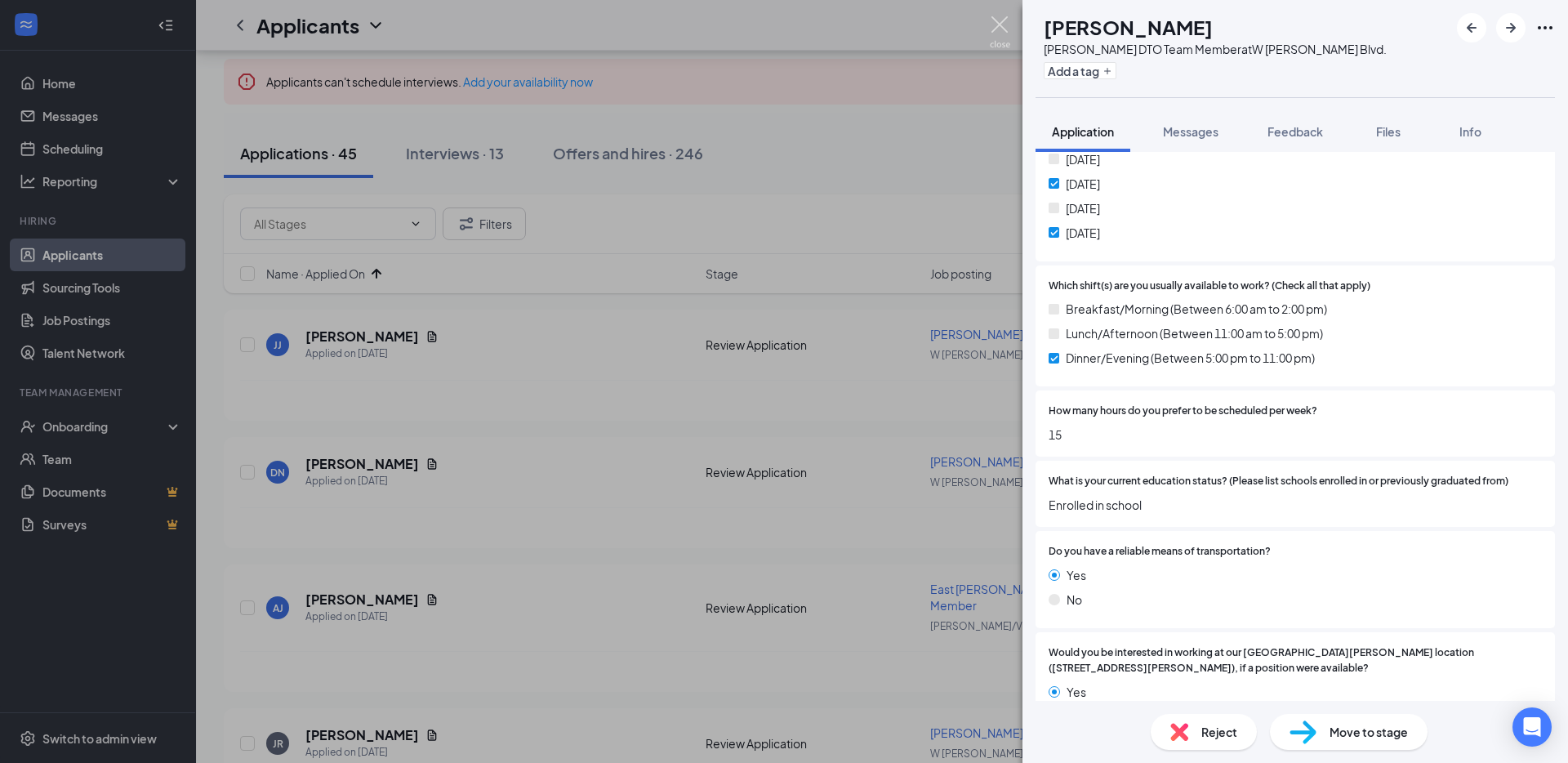
click at [1001, 30] on img at bounding box center [1000, 32] width 21 height 31
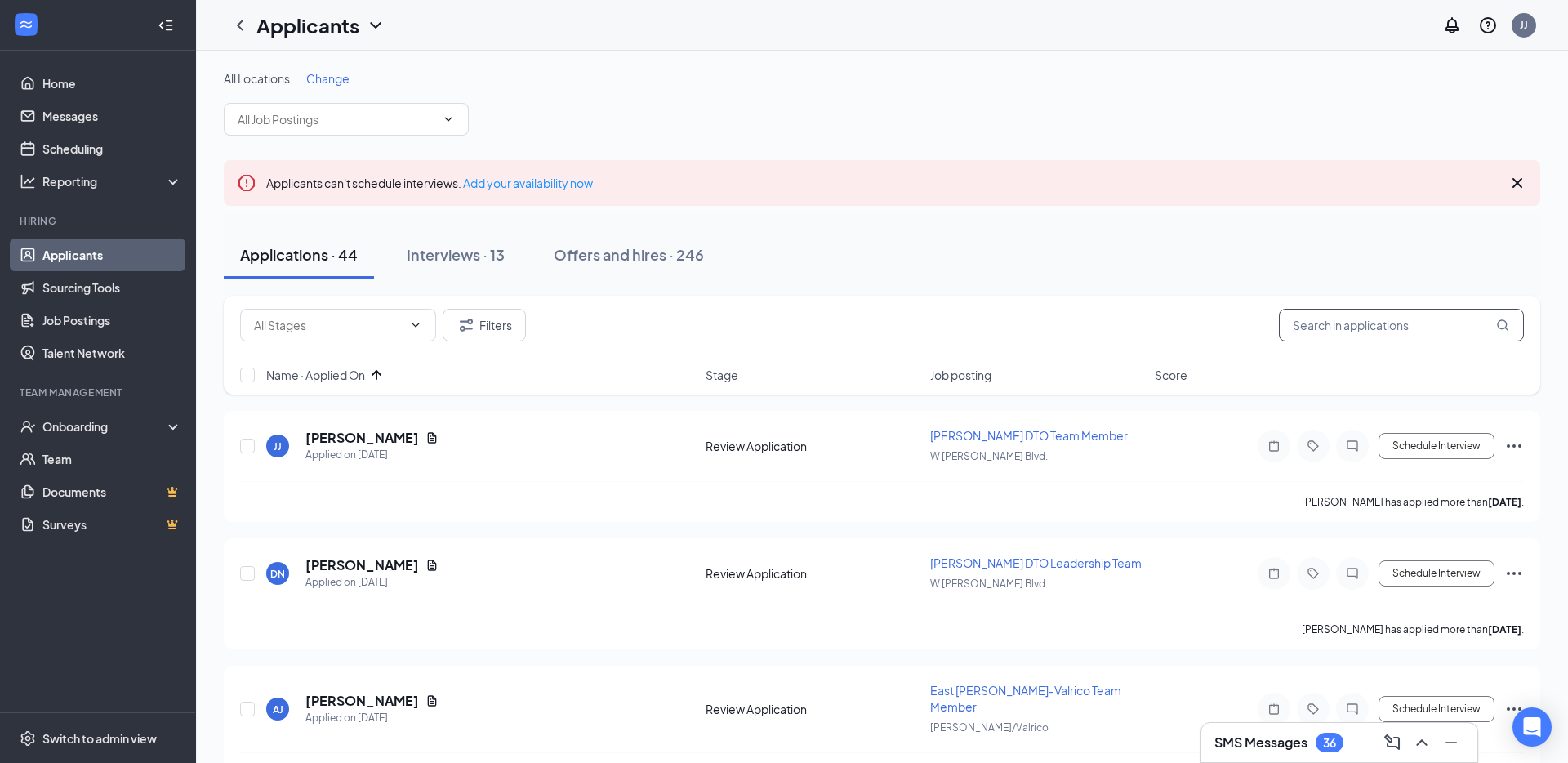
click at [1374, 330] on input "text" at bounding box center [1400, 324] width 244 height 32
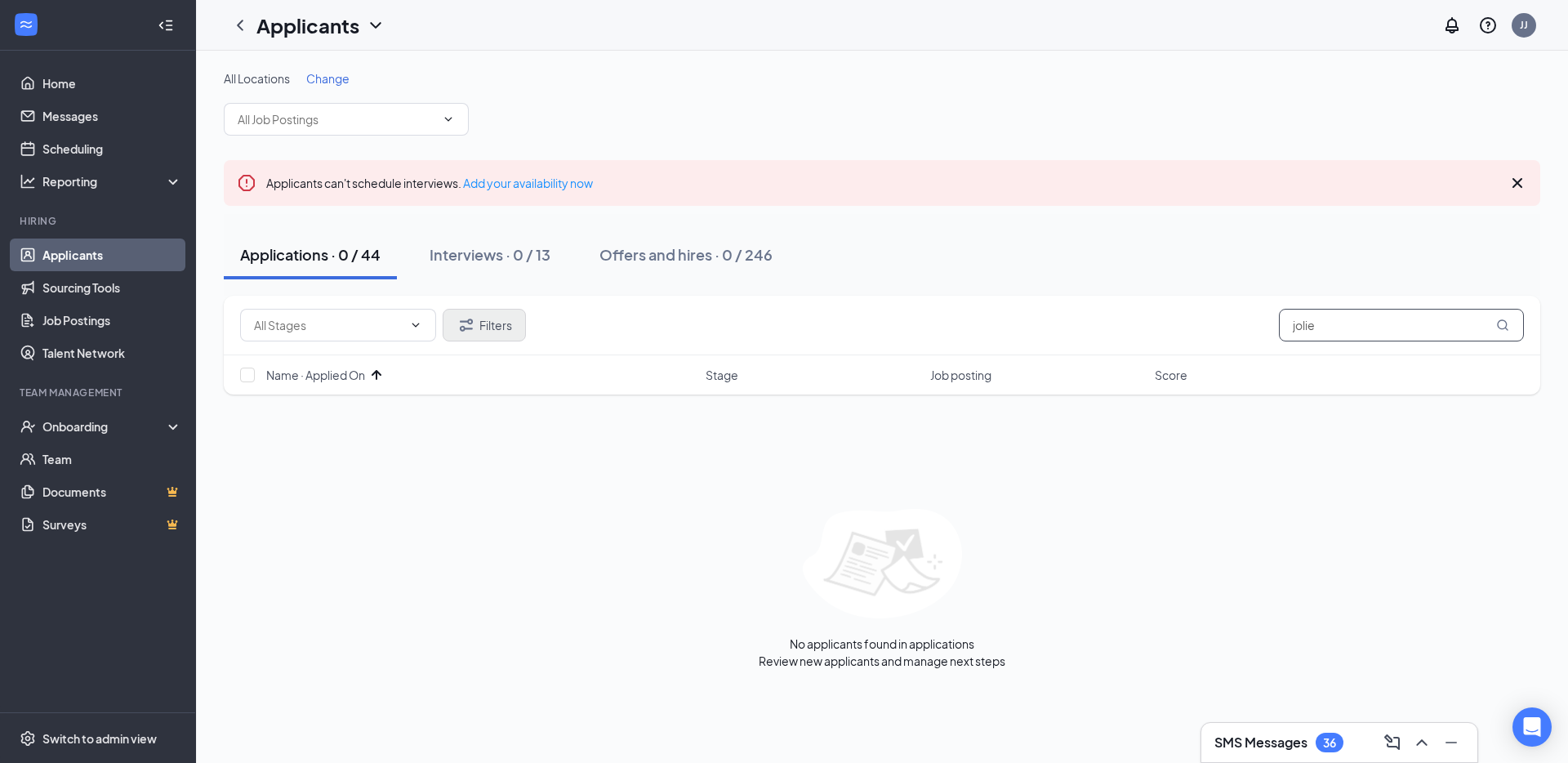
type input "jolie"
click at [464, 322] on icon "Filter" at bounding box center [466, 325] width 20 height 20
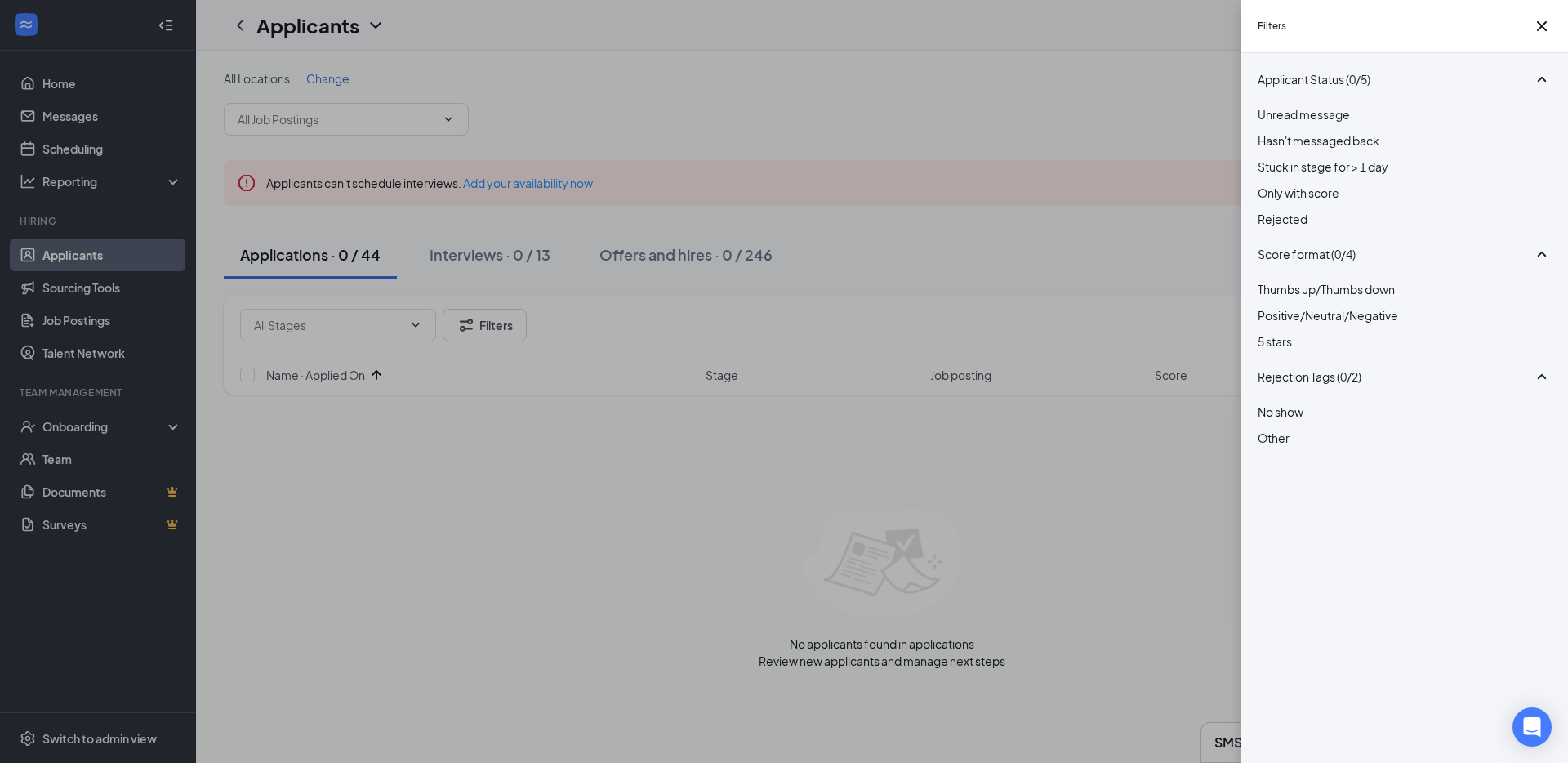
click at [1263, 210] on div at bounding box center [1404, 210] width 294 height 0
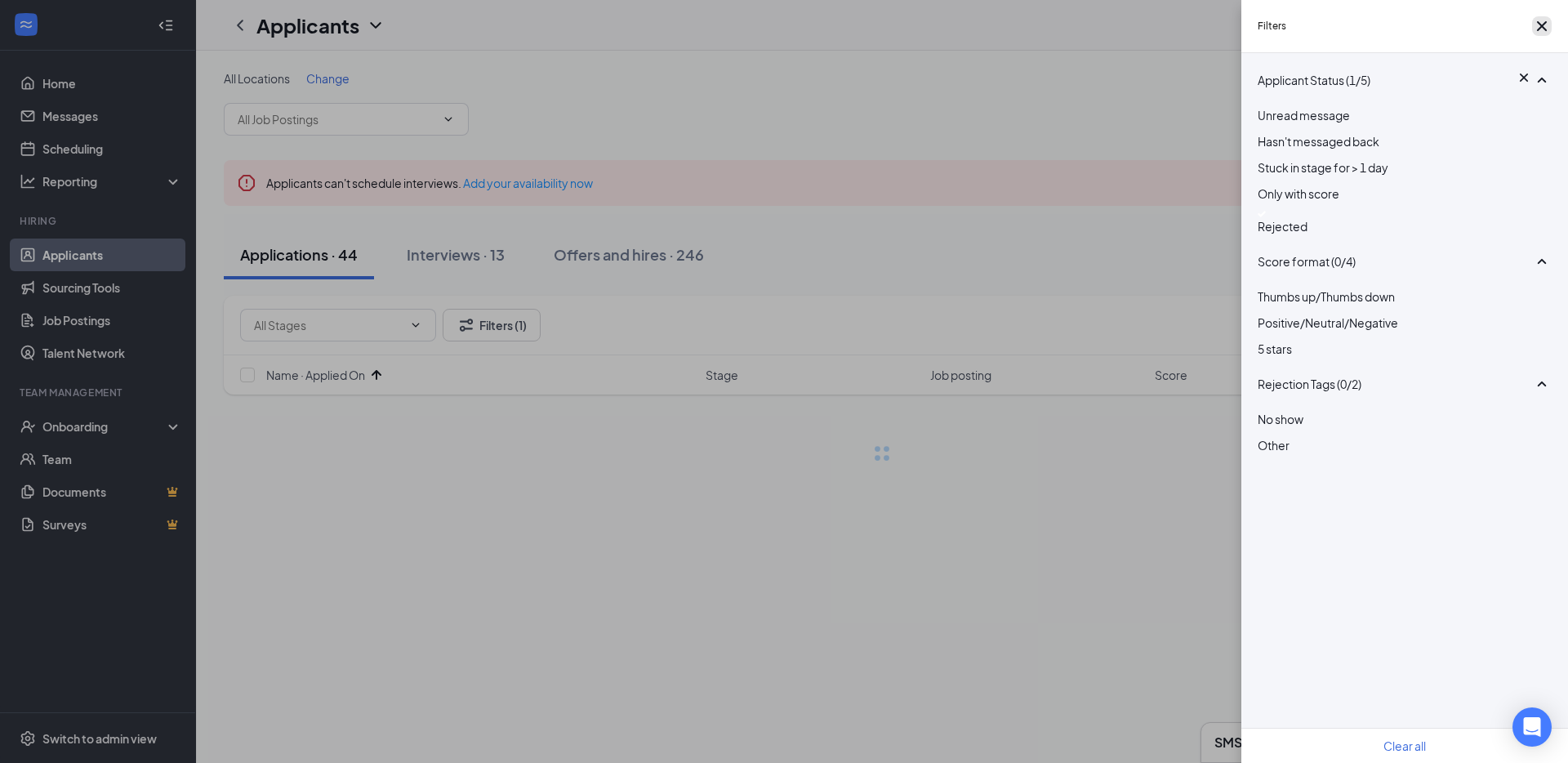
click at [1540, 27] on icon "Cross" at bounding box center [1541, 27] width 10 height 10
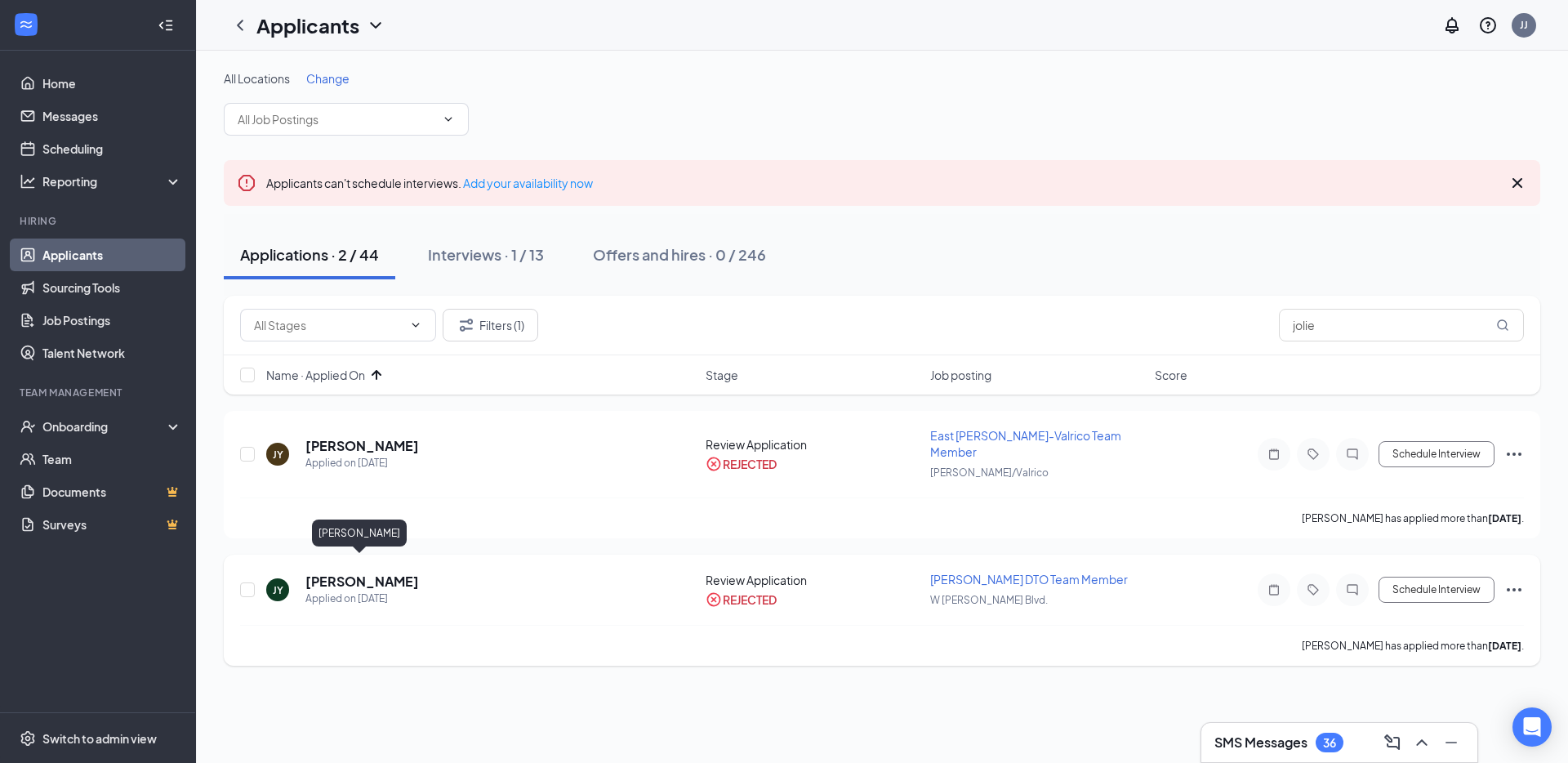
click at [357, 572] on h5 "[PERSON_NAME]" at bounding box center [362, 581] width 114 height 18
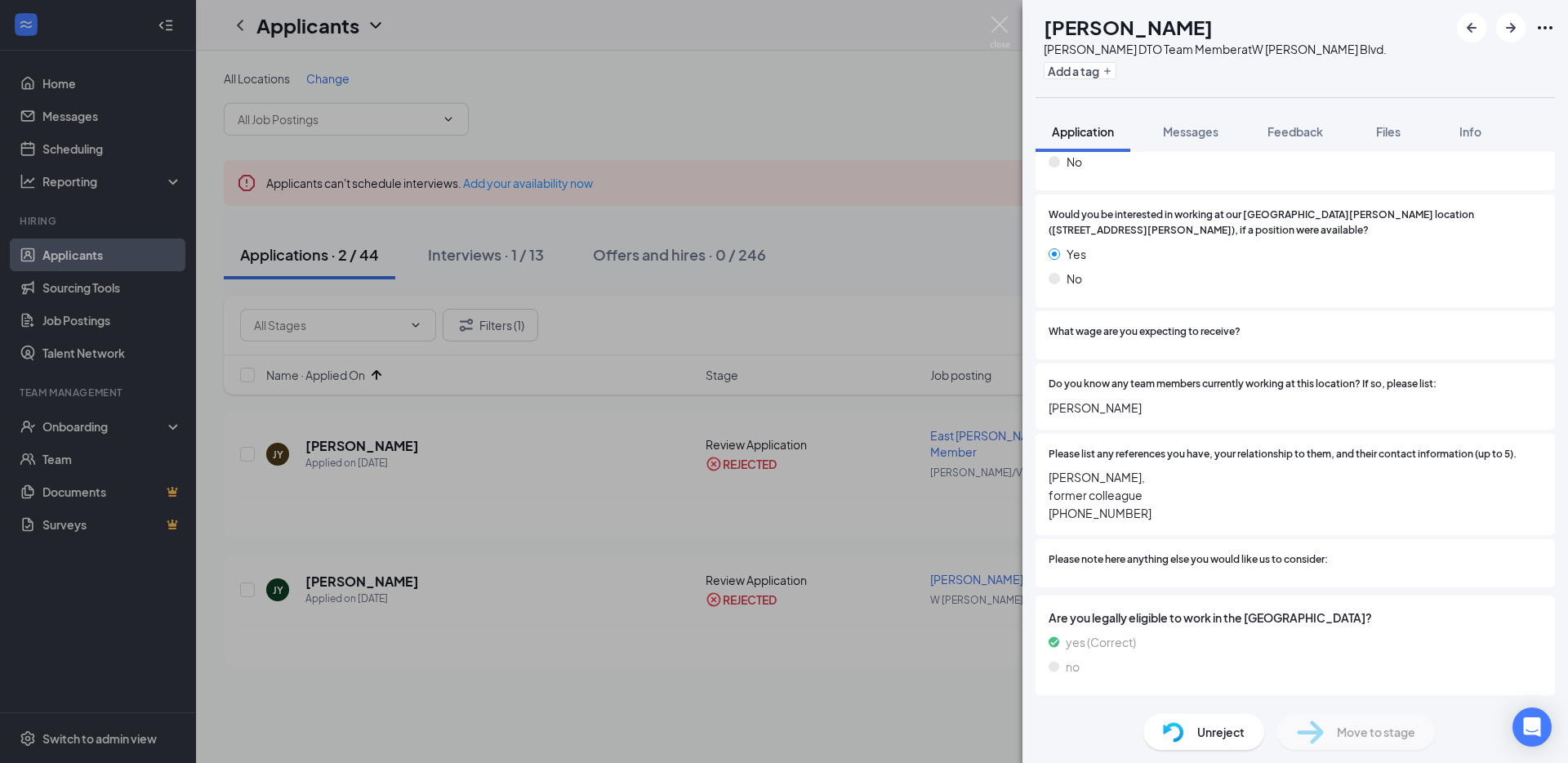
scroll to position [2007, 0]
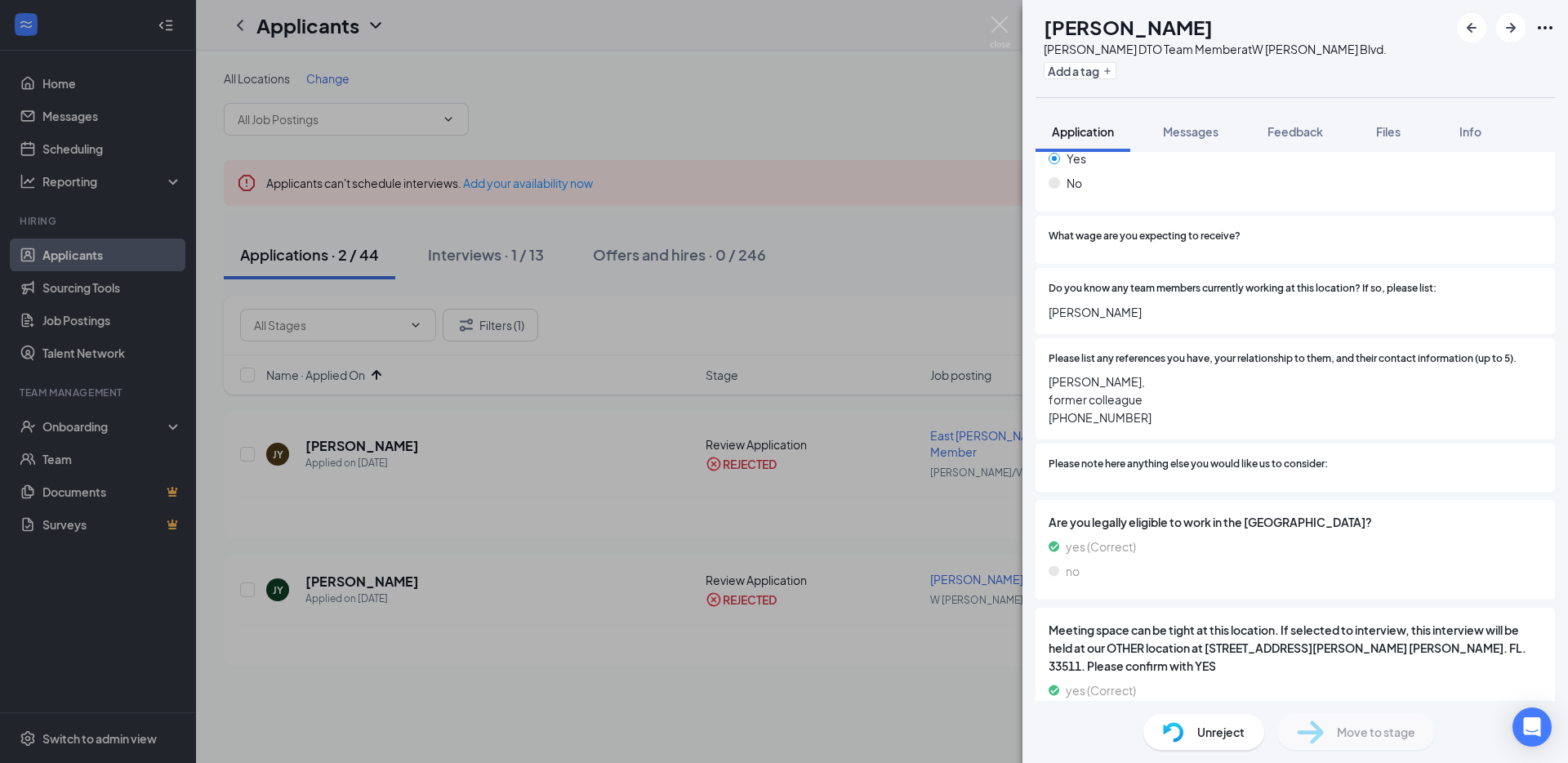
click at [1195, 736] on div "Unreject" at bounding box center [1203, 732] width 121 height 36
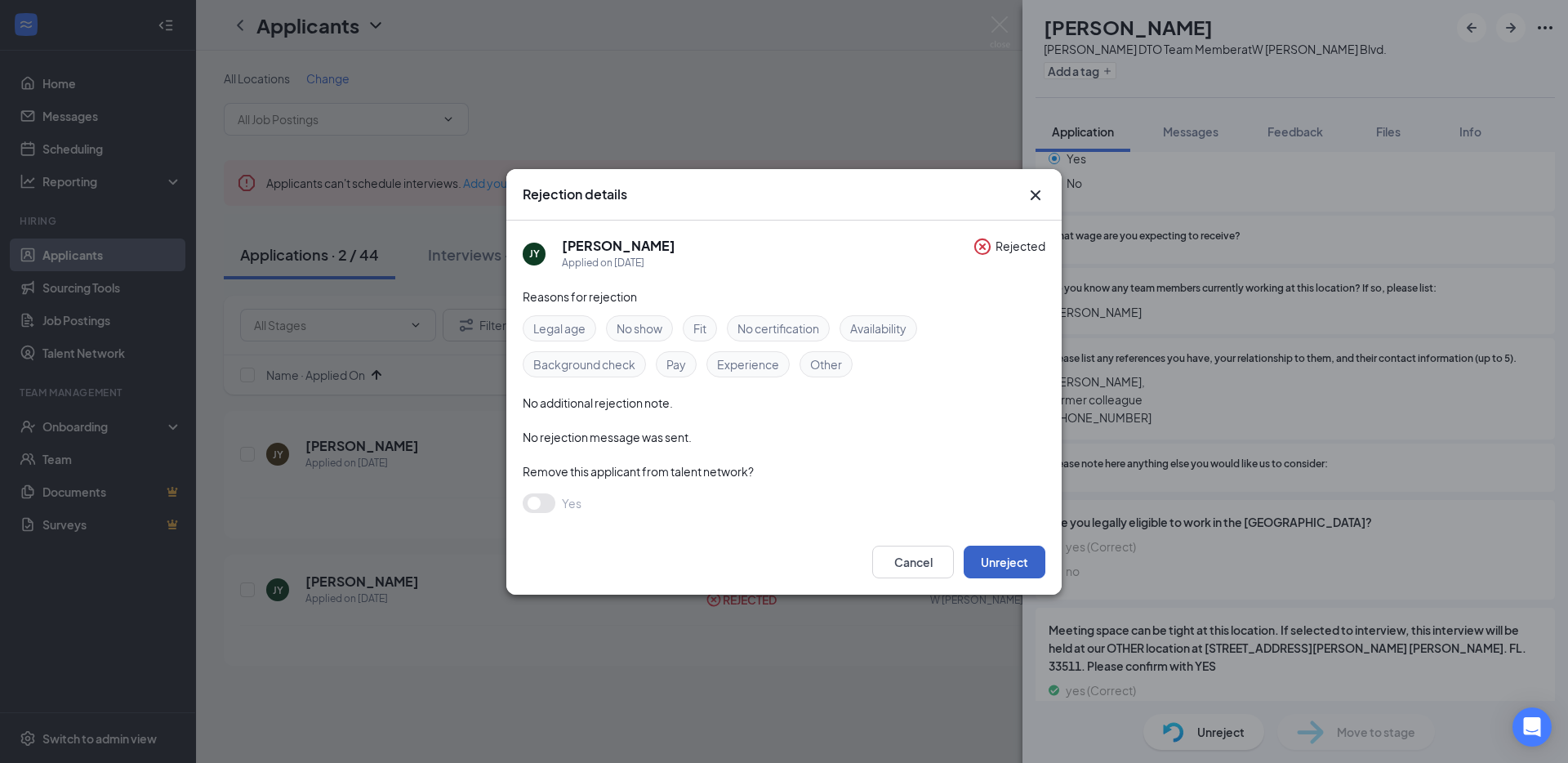
click at [1008, 559] on button "Unreject" at bounding box center [1003, 562] width 81 height 32
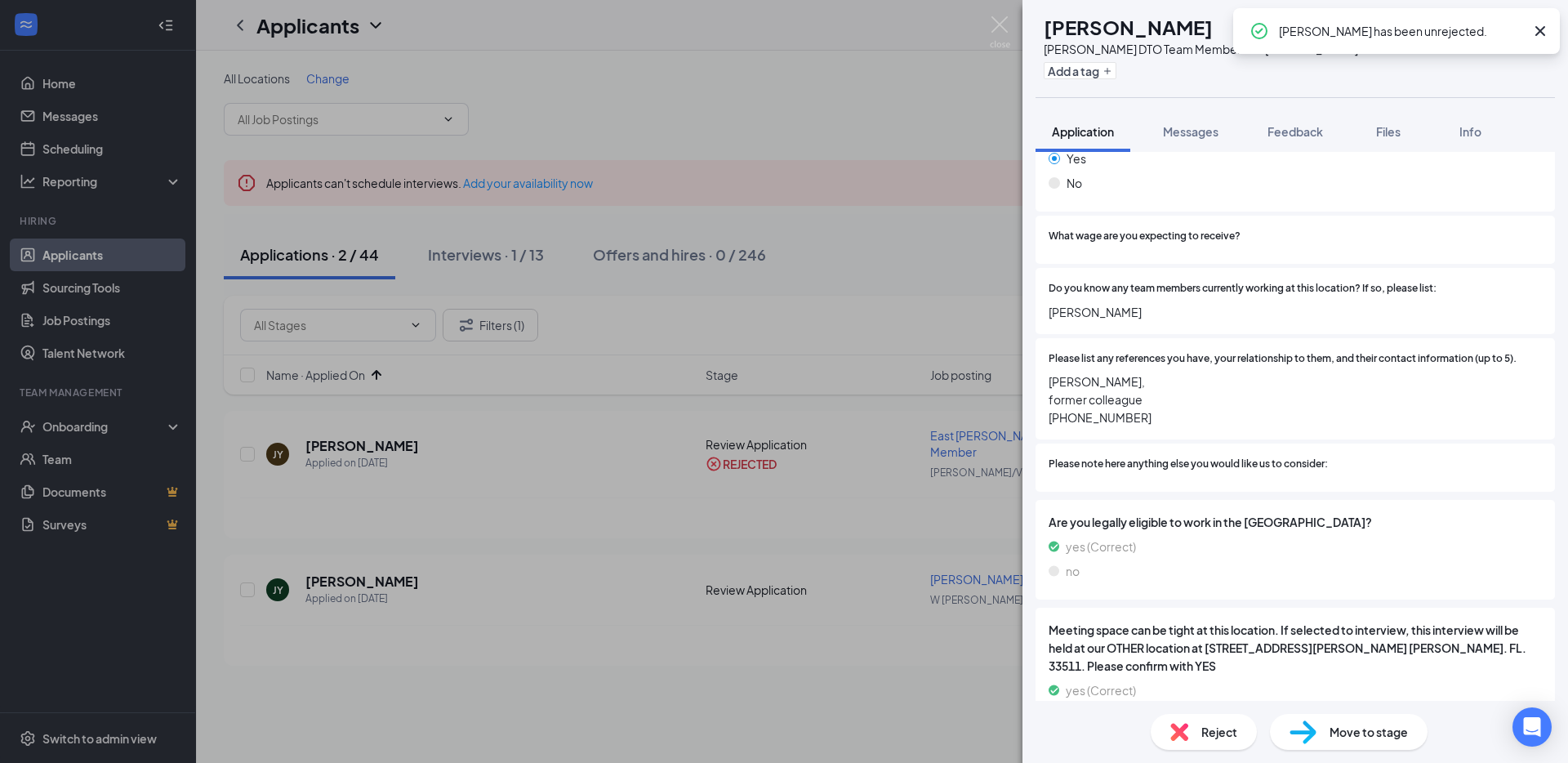
click at [1365, 727] on span "Move to stage" at bounding box center [1369, 732] width 79 height 18
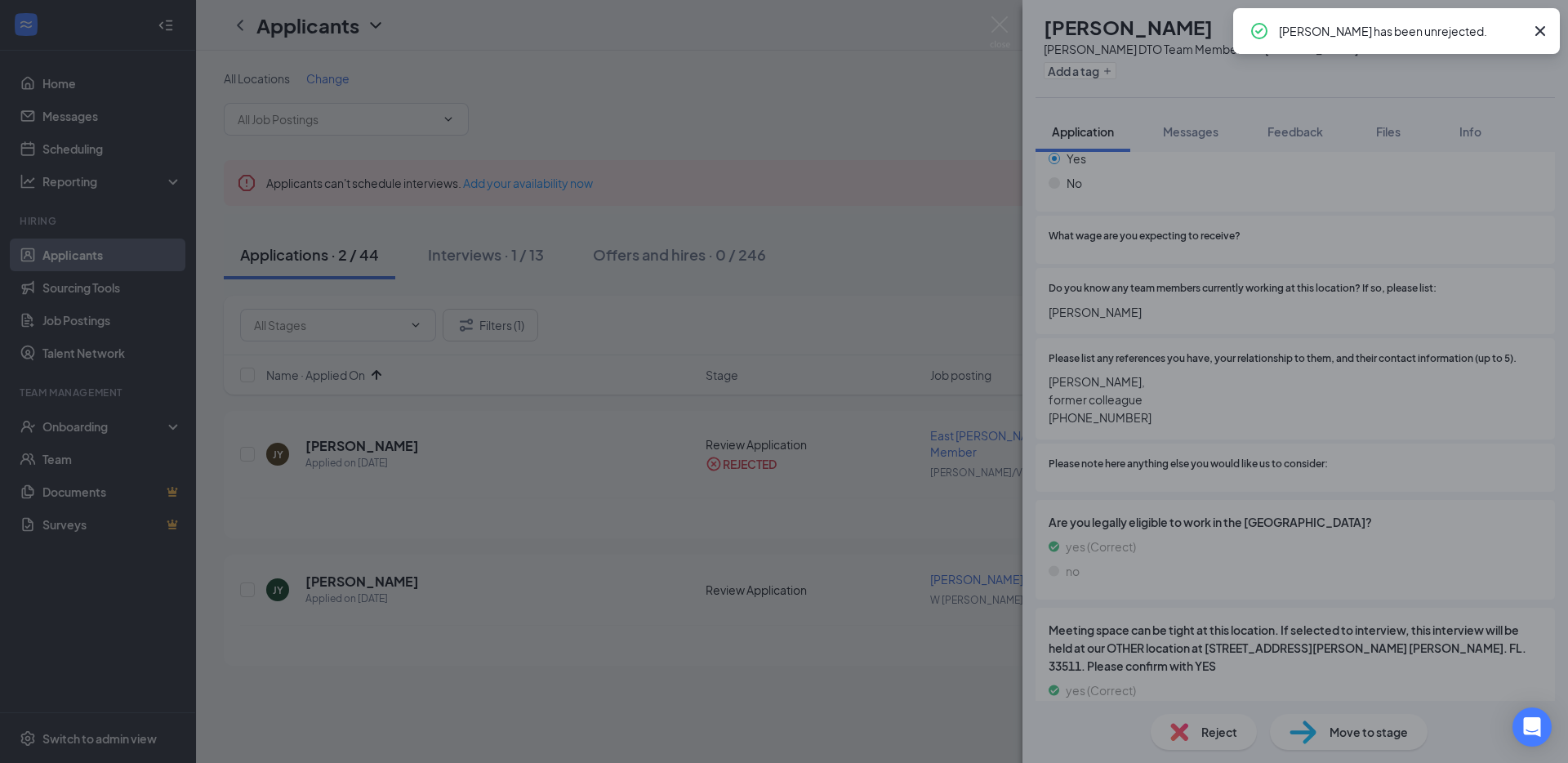
type input "Onsite Interview (next stage)"
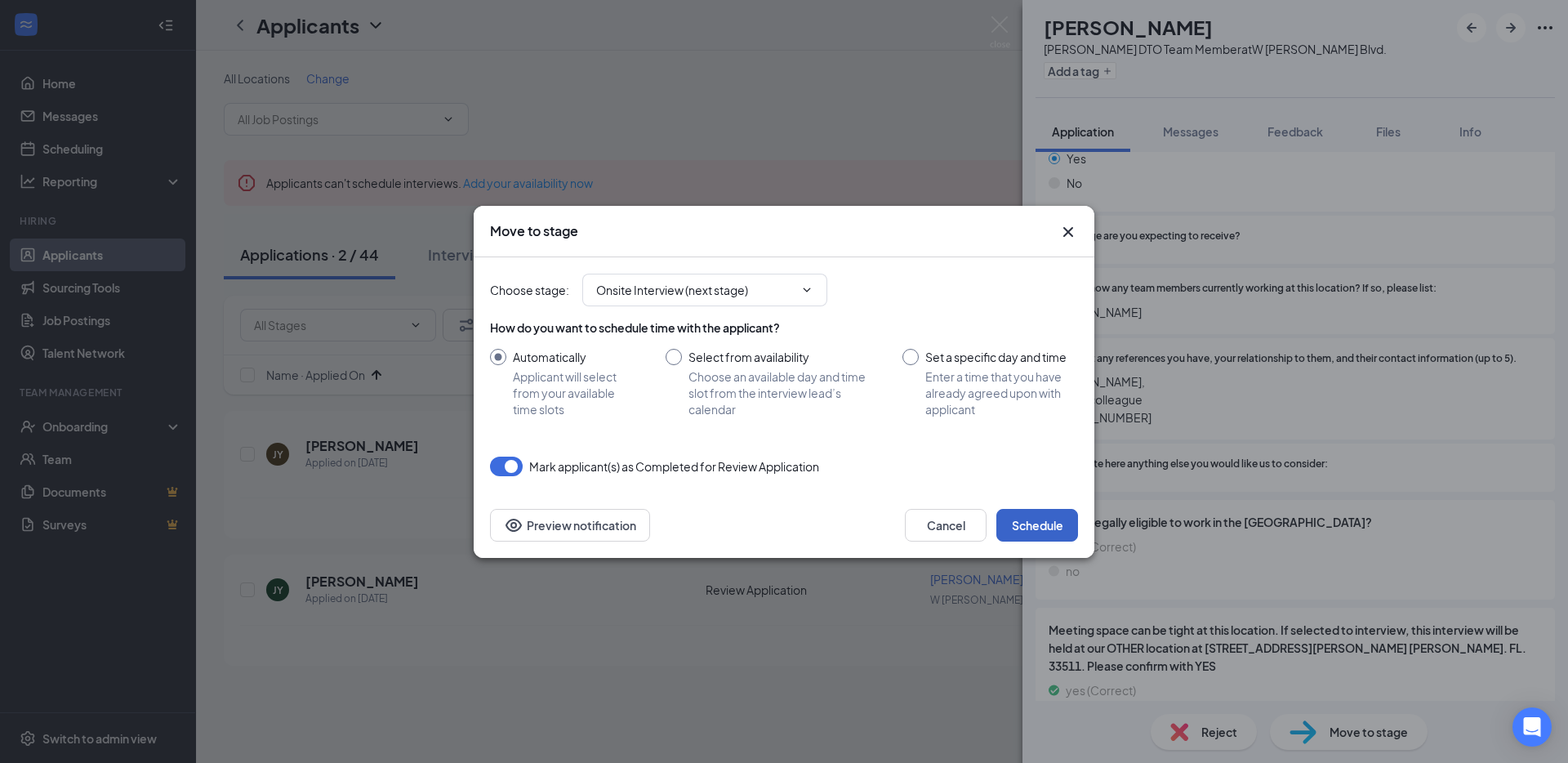
click at [1019, 515] on button "Schedule" at bounding box center [1037, 524] width 81 height 32
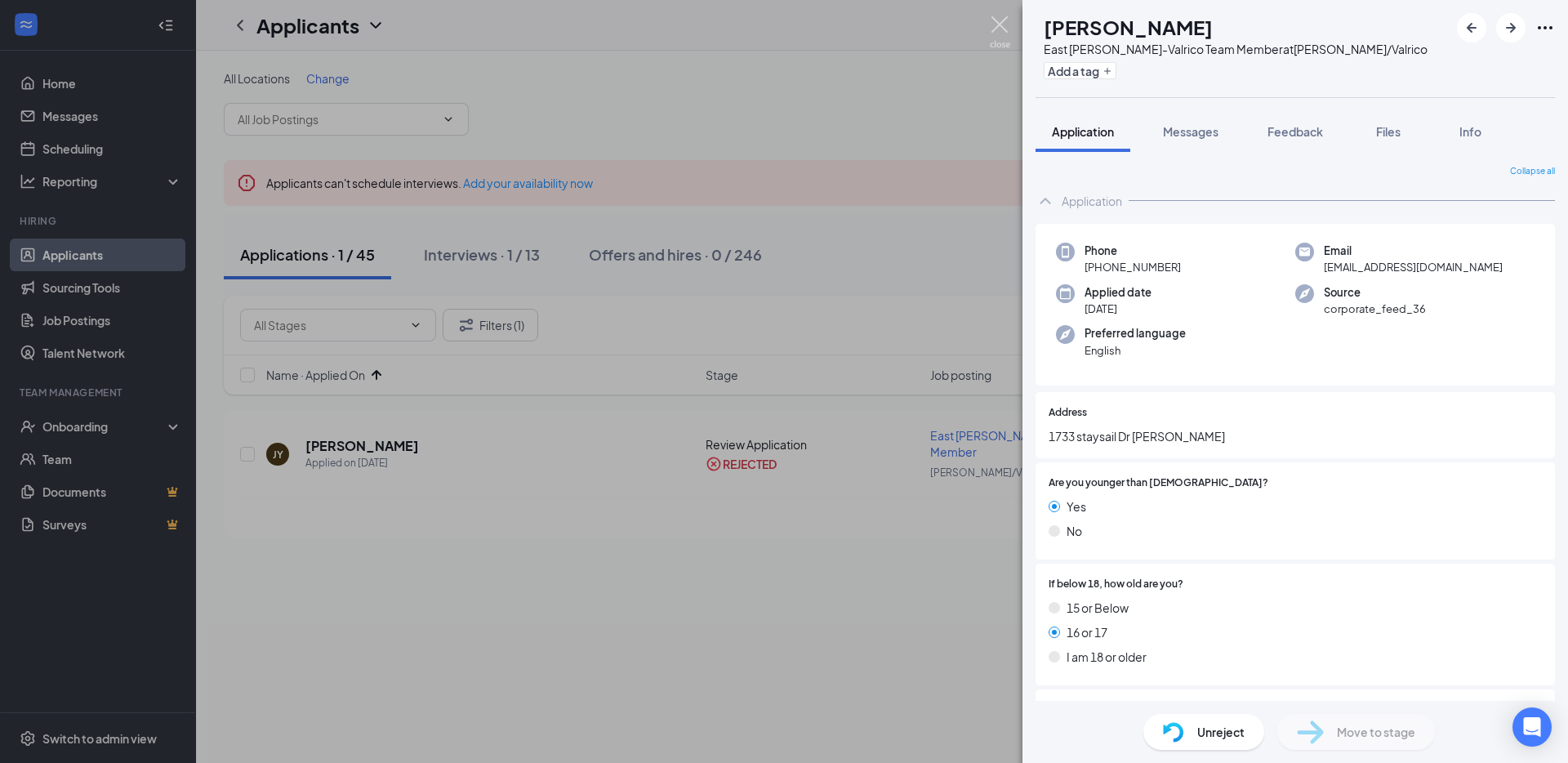
click at [1001, 29] on img at bounding box center [1000, 32] width 21 height 31
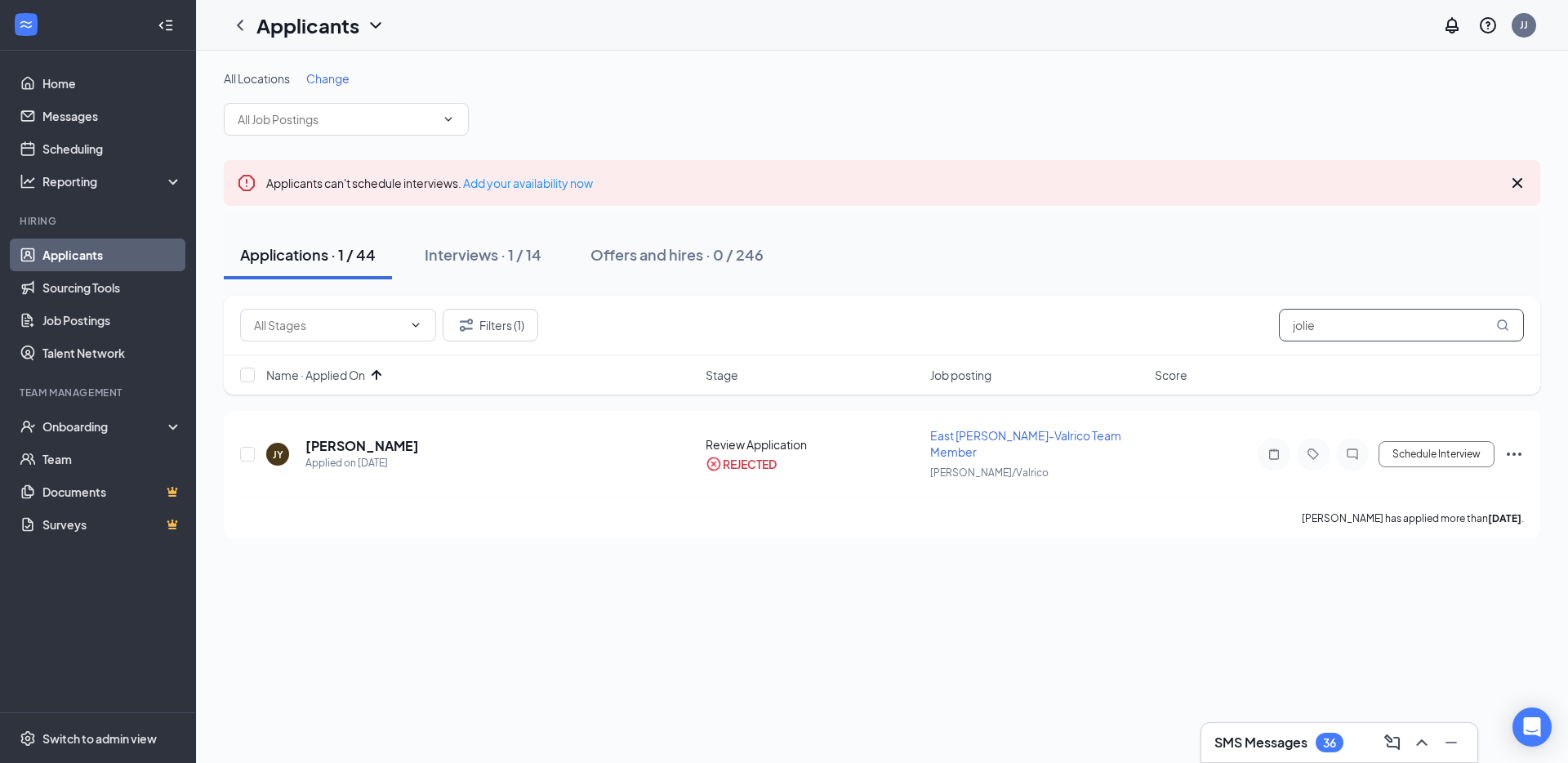
click at [1349, 328] on input "jolie" at bounding box center [1400, 324] width 244 height 32
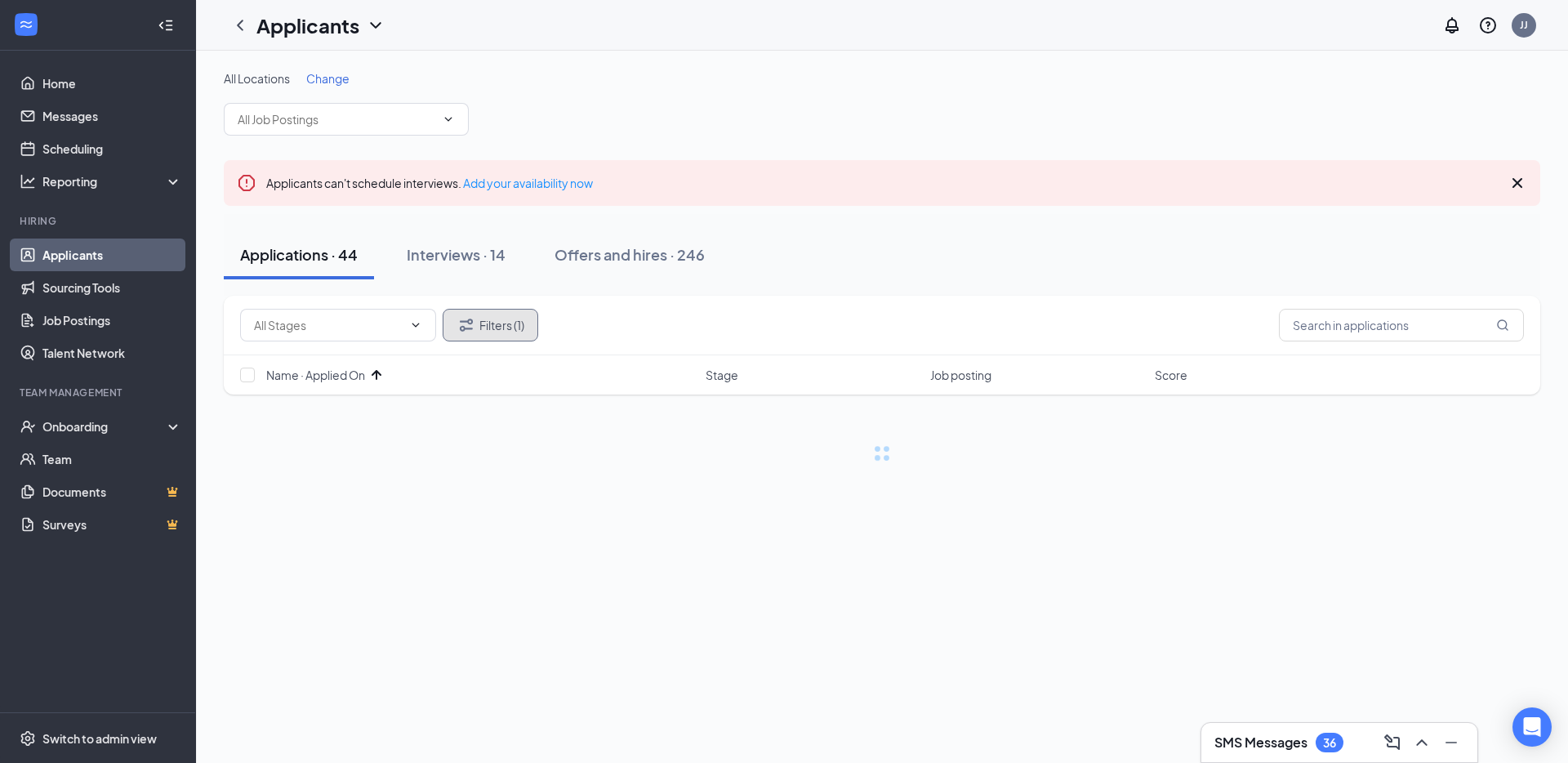
click at [482, 316] on button "Filters (1)" at bounding box center [490, 324] width 95 height 32
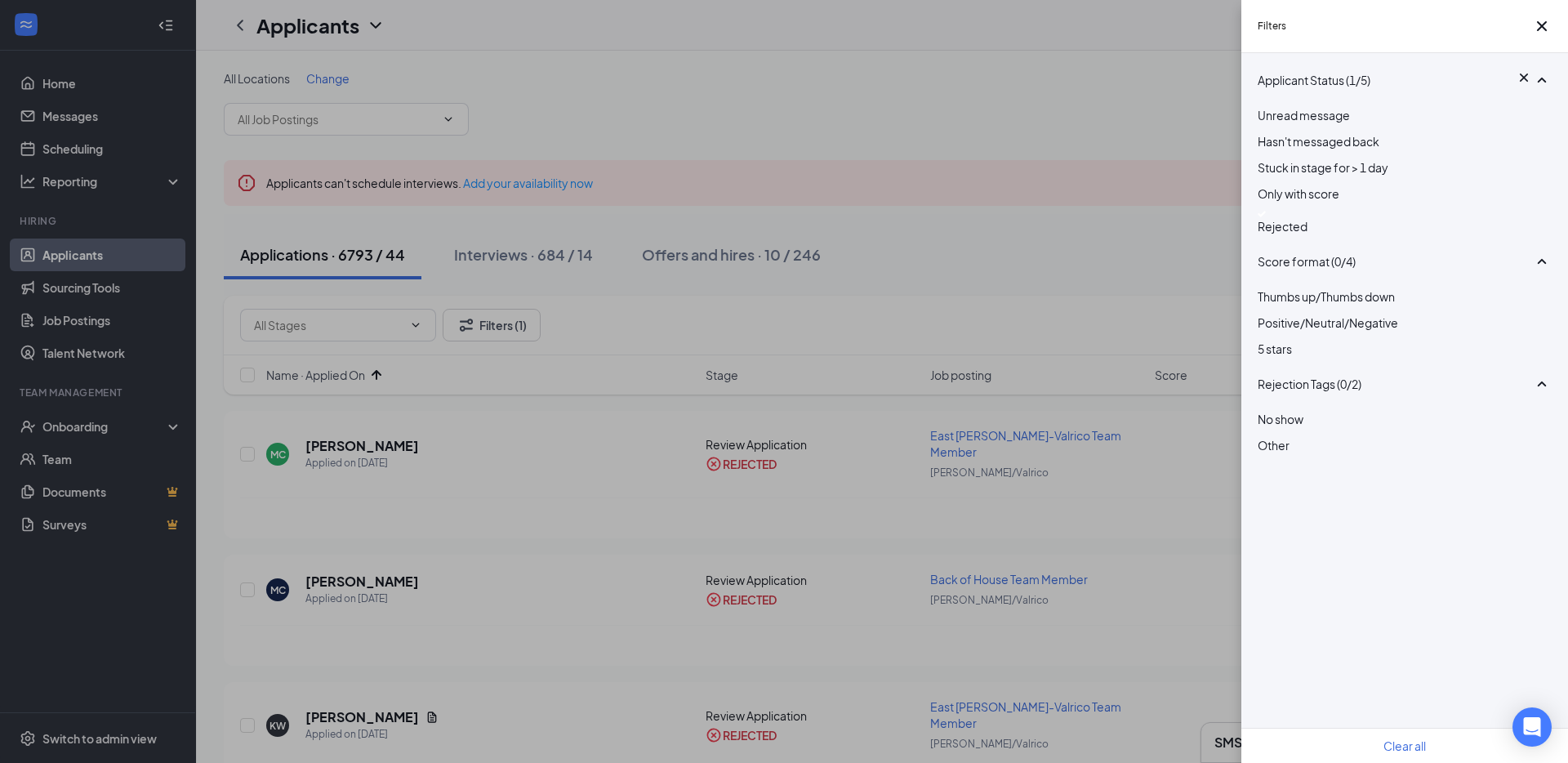
click at [1266, 217] on img at bounding box center [1262, 214] width 8 height 7
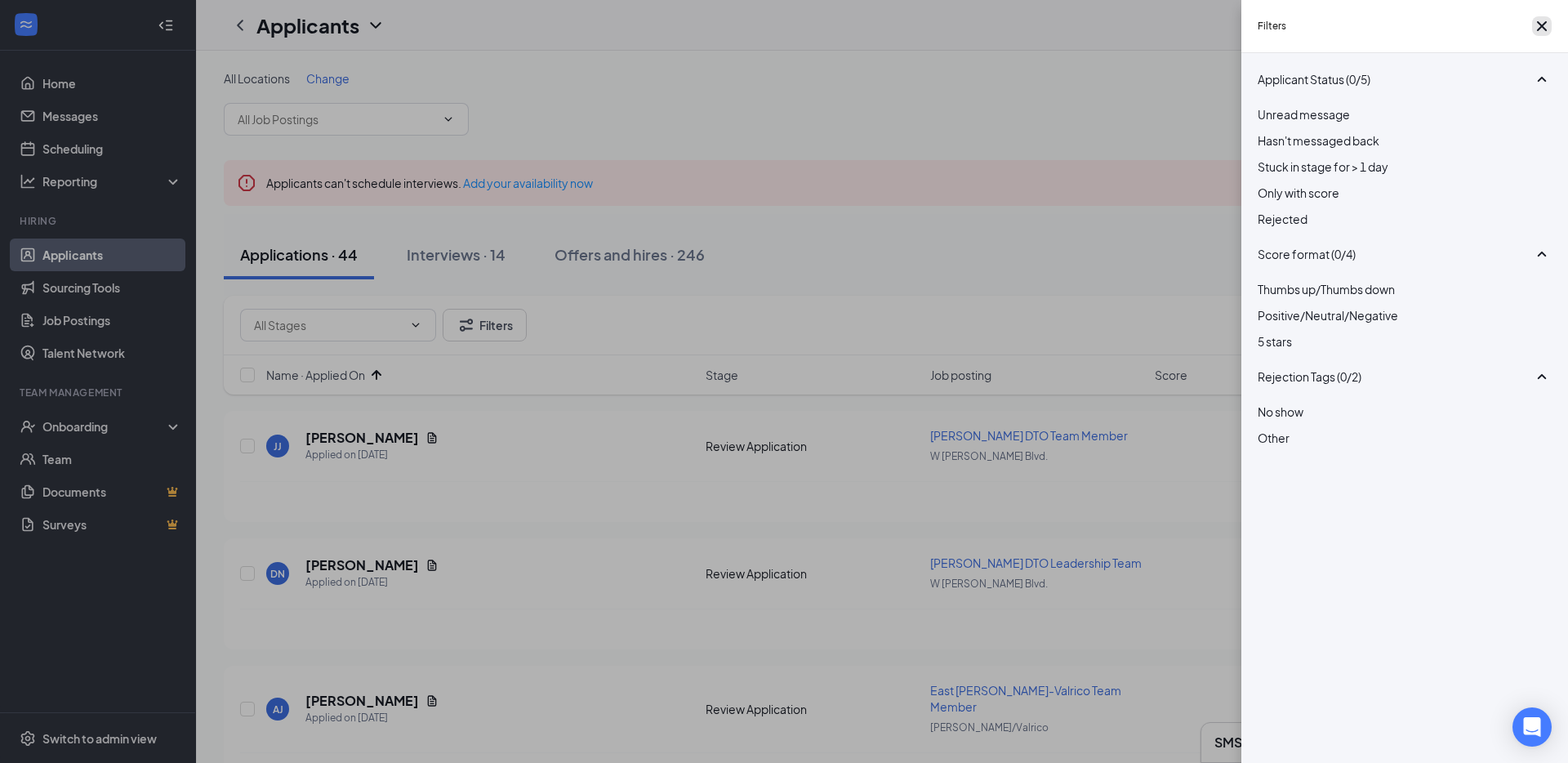
click at [1540, 23] on icon "Cross" at bounding box center [1541, 27] width 20 height 20
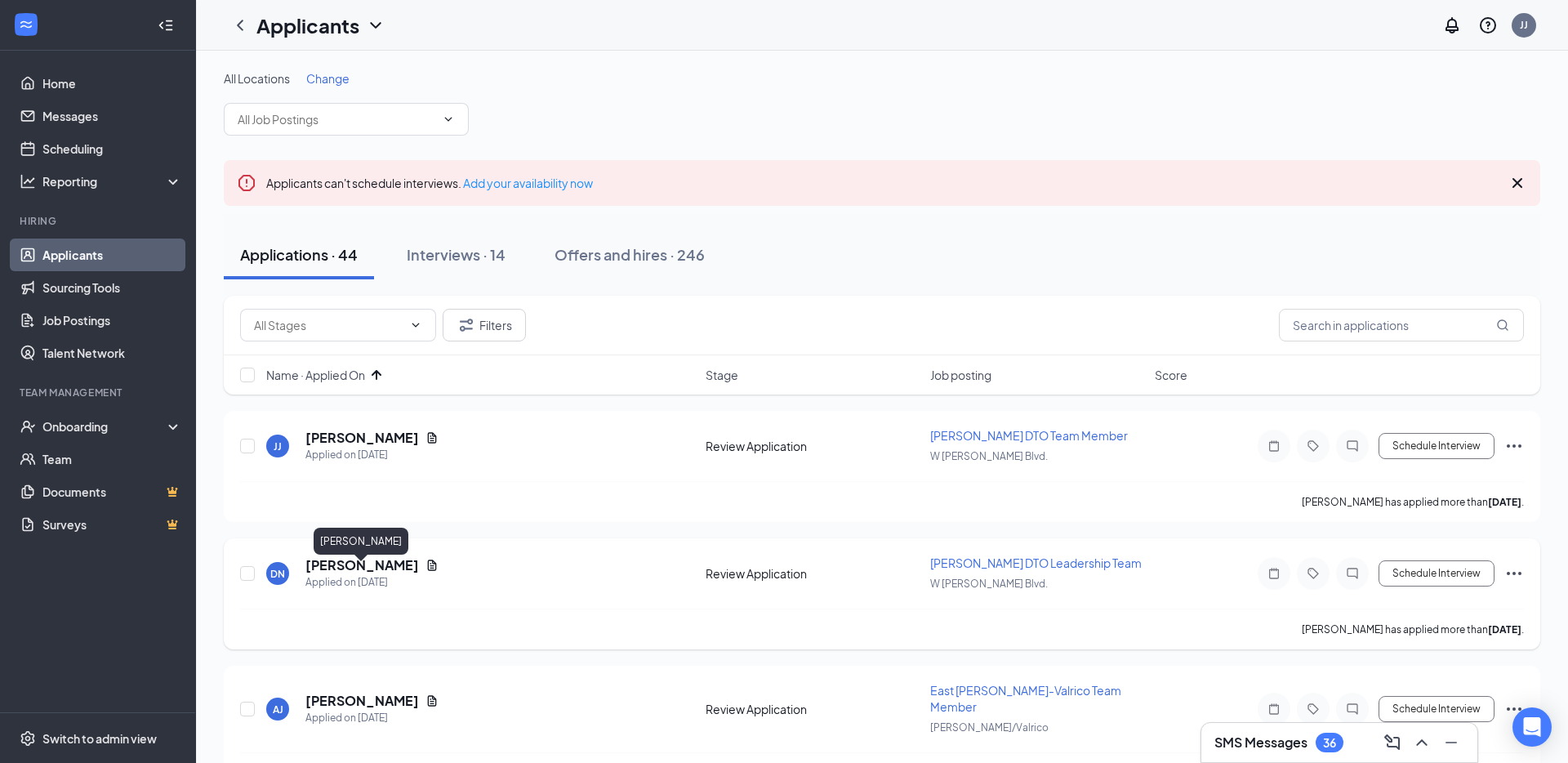
click at [371, 572] on h5 "[PERSON_NAME]" at bounding box center [362, 565] width 114 height 18
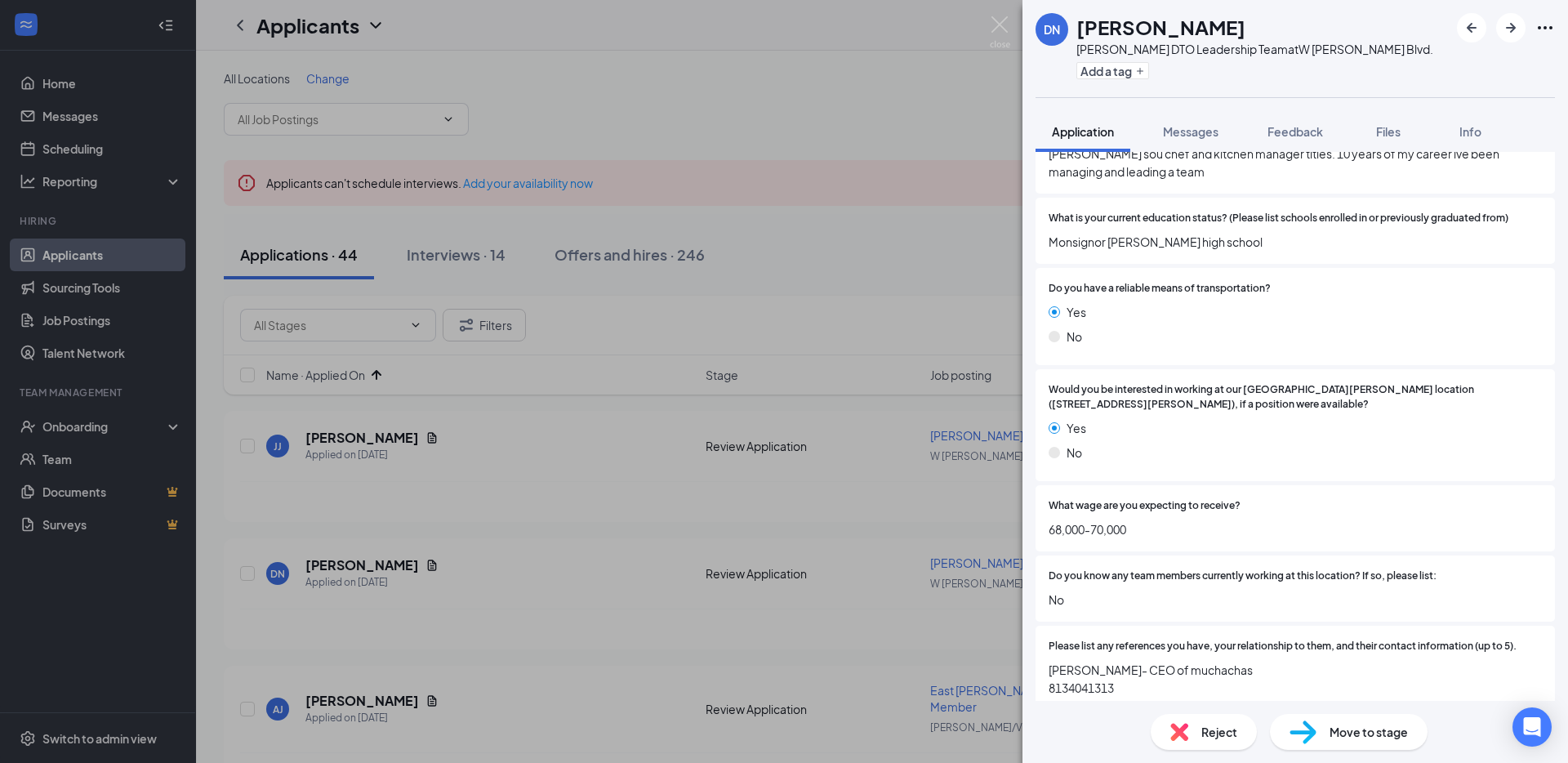
scroll to position [2088, 0]
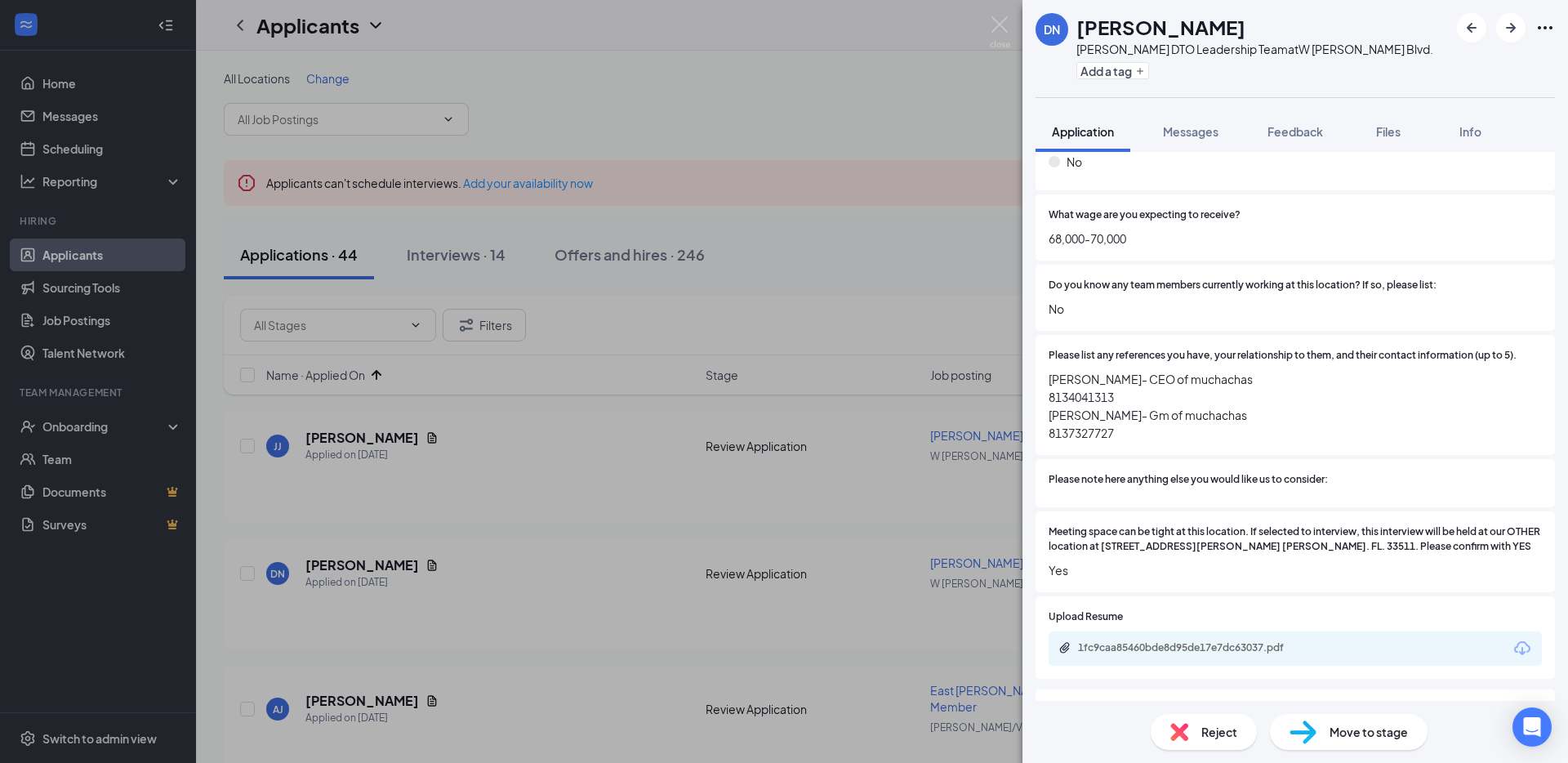
click at [1376, 731] on span "Move to stage" at bounding box center [1369, 732] width 79 height 18
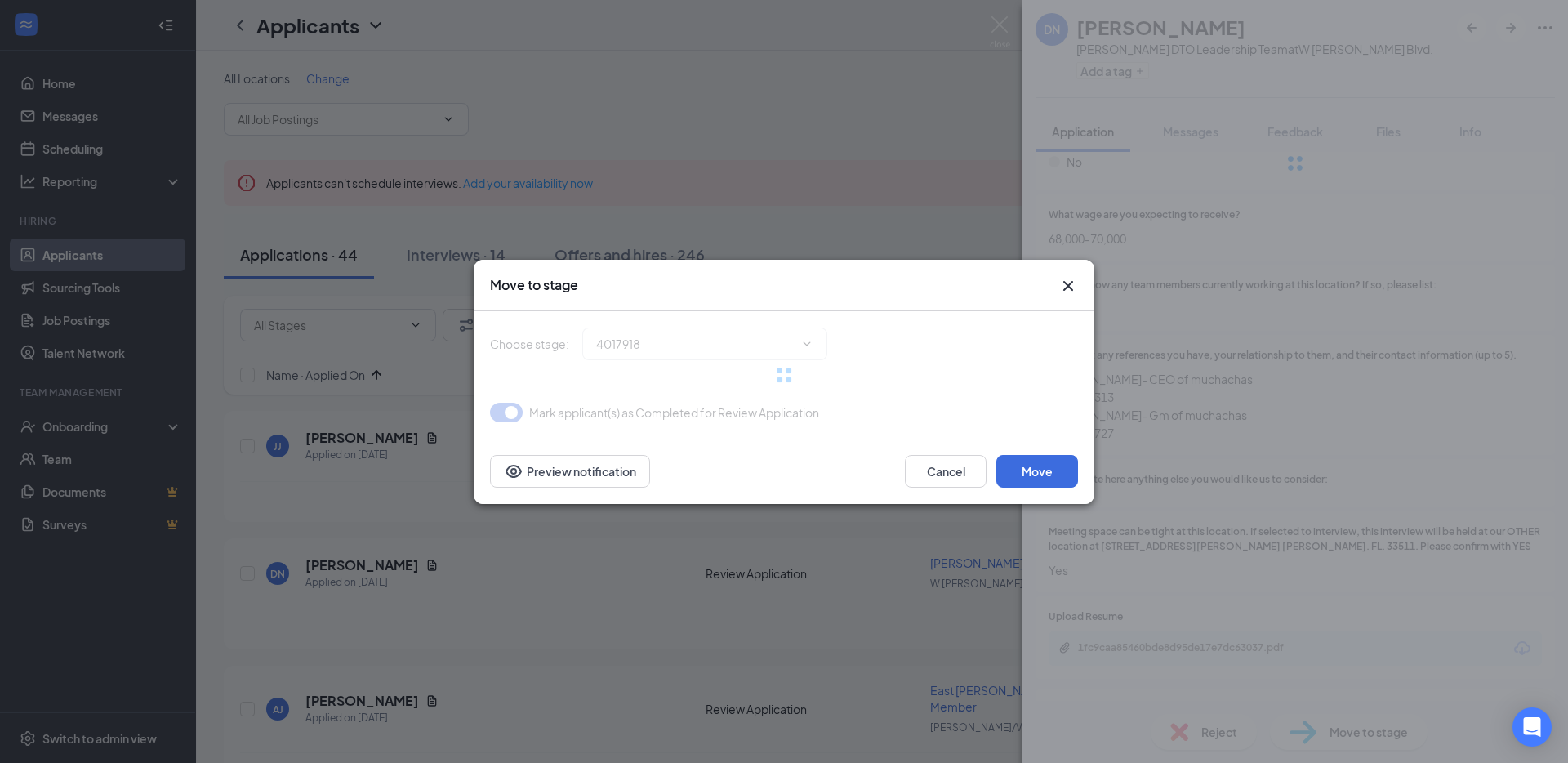
type input "Onsite Interview (next stage)"
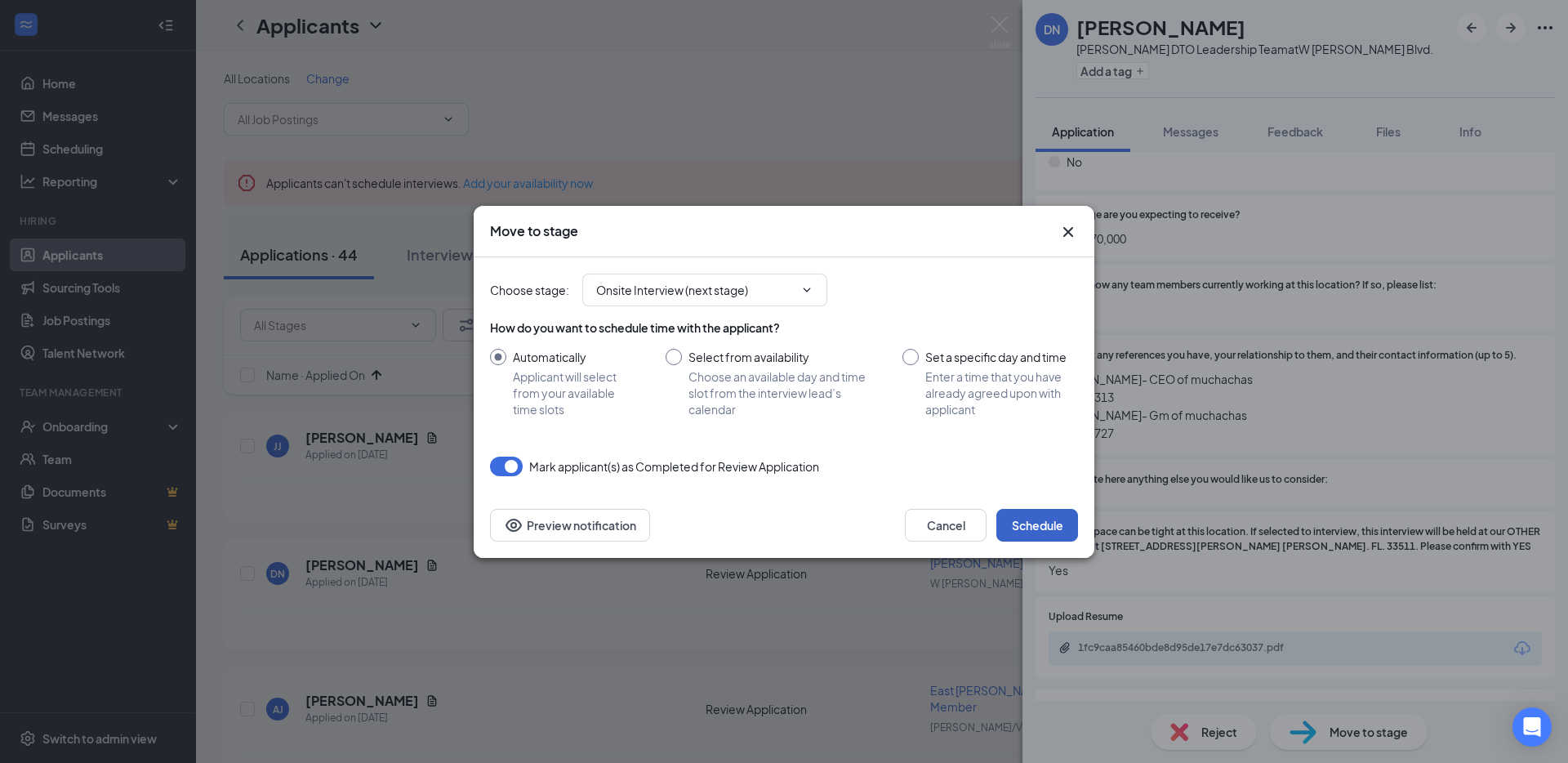
click at [1050, 518] on button "Schedule" at bounding box center [1037, 524] width 81 height 32
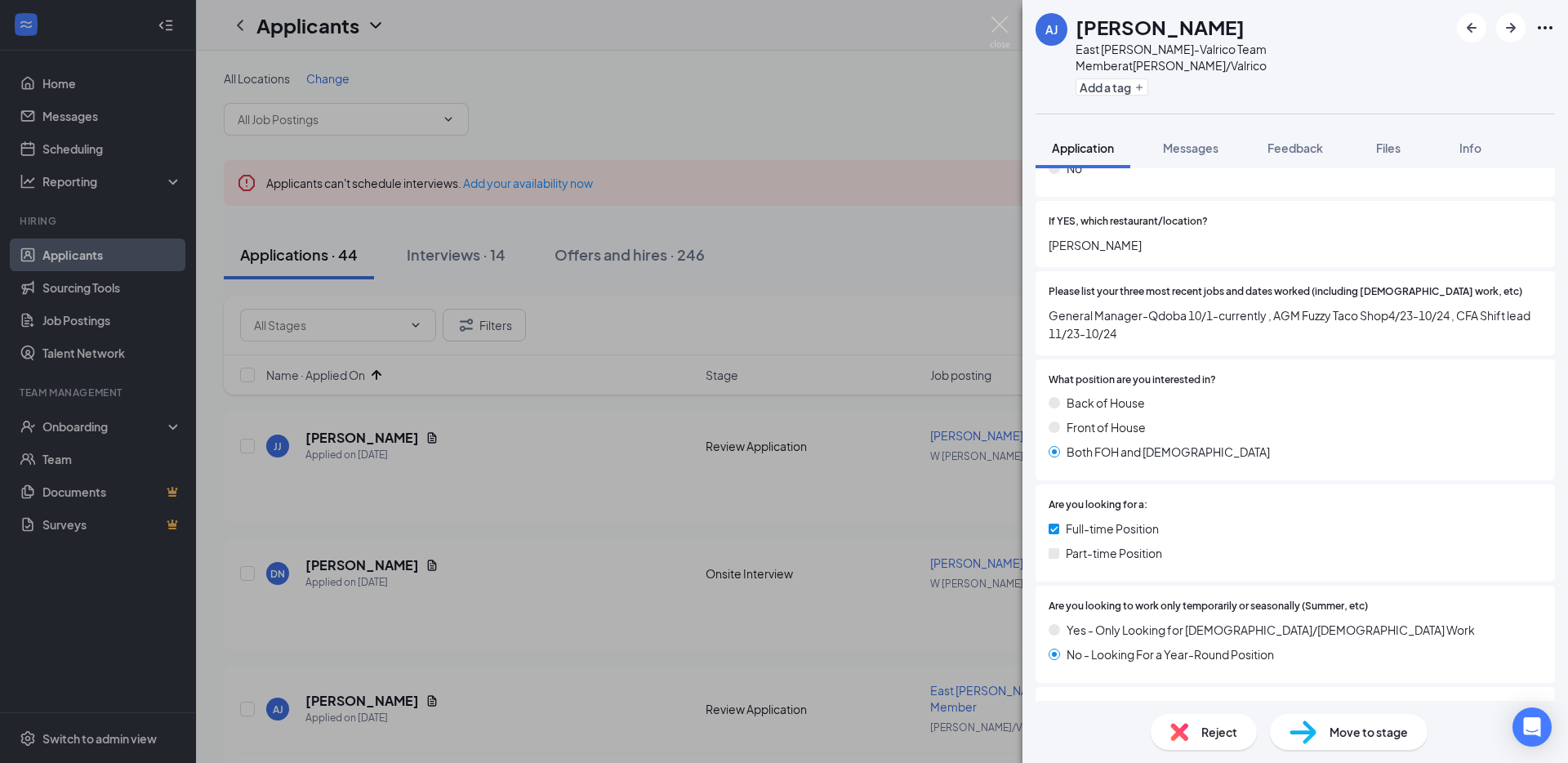
scroll to position [770, 0]
click at [1217, 733] on span "Reject" at bounding box center [1218, 732] width 36 height 18
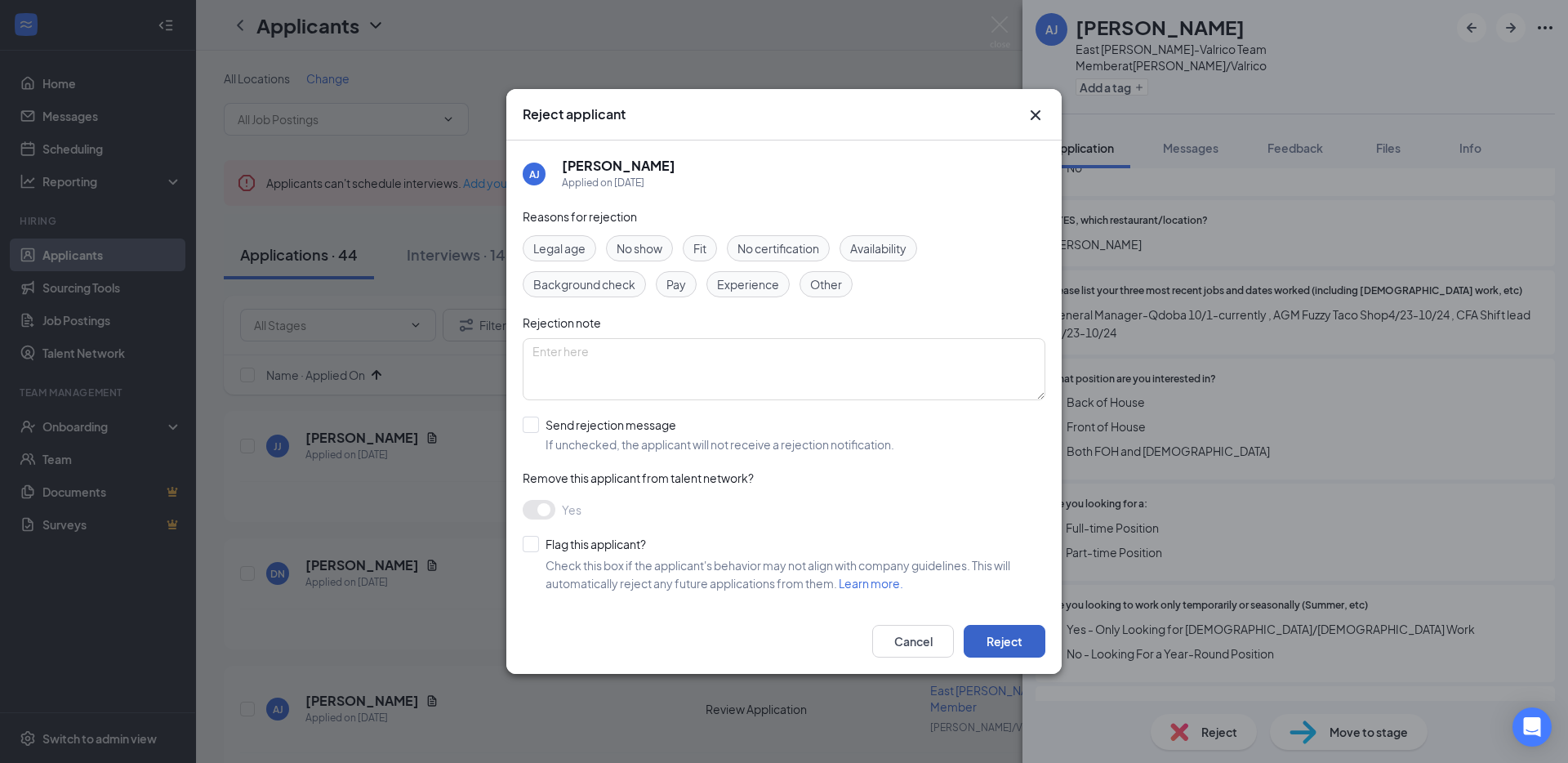
click at [1003, 637] on button "Reject" at bounding box center [1003, 640] width 81 height 32
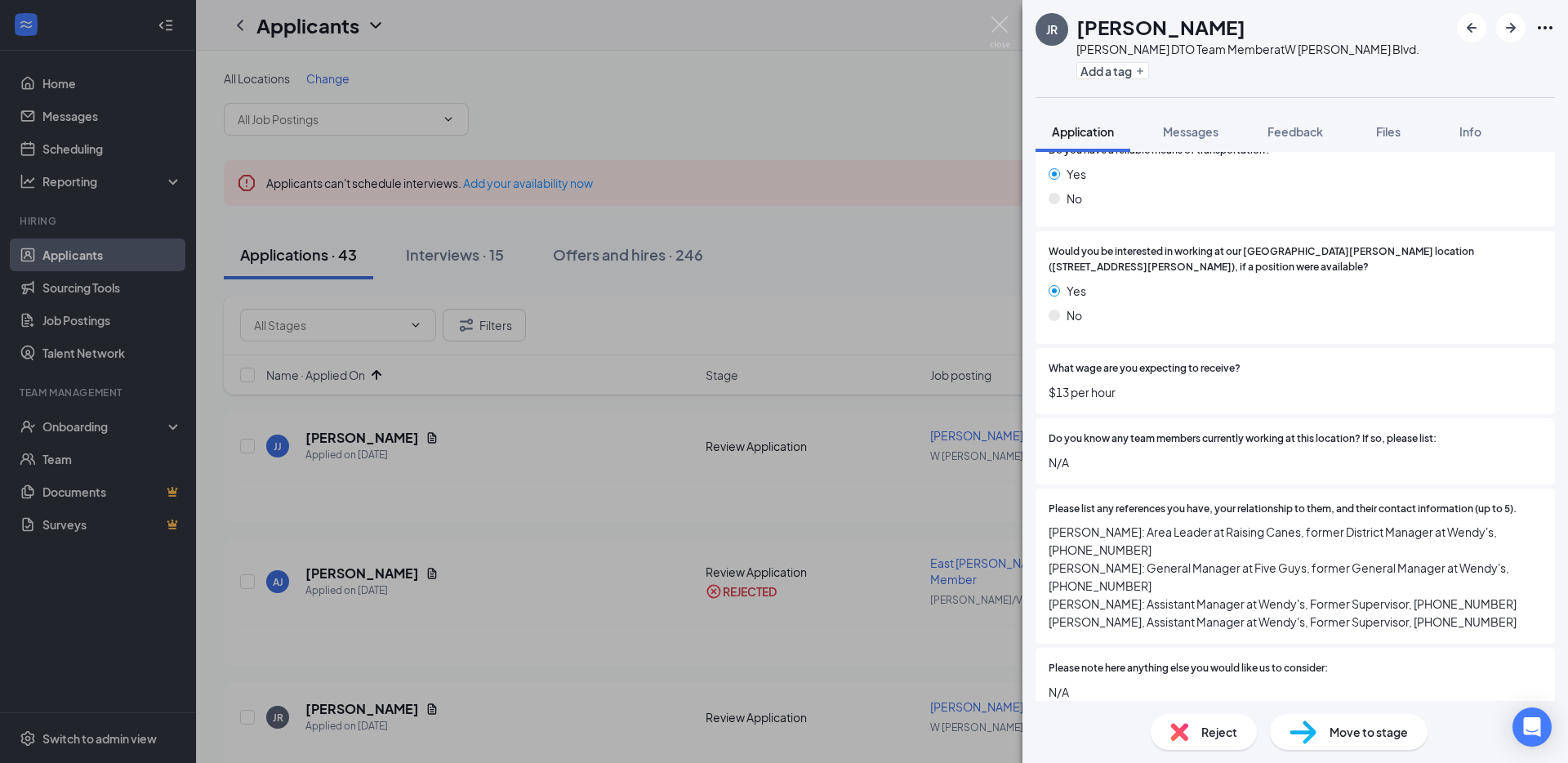
scroll to position [1947, 0]
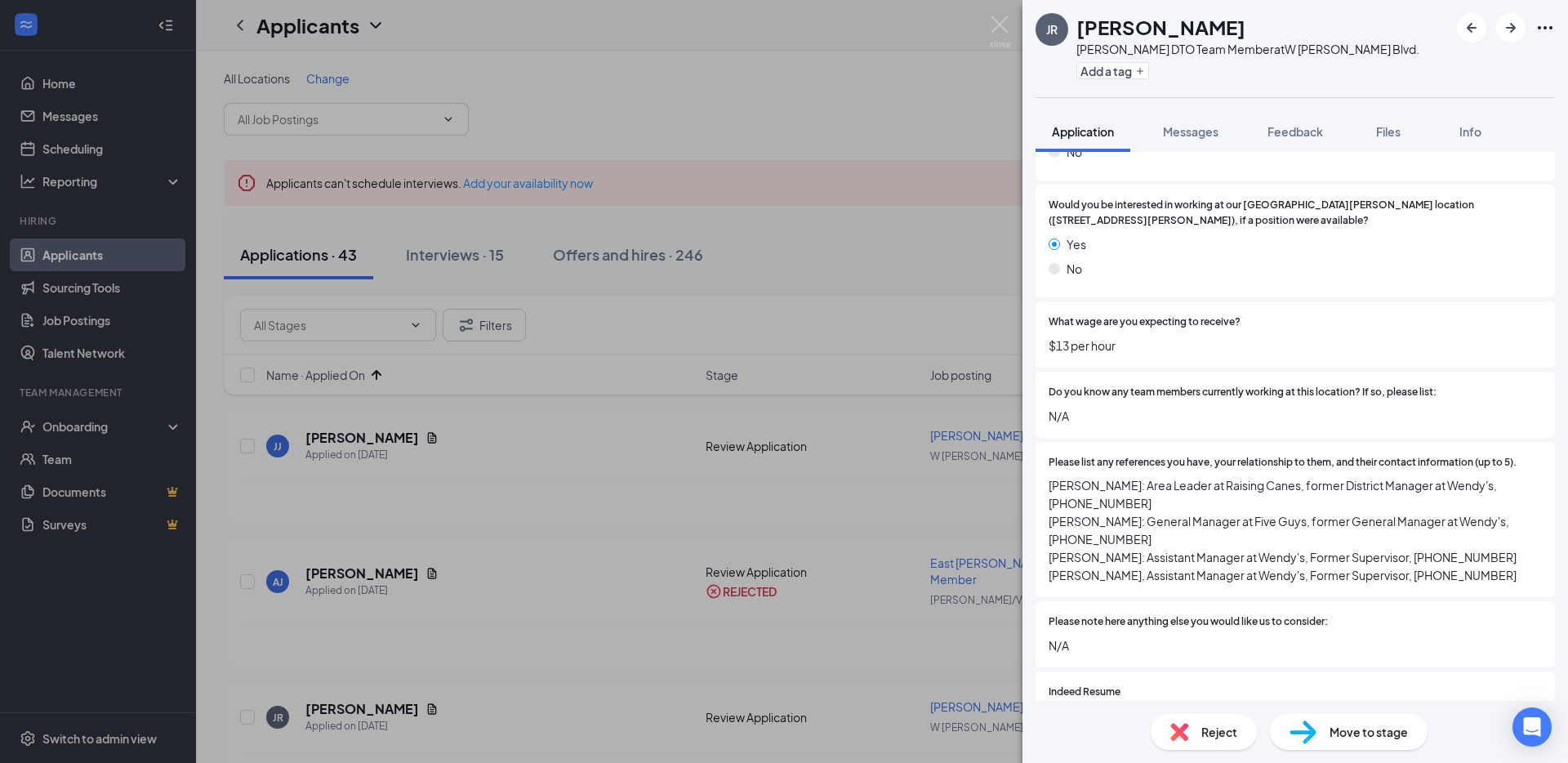
click at [1308, 742] on img at bounding box center [1302, 732] width 27 height 24
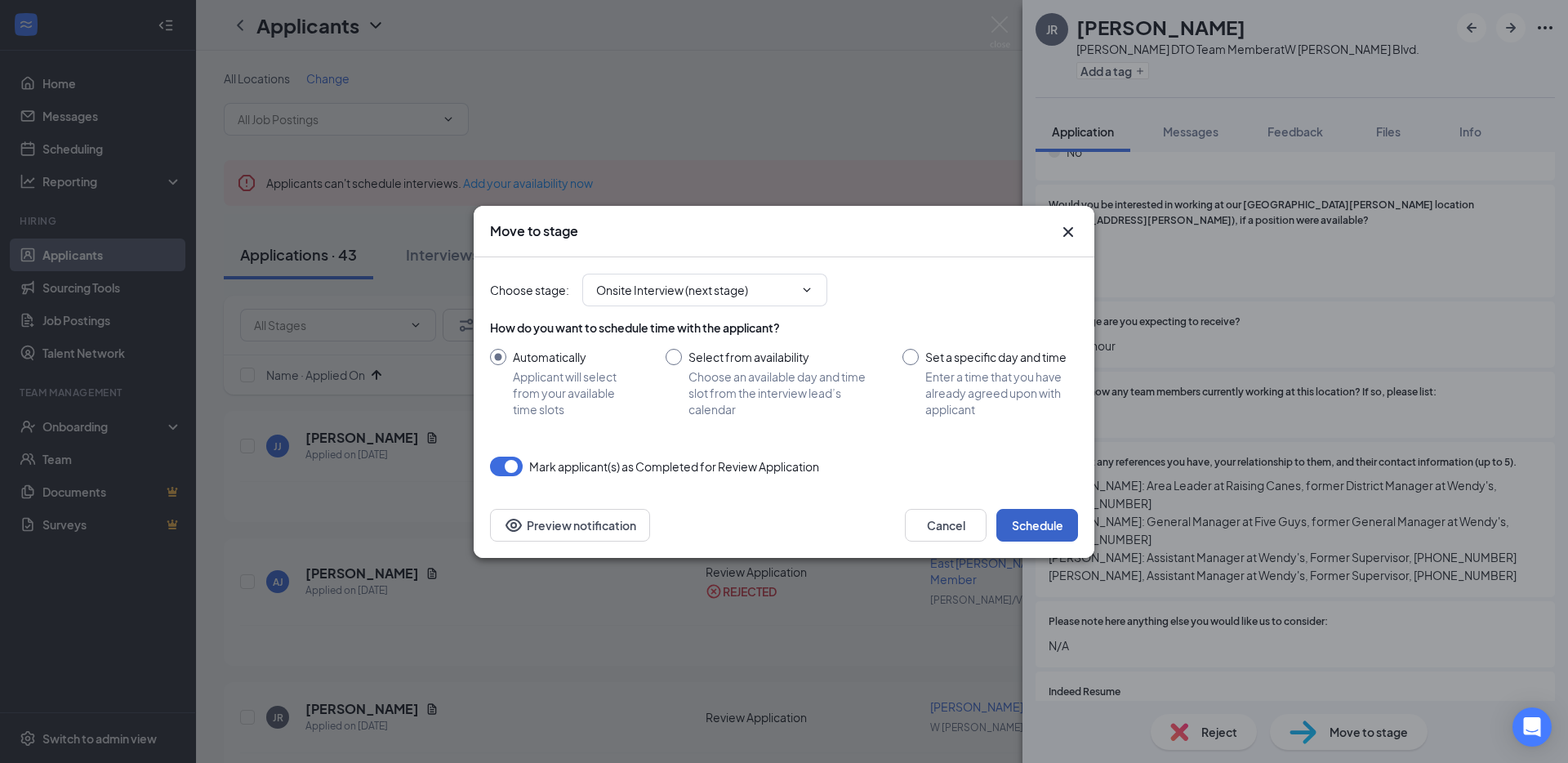
click at [1054, 528] on button "Schedule" at bounding box center [1037, 524] width 81 height 32
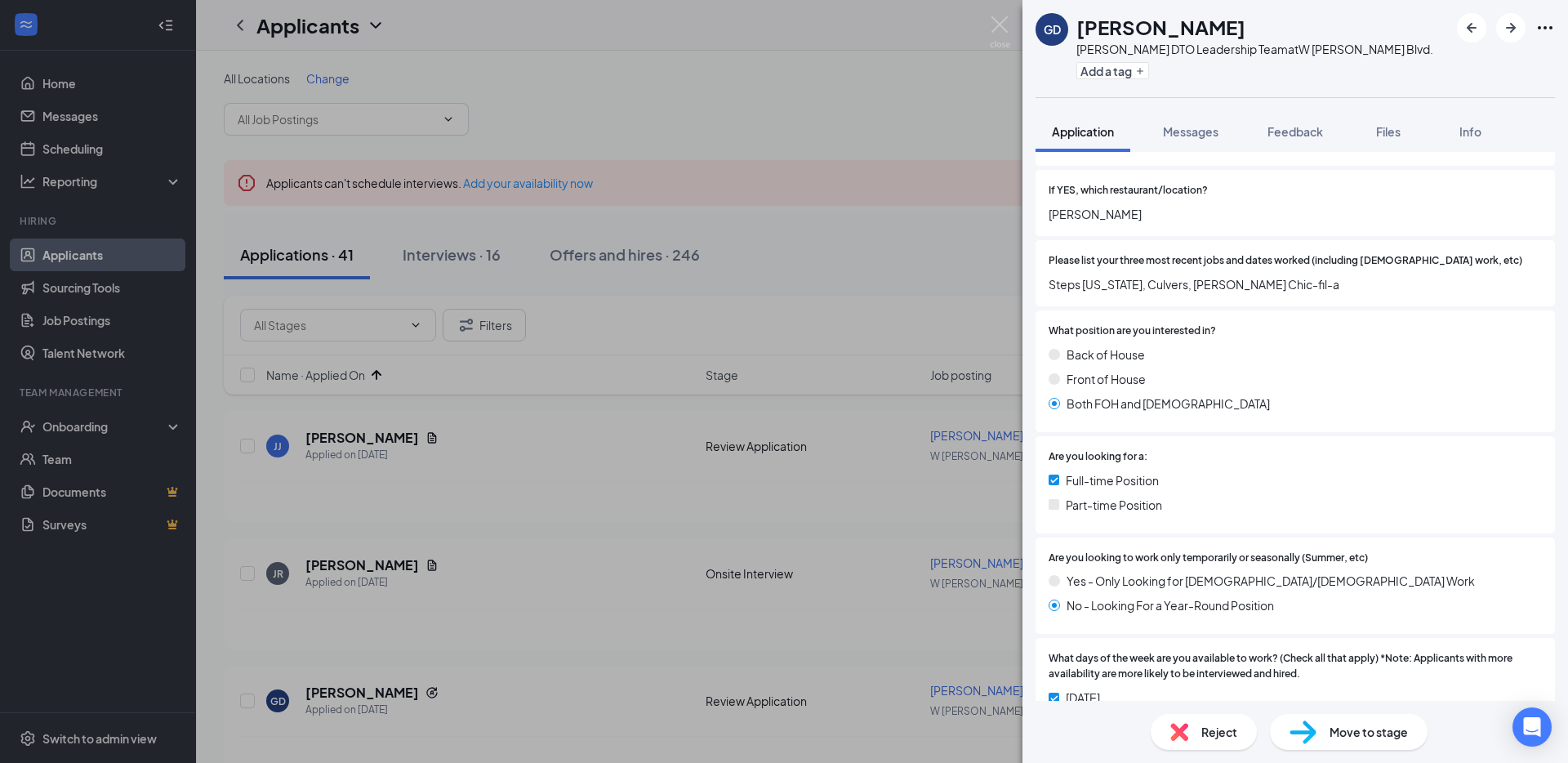
scroll to position [576, 0]
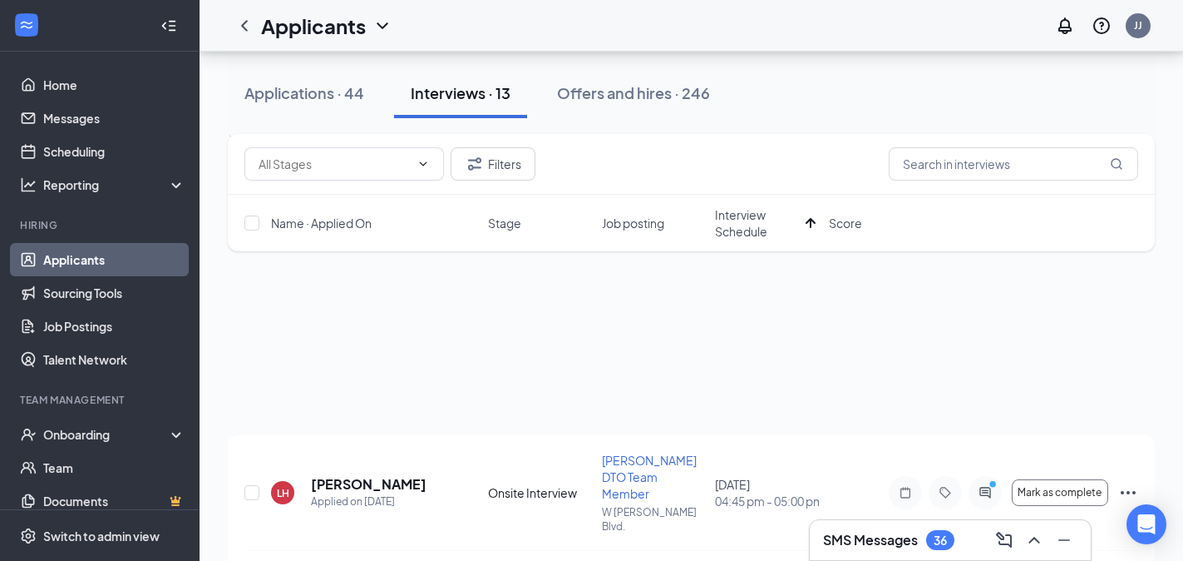
scroll to position [526, 0]
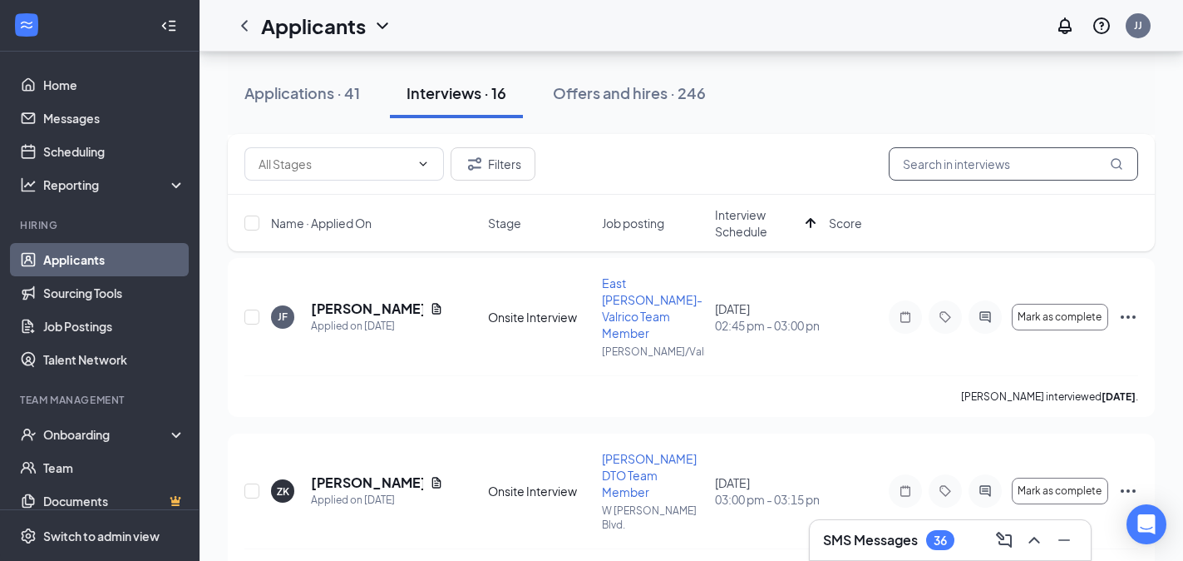
click at [936, 168] on input "text" at bounding box center [1013, 163] width 249 height 33
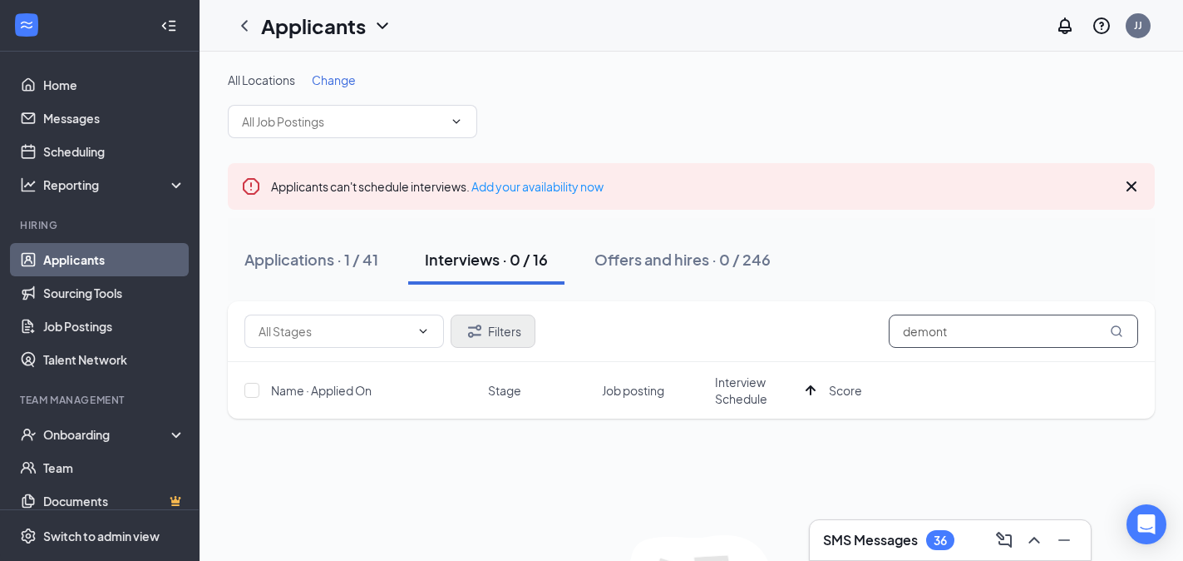
type input "demont"
click at [493, 328] on button "Filters" at bounding box center [493, 330] width 85 height 33
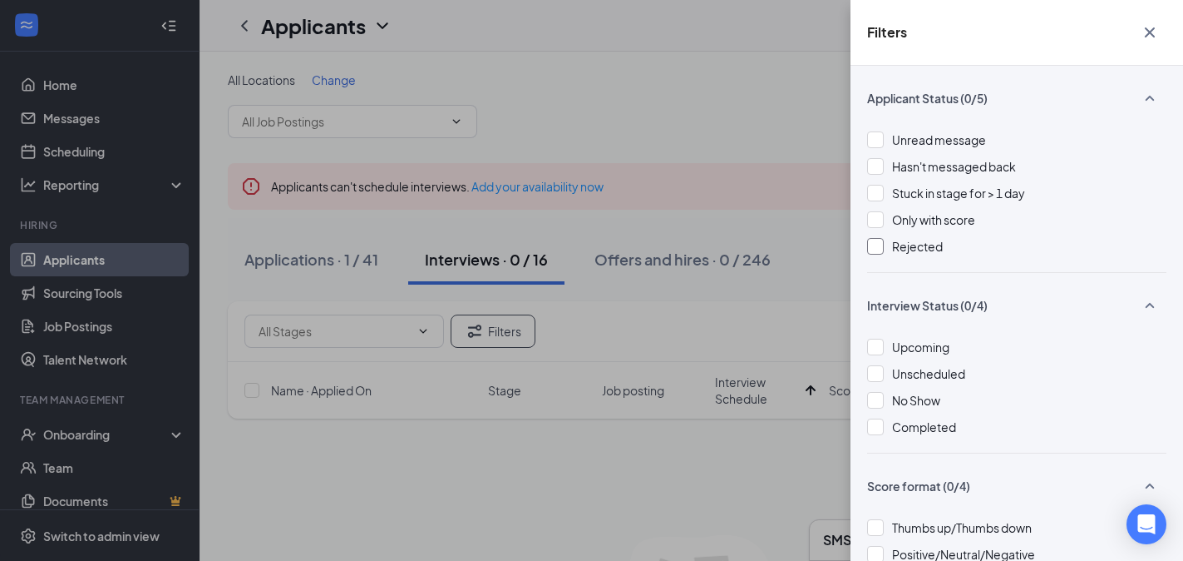
click at [883, 242] on div at bounding box center [875, 246] width 17 height 17
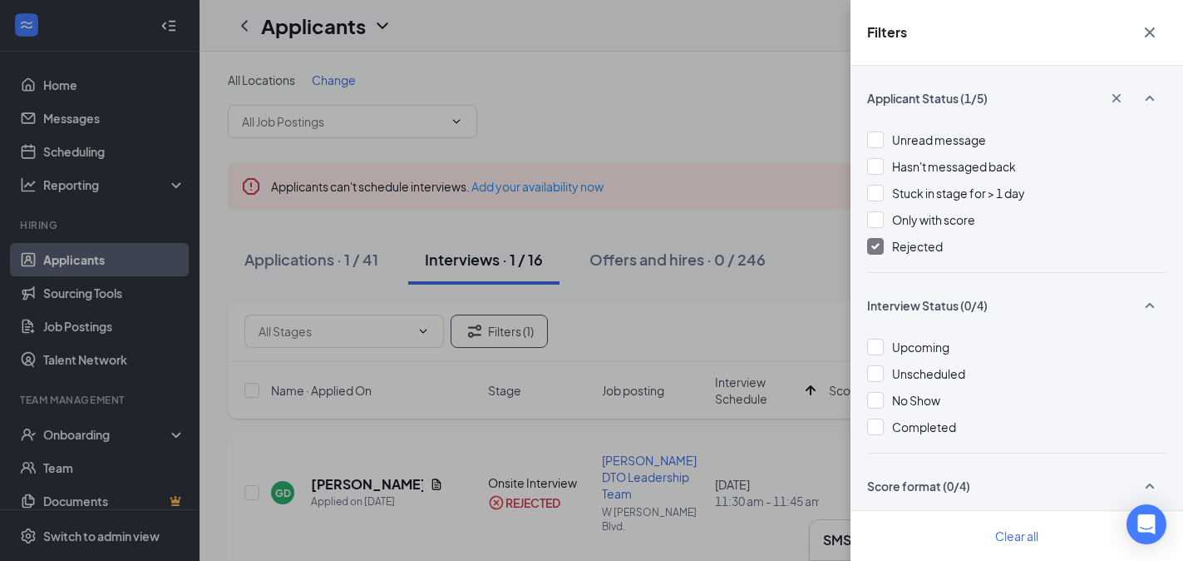
click at [1148, 28] on icon "Cross" at bounding box center [1150, 32] width 20 height 20
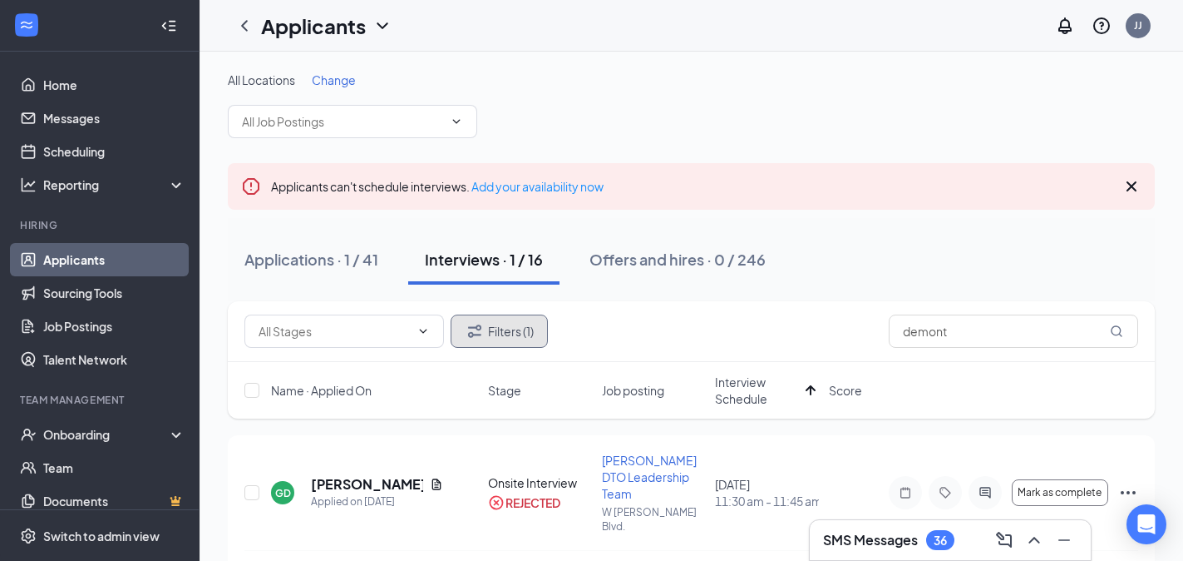
scroll to position [37, 0]
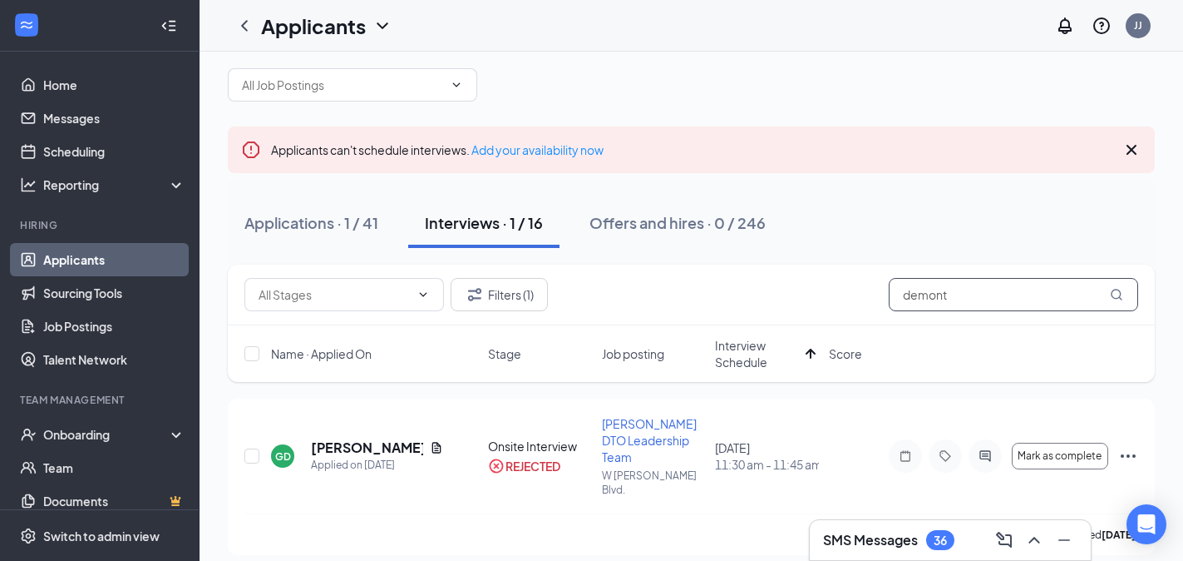
click at [938, 289] on input "demont" at bounding box center [1013, 294] width 249 height 33
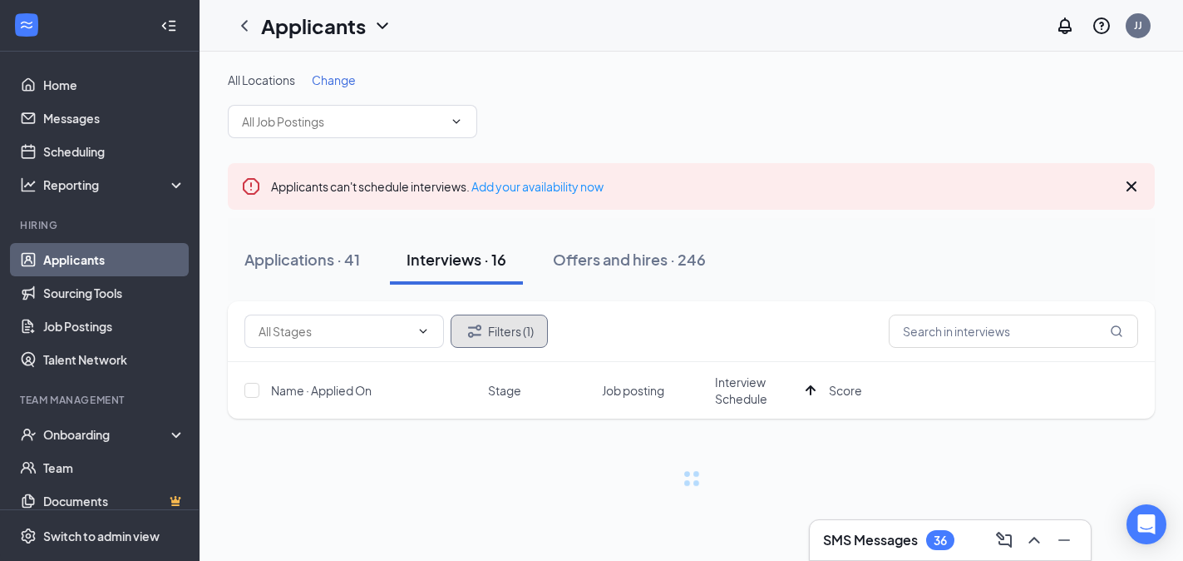
click at [485, 329] on button "Filters (1)" at bounding box center [499, 330] width 97 height 33
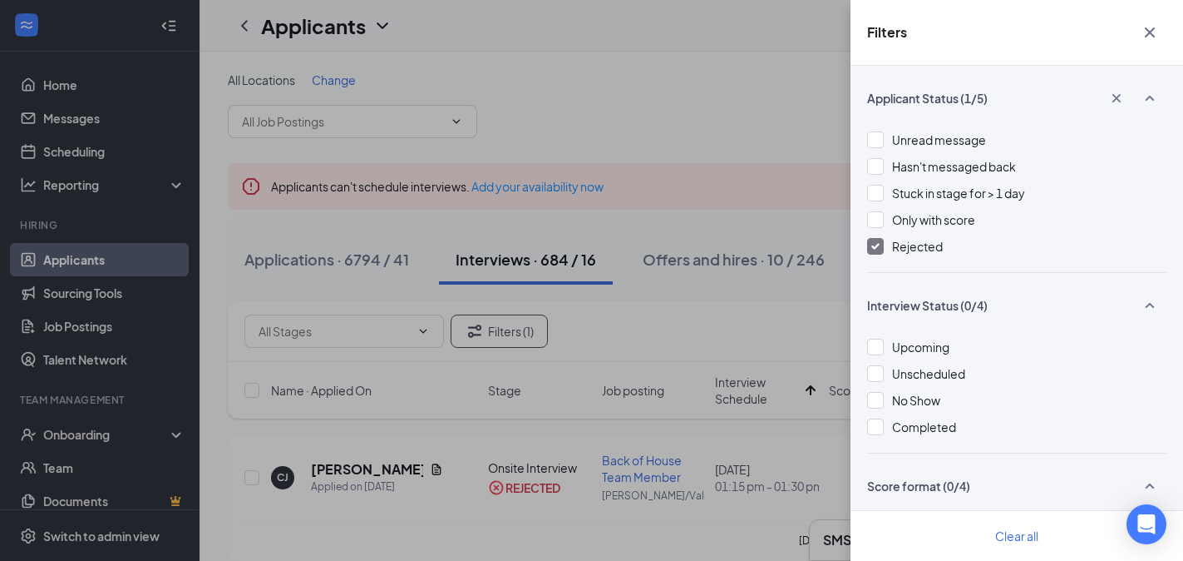
click at [882, 245] on div at bounding box center [875, 246] width 17 height 17
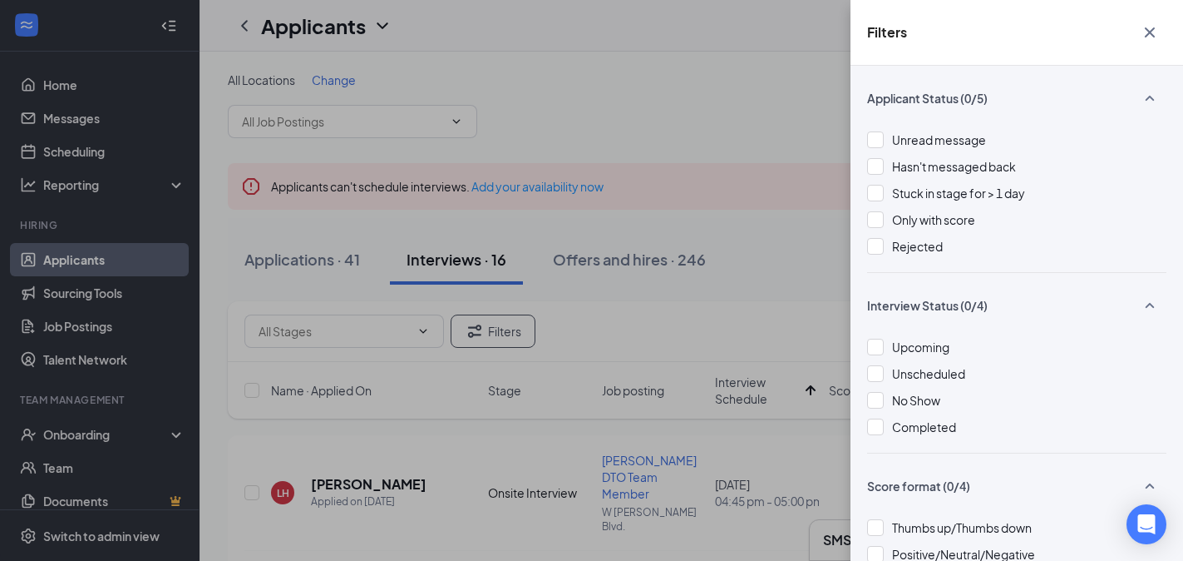
click at [1153, 30] on icon "Cross" at bounding box center [1150, 32] width 10 height 10
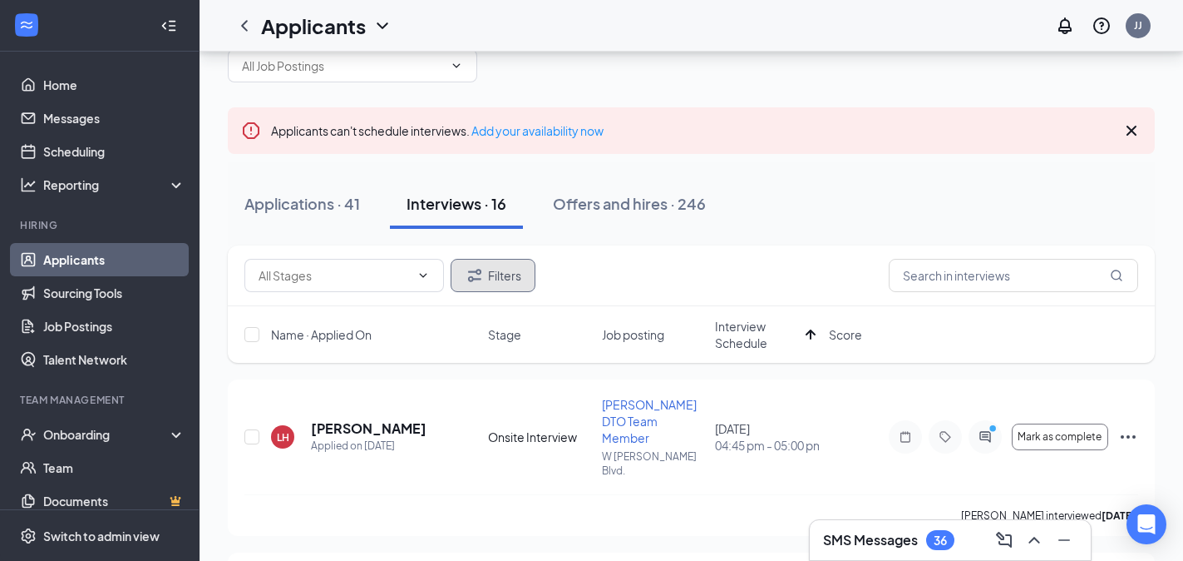
scroll to position [136, 0]
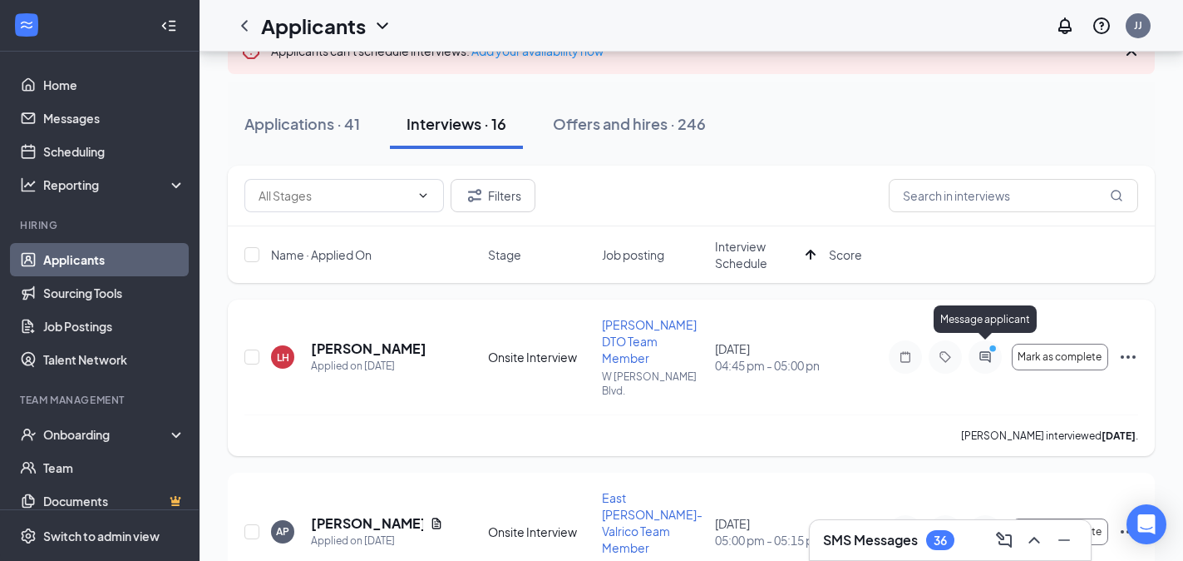
click at [985, 351] on icon "ActiveChat" at bounding box center [985, 356] width 11 height 11
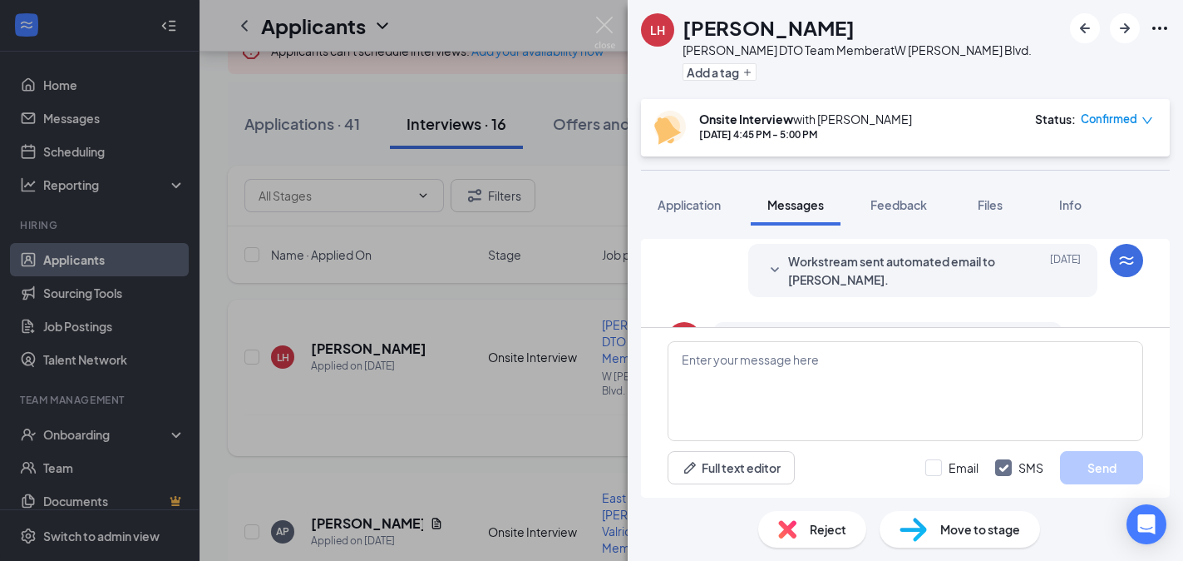
scroll to position [656, 0]
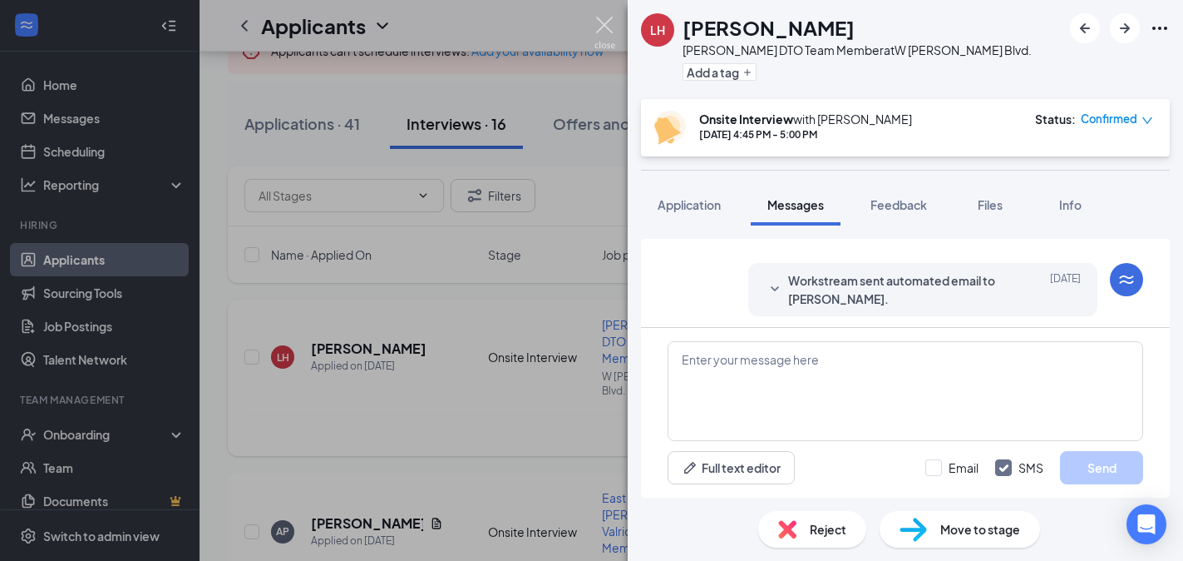
click at [607, 20] on img at bounding box center [605, 33] width 21 height 32
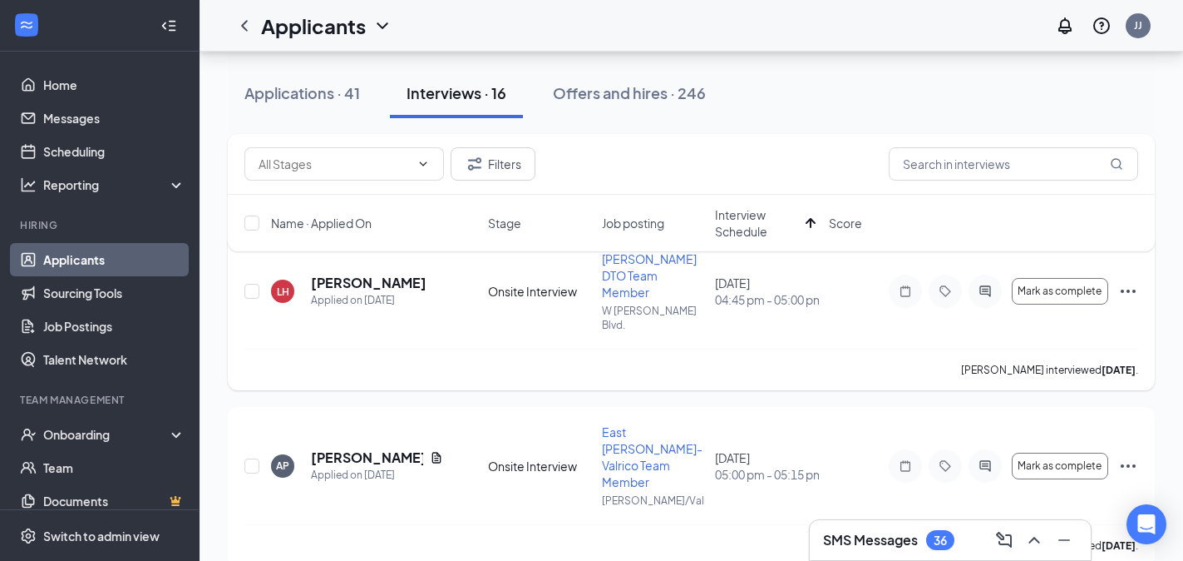
scroll to position [213, 0]
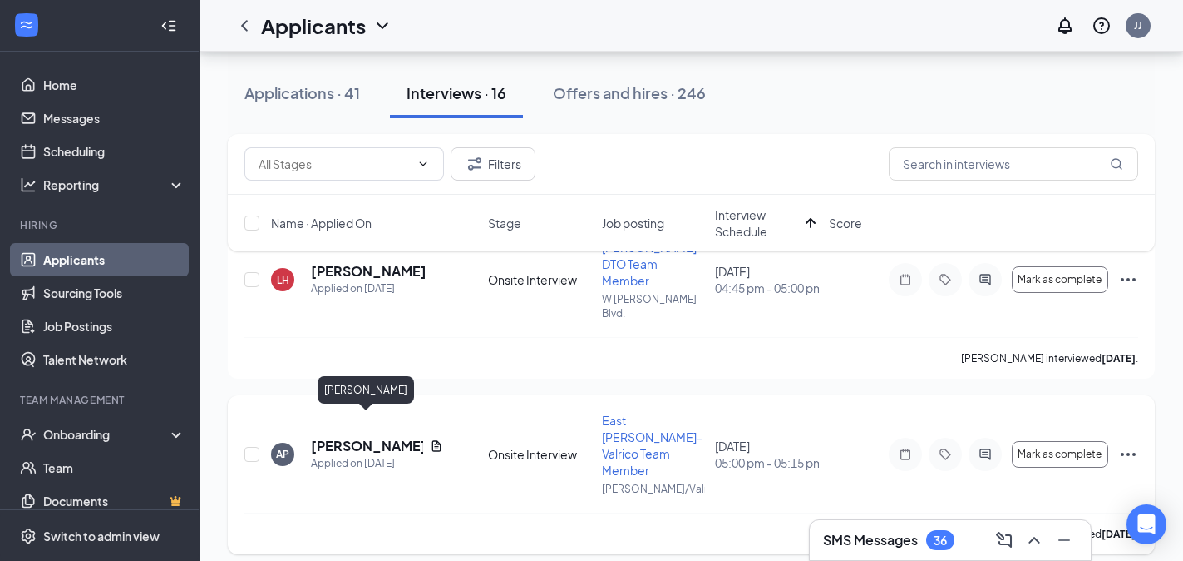
click at [353, 437] on h5 "Arianna Pirotta" at bounding box center [367, 446] width 112 height 18
